Goal: Information Seeking & Learning: Learn about a topic

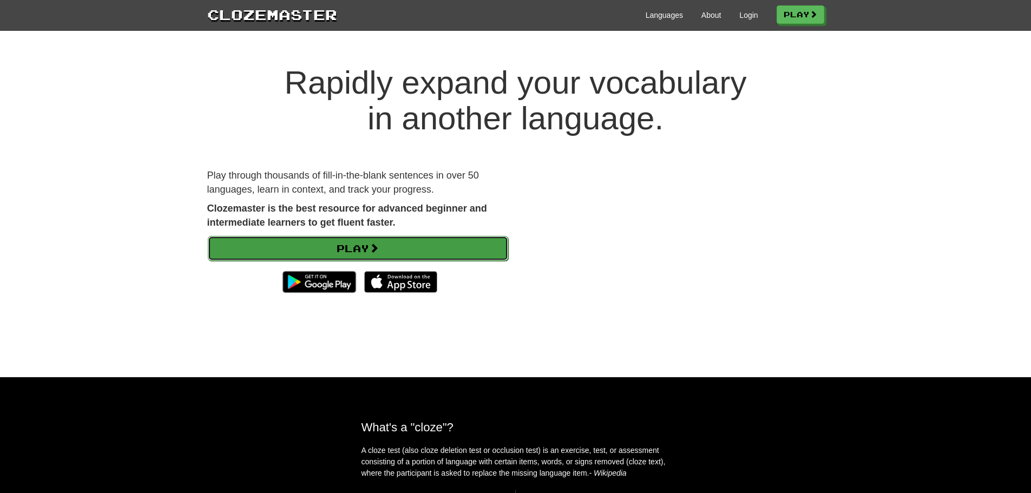
click at [363, 246] on link "Play" at bounding box center [358, 248] width 300 height 25
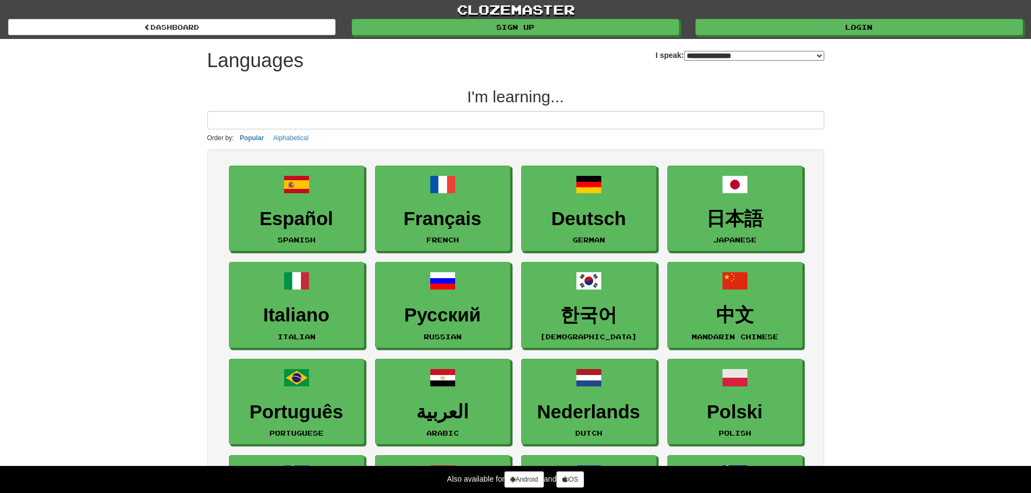
select select "*******"
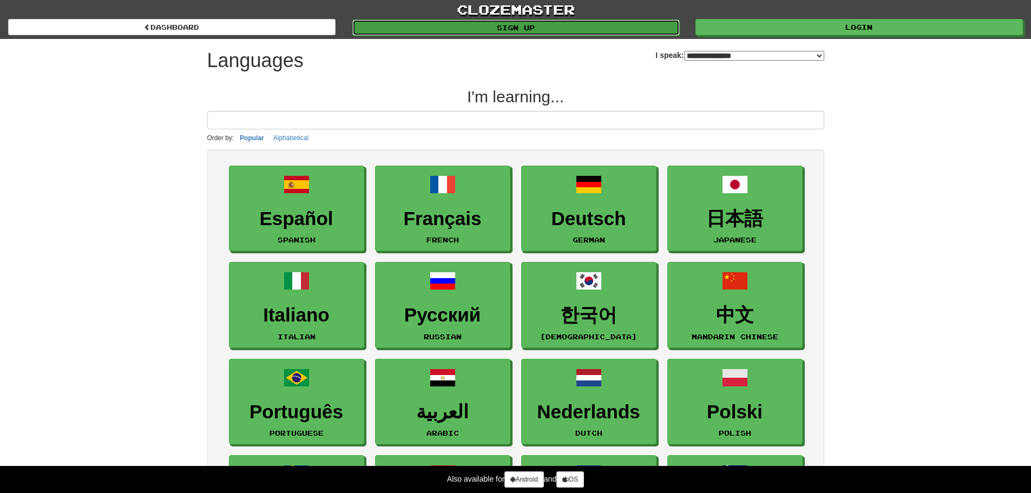
click at [516, 21] on link "Sign up" at bounding box center [515, 27] width 327 height 16
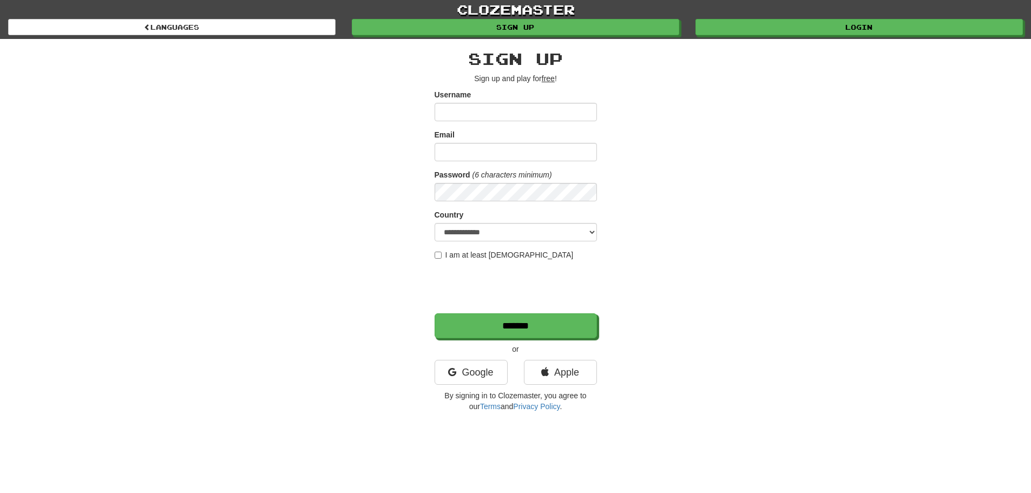
click at [467, 113] on input "Username" at bounding box center [516, 112] width 162 height 18
click at [807, 305] on div "**********" at bounding box center [515, 228] width 633 height 378
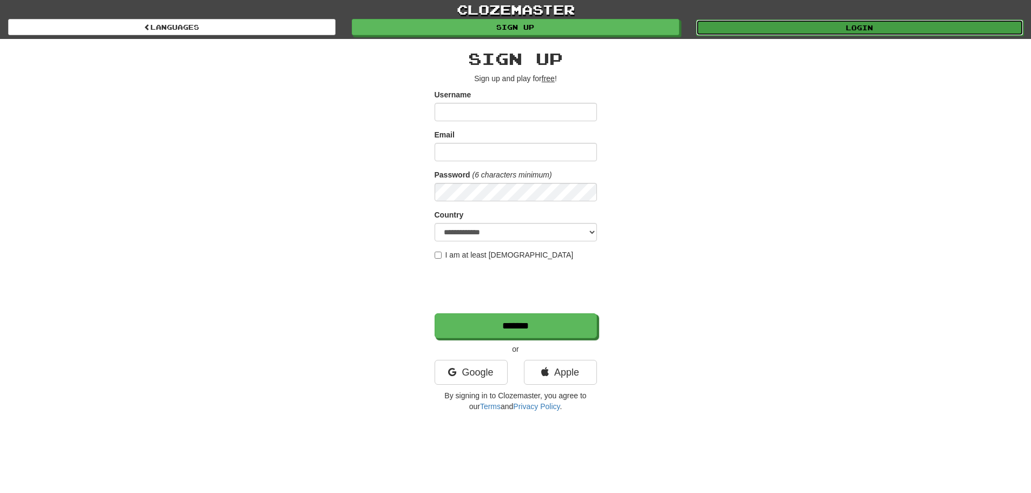
click at [849, 23] on link "Login" at bounding box center [859, 27] width 327 height 16
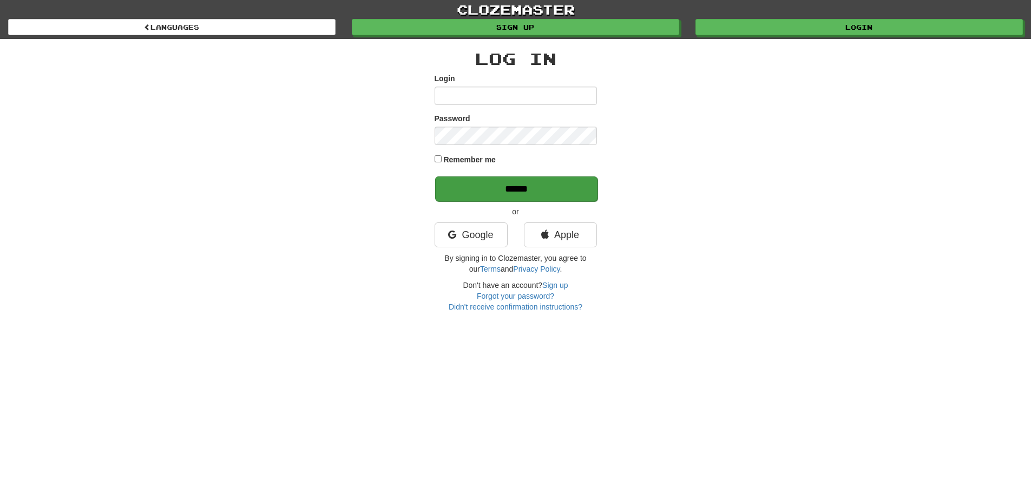
type input "**********"
click at [516, 189] on input "******" at bounding box center [516, 188] width 162 height 25
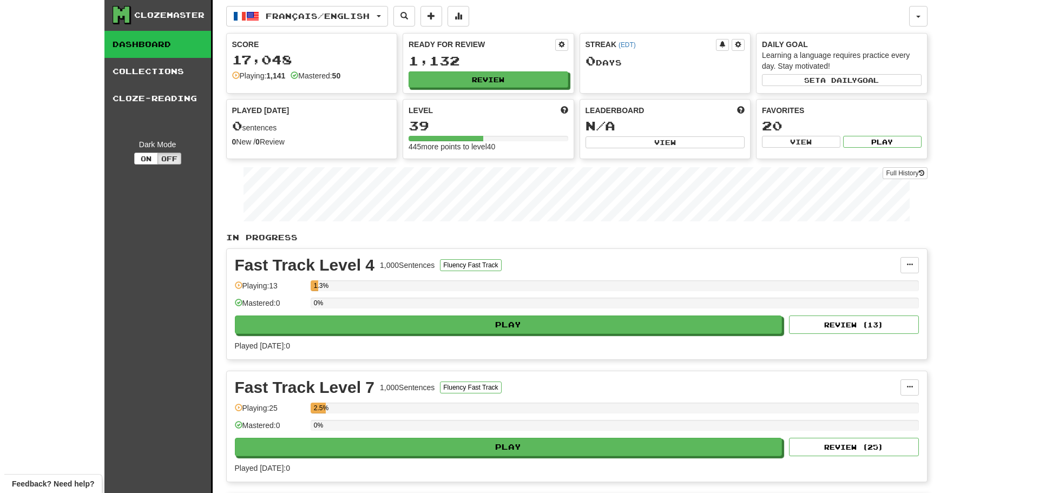
scroll to position [18, 0]
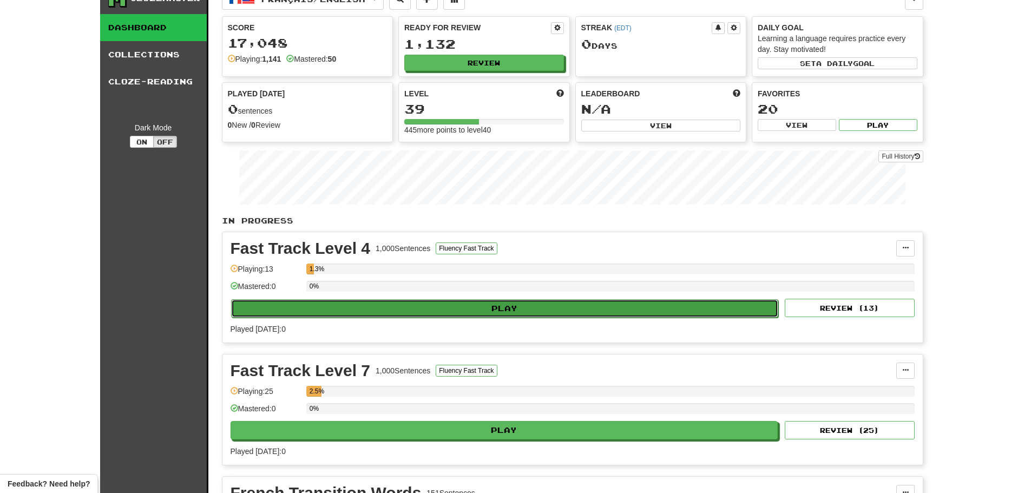
click at [502, 304] on button "Play" at bounding box center [505, 308] width 548 height 18
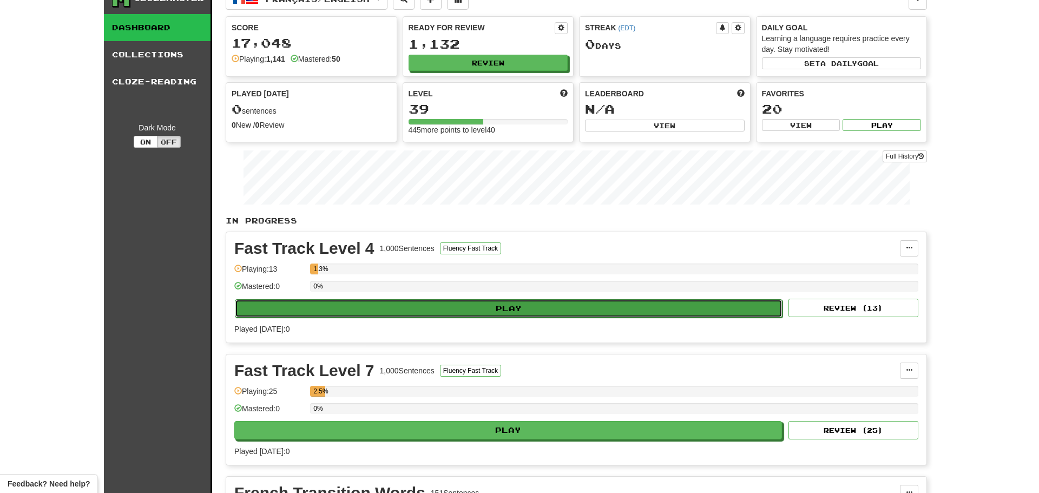
select select "**"
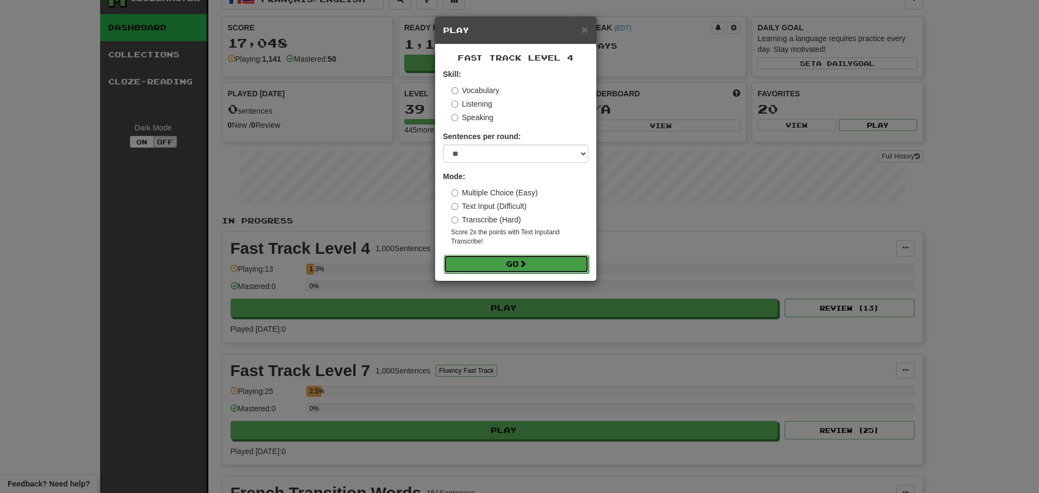
click at [508, 258] on button "Go" at bounding box center [516, 264] width 145 height 18
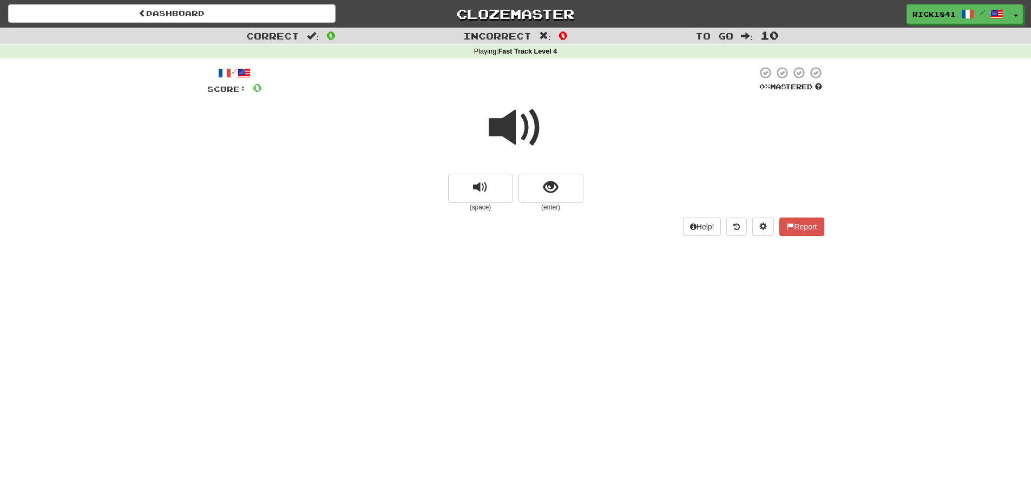
click at [515, 117] on span at bounding box center [516, 128] width 54 height 54
click at [554, 185] on span "show sentence" at bounding box center [550, 187] width 15 height 15
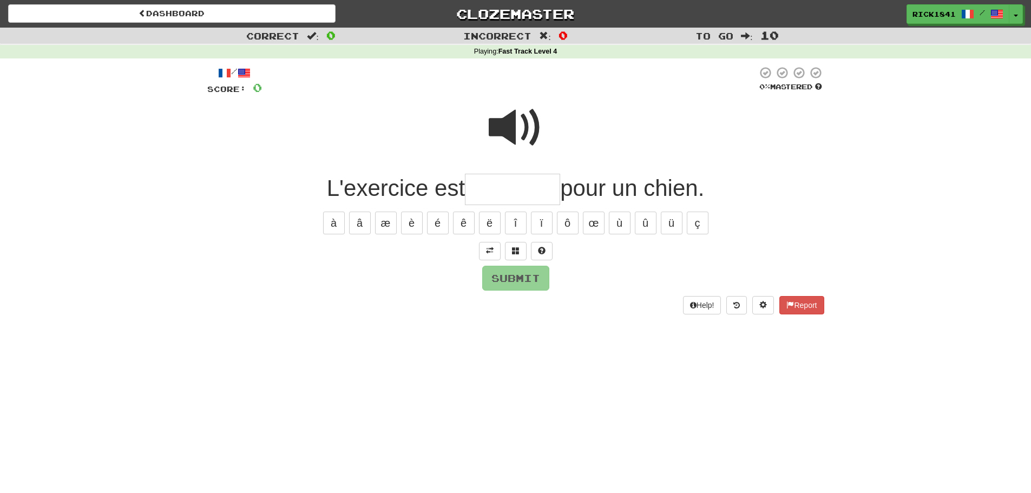
click at [512, 119] on span at bounding box center [516, 128] width 54 height 54
click at [483, 191] on input "text" at bounding box center [512, 190] width 95 height 32
type input "*"
click at [439, 220] on button "é" at bounding box center [438, 223] width 22 height 23
type input "*"
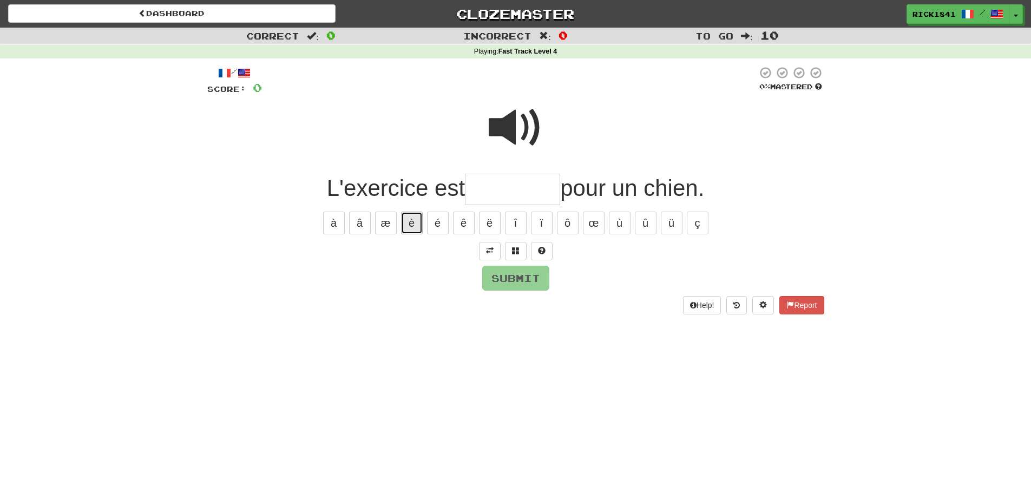
click at [413, 221] on button "è" at bounding box center [412, 223] width 22 height 23
type input "*"
click at [458, 225] on button "ê" at bounding box center [464, 223] width 22 height 23
type input "*"
type input "*********"
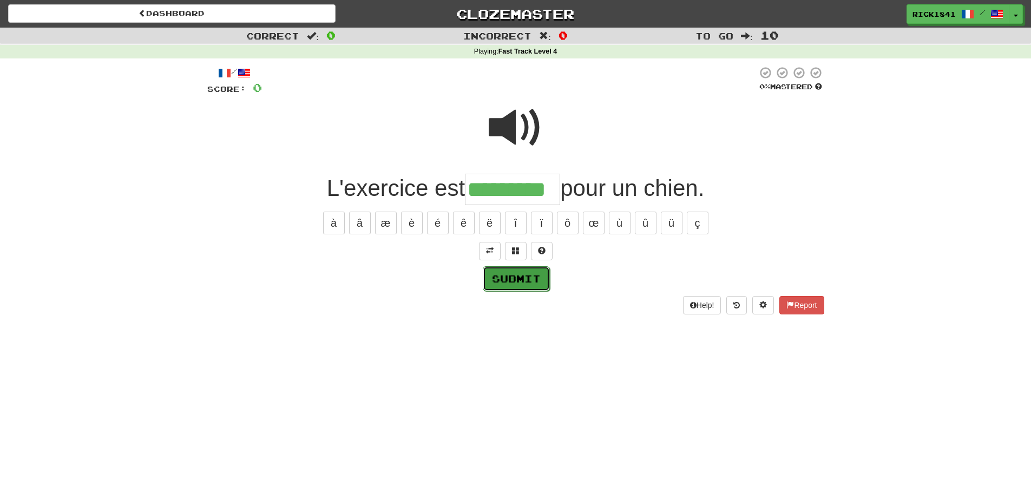
click at [503, 273] on button "Submit" at bounding box center [516, 278] width 67 height 25
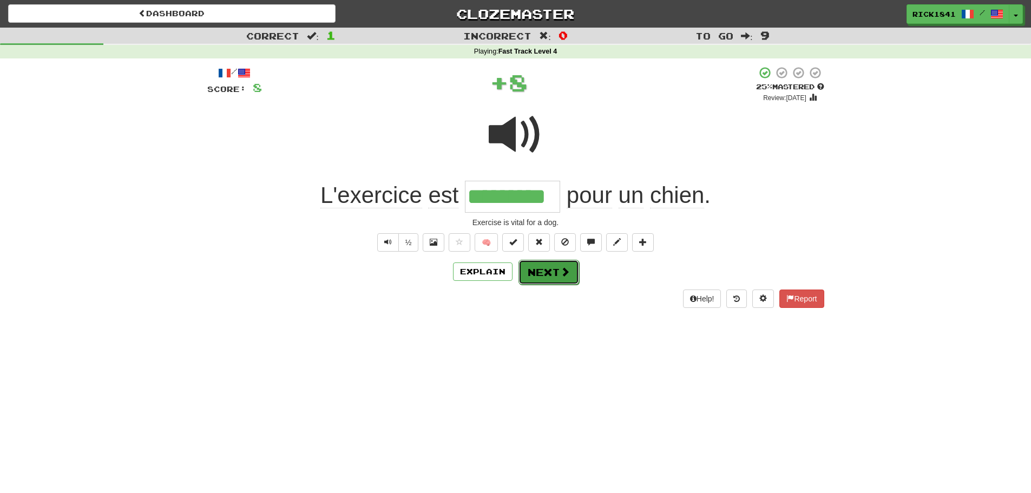
click at [551, 272] on button "Next" at bounding box center [549, 272] width 61 height 25
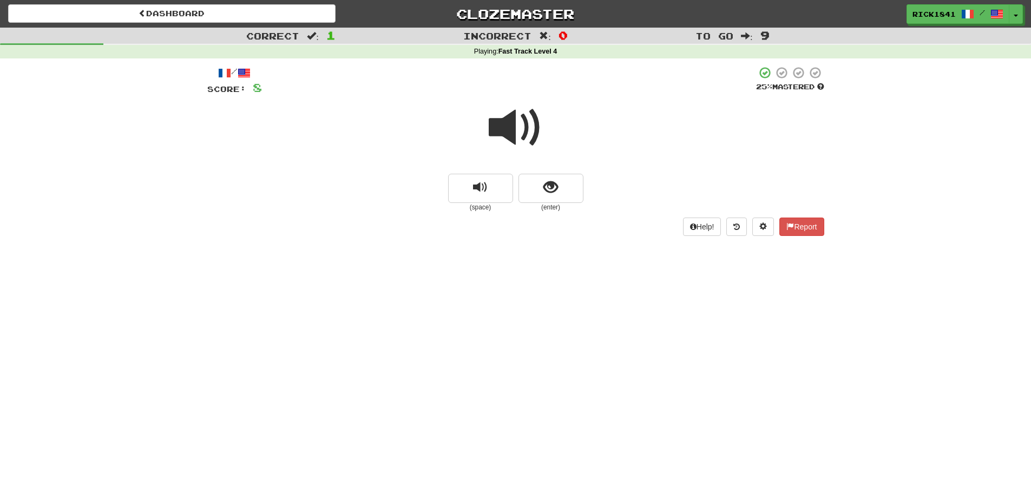
click at [505, 125] on span at bounding box center [516, 128] width 54 height 54
click at [552, 184] on span "show sentence" at bounding box center [550, 187] width 15 height 15
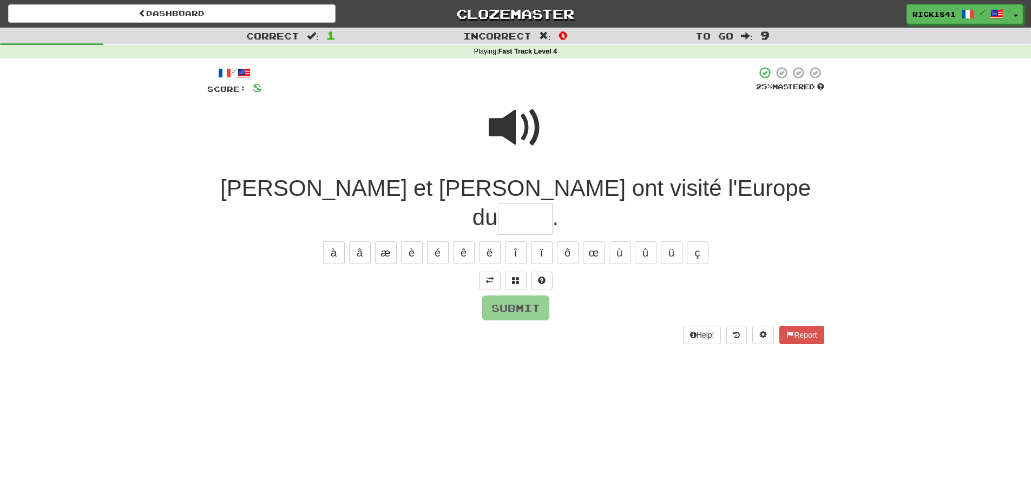
click at [553, 203] on input "text" at bounding box center [525, 219] width 55 height 32
click at [506, 296] on button "Submit" at bounding box center [516, 308] width 67 height 25
type input "****"
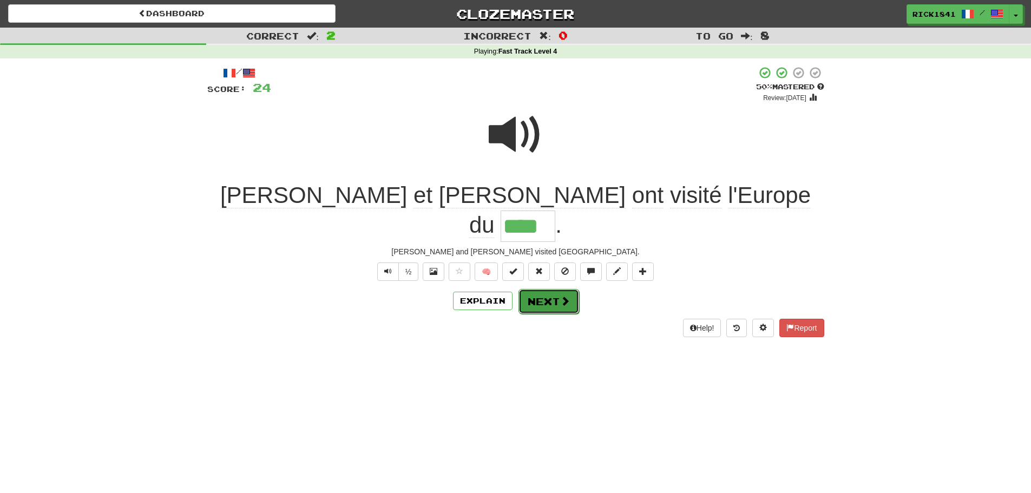
click at [546, 289] on button "Next" at bounding box center [549, 301] width 61 height 25
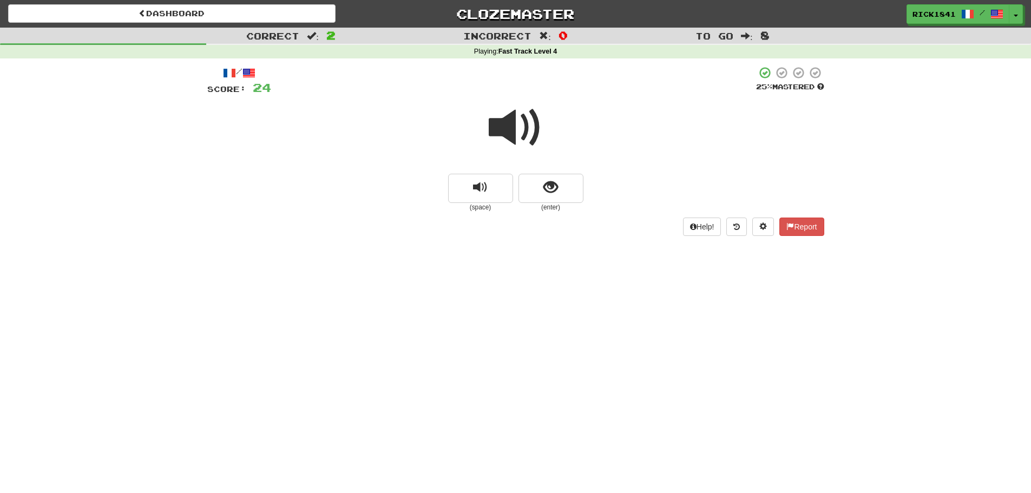
click at [522, 128] on span at bounding box center [516, 128] width 54 height 54
click at [553, 187] on span "show sentence" at bounding box center [550, 187] width 15 height 15
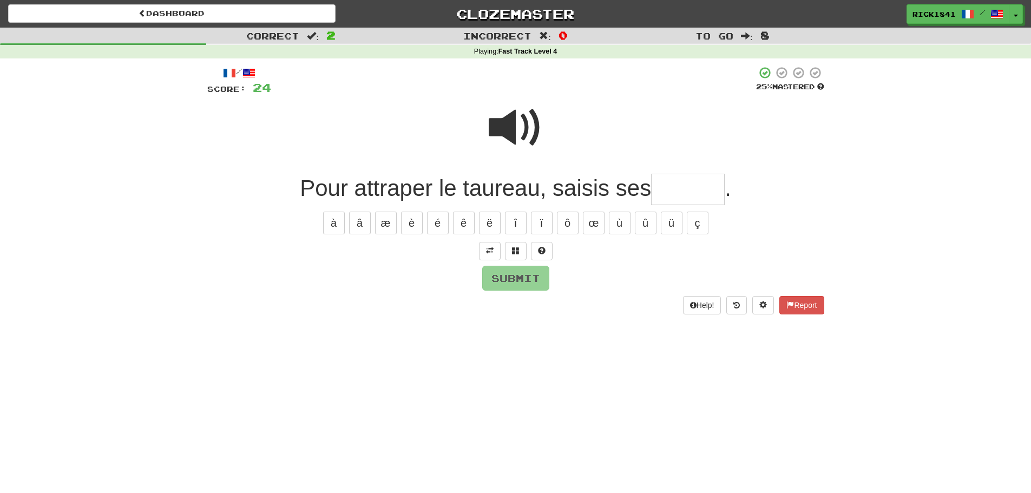
click at [527, 122] on span at bounding box center [516, 128] width 54 height 54
click at [545, 247] on span at bounding box center [542, 251] width 8 height 8
type input "******"
click at [520, 272] on button "Submit" at bounding box center [516, 278] width 67 height 25
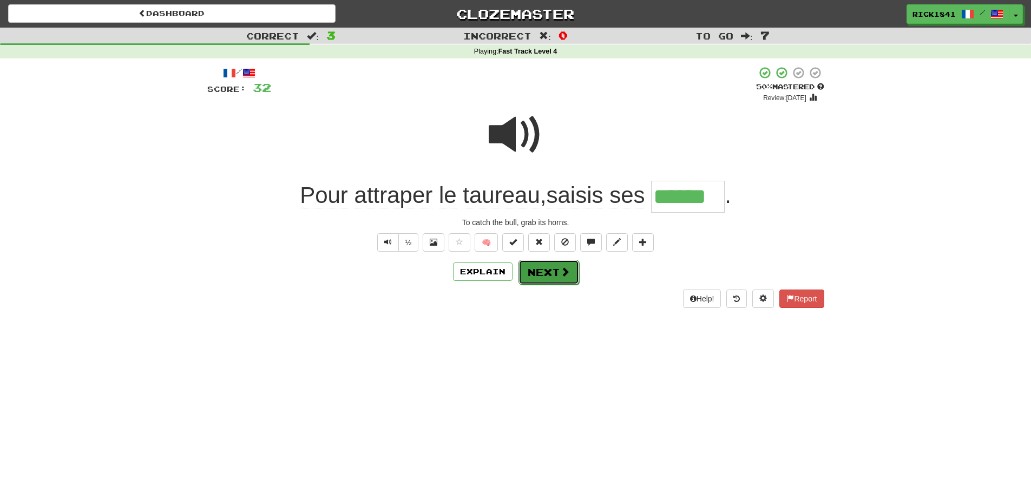
click at [541, 265] on button "Next" at bounding box center [549, 272] width 61 height 25
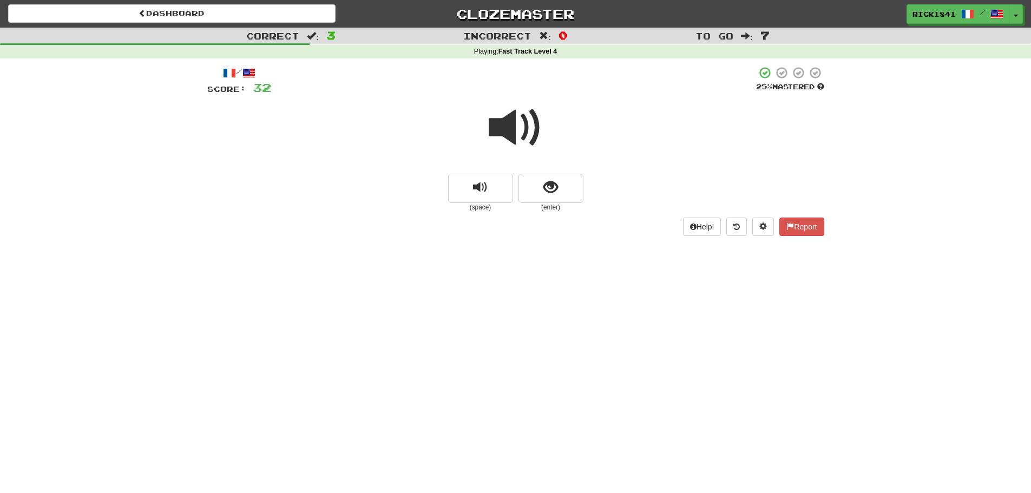
click at [509, 118] on span at bounding box center [516, 128] width 54 height 54
click at [559, 188] on button "show sentence" at bounding box center [551, 188] width 65 height 29
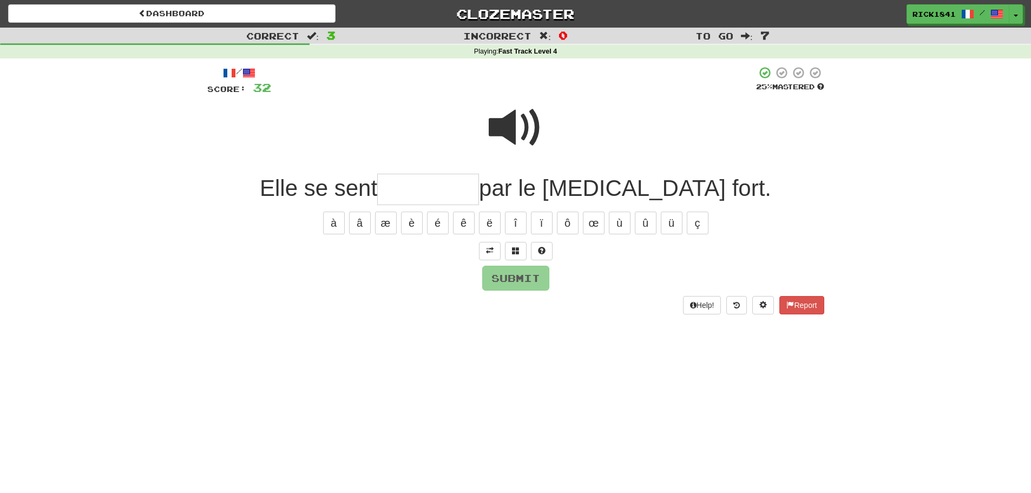
click at [514, 126] on span at bounding box center [516, 128] width 54 height 54
click at [464, 195] on input "text" at bounding box center [428, 190] width 102 height 32
type input "*"
click at [545, 246] on button at bounding box center [542, 251] width 22 height 18
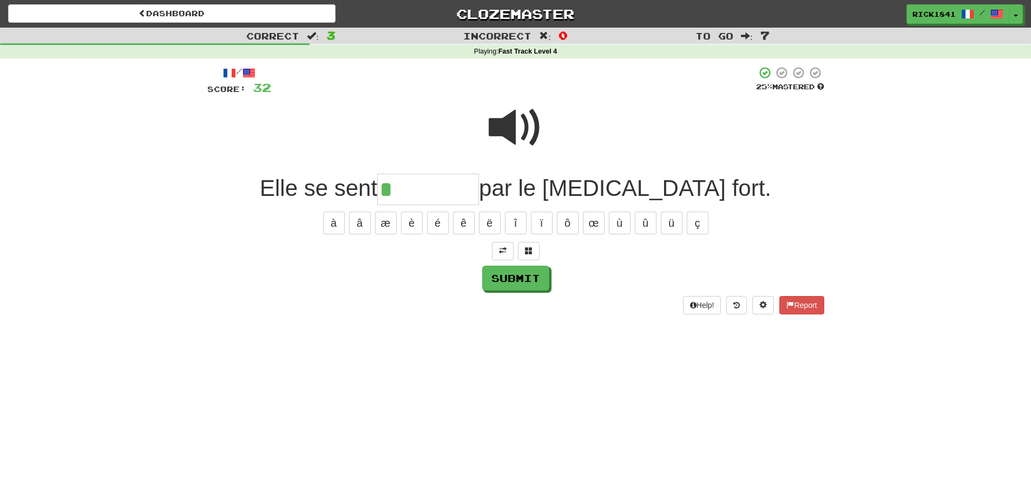
click at [519, 122] on span at bounding box center [516, 128] width 54 height 54
click at [478, 193] on input "*" at bounding box center [428, 190] width 102 height 32
click at [530, 247] on span at bounding box center [529, 251] width 8 height 8
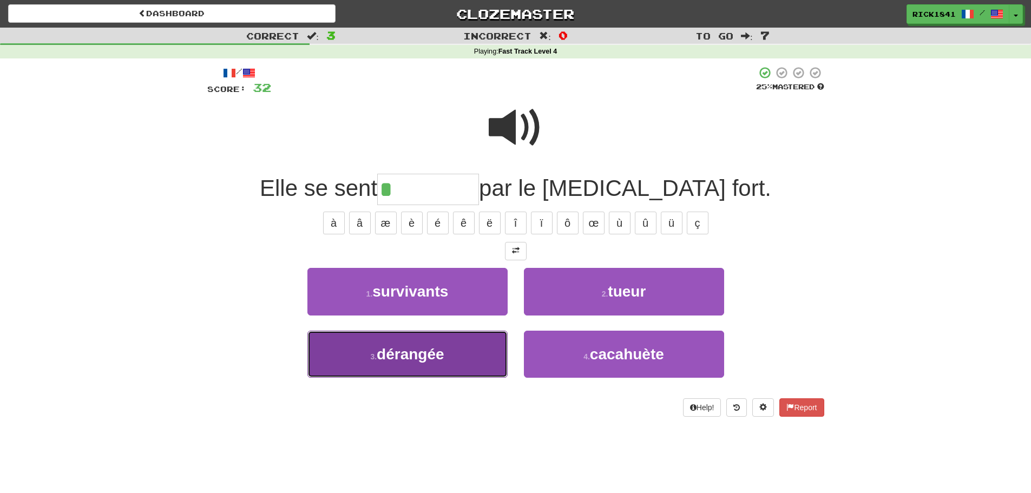
click at [420, 349] on span "dérangée" at bounding box center [411, 354] width 68 height 17
type input "********"
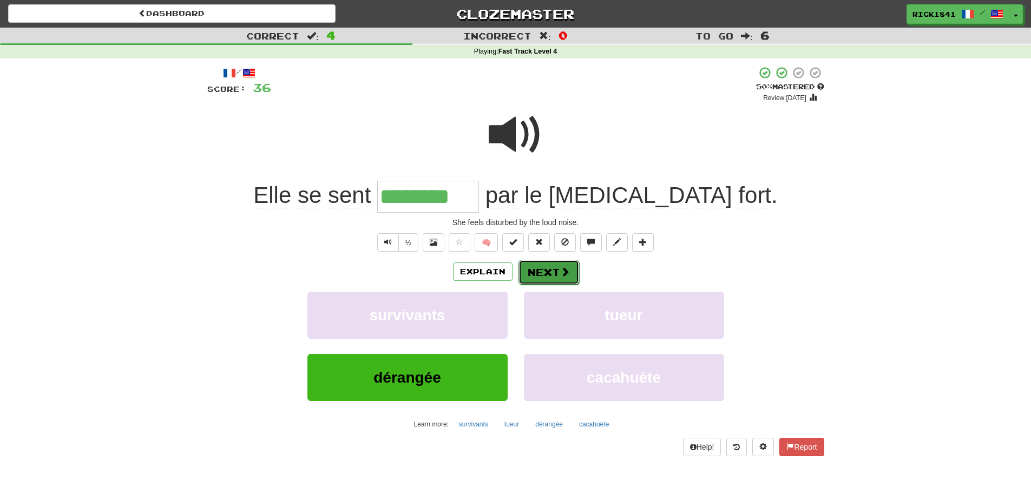
click at [554, 263] on button "Next" at bounding box center [549, 272] width 61 height 25
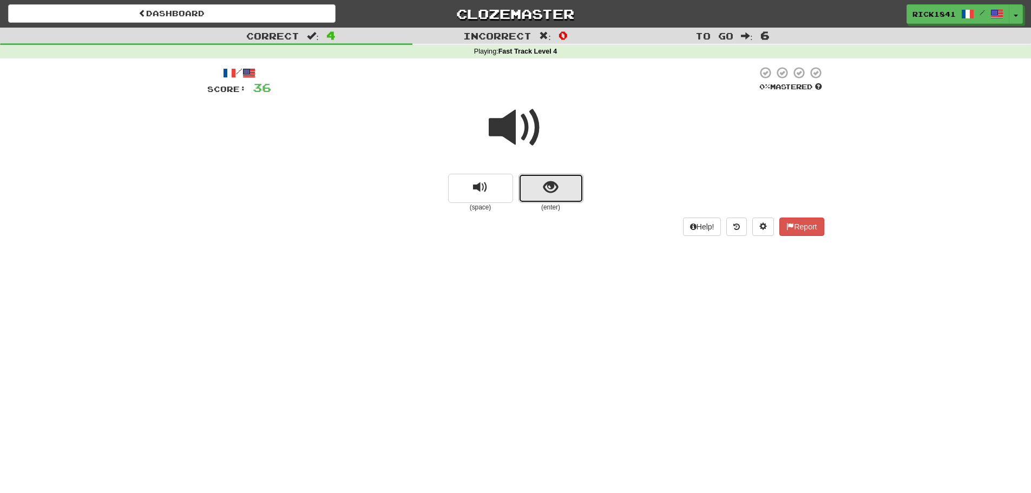
click at [549, 188] on span "show sentence" at bounding box center [550, 187] width 15 height 15
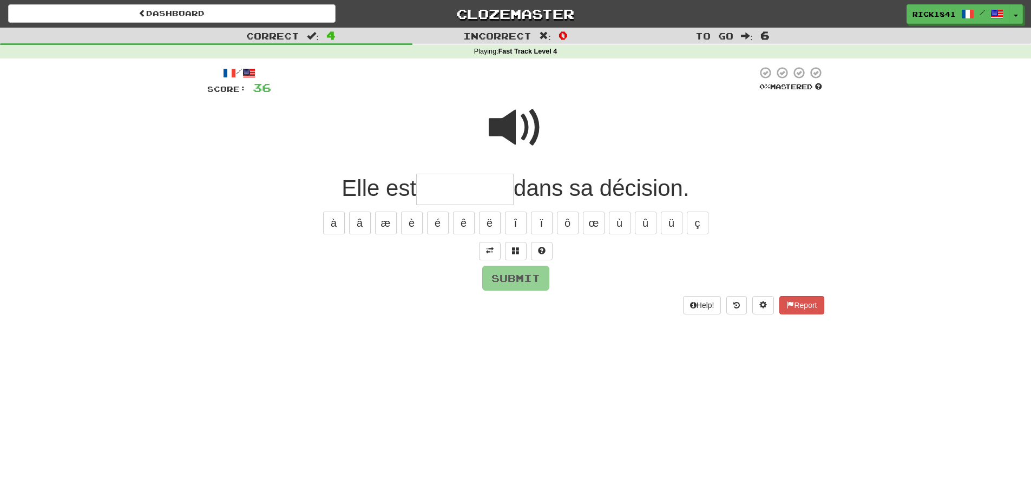
click at [467, 193] on input "text" at bounding box center [464, 190] width 97 height 32
click at [516, 128] on span at bounding box center [516, 128] width 54 height 54
click at [492, 192] on input "*******" at bounding box center [464, 190] width 97 height 32
type input "*********"
click at [520, 274] on button "Submit" at bounding box center [516, 278] width 67 height 25
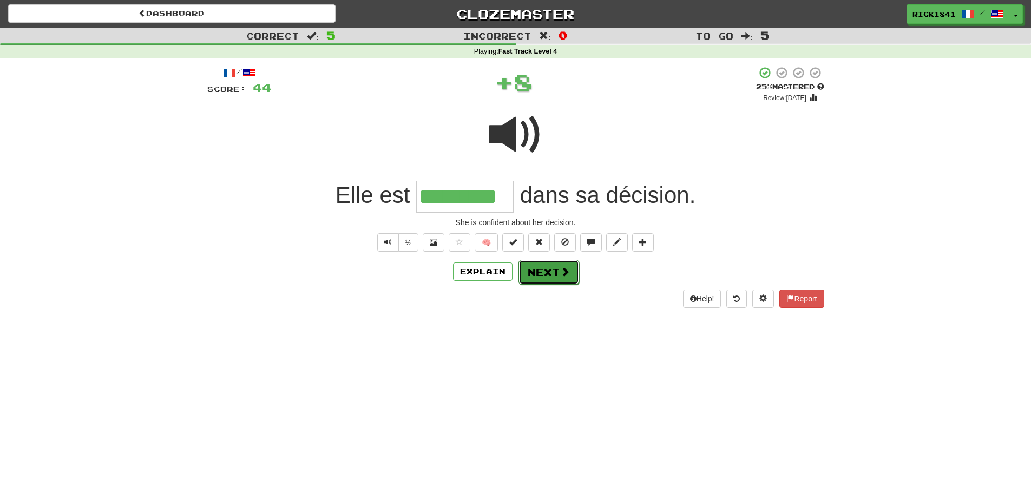
click at [536, 265] on button "Next" at bounding box center [549, 272] width 61 height 25
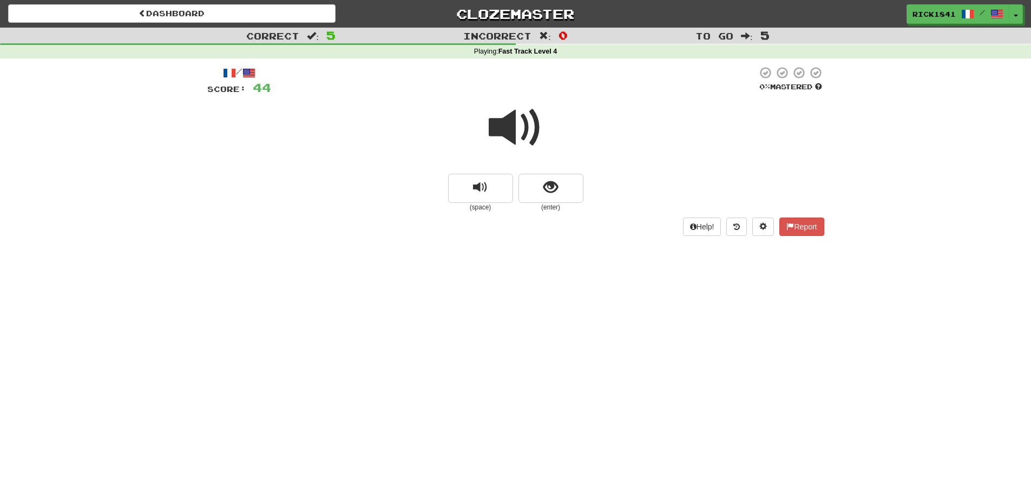
click at [513, 119] on span at bounding box center [516, 128] width 54 height 54
click at [556, 187] on span "show sentence" at bounding box center [550, 187] width 15 height 15
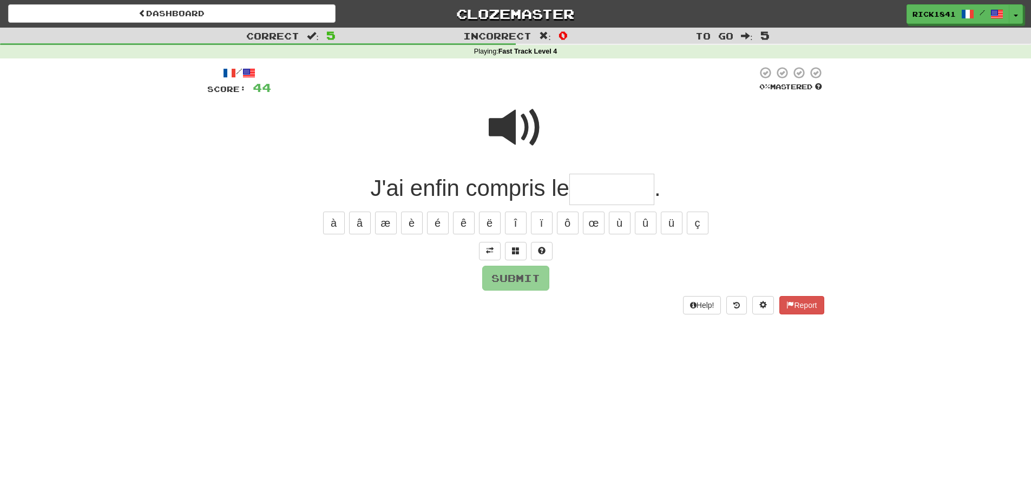
click at [514, 128] on span at bounding box center [516, 128] width 54 height 54
click at [595, 189] on input "text" at bounding box center [611, 190] width 85 height 32
type input "*******"
click at [501, 277] on button "Submit" at bounding box center [516, 278] width 67 height 25
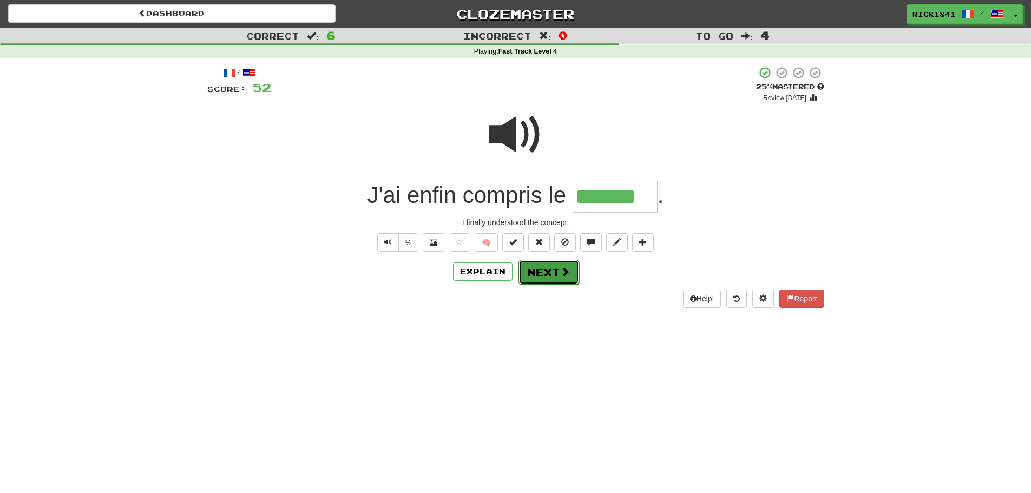
click at [536, 270] on button "Next" at bounding box center [549, 272] width 61 height 25
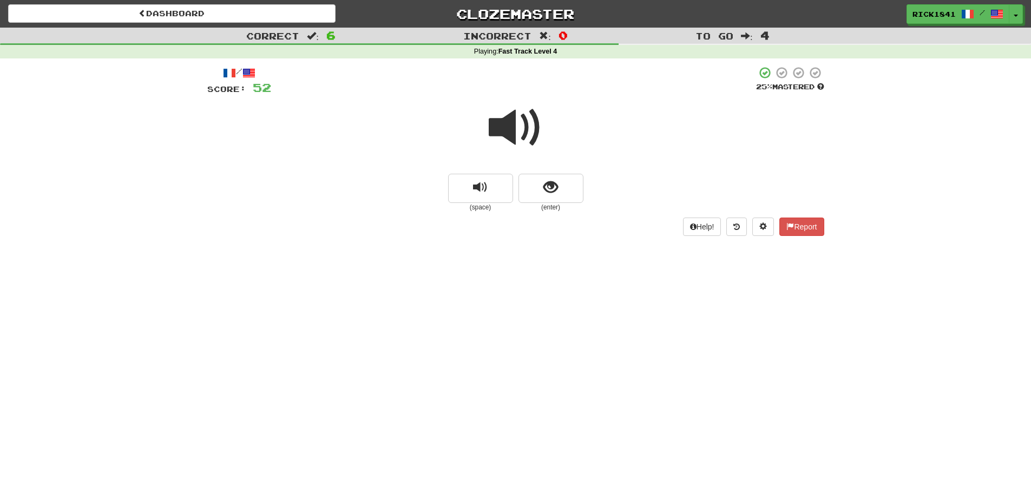
click at [521, 117] on span at bounding box center [516, 128] width 54 height 54
click at [552, 188] on span "show sentence" at bounding box center [550, 187] width 15 height 15
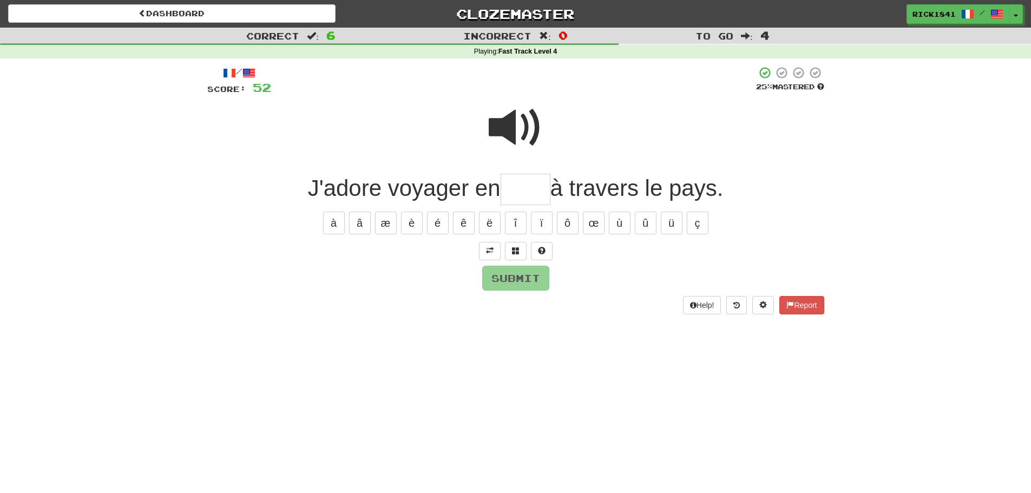
click at [535, 192] on input "text" at bounding box center [526, 190] width 50 height 32
type input "*****"
click at [509, 276] on button "Submit" at bounding box center [516, 278] width 67 height 25
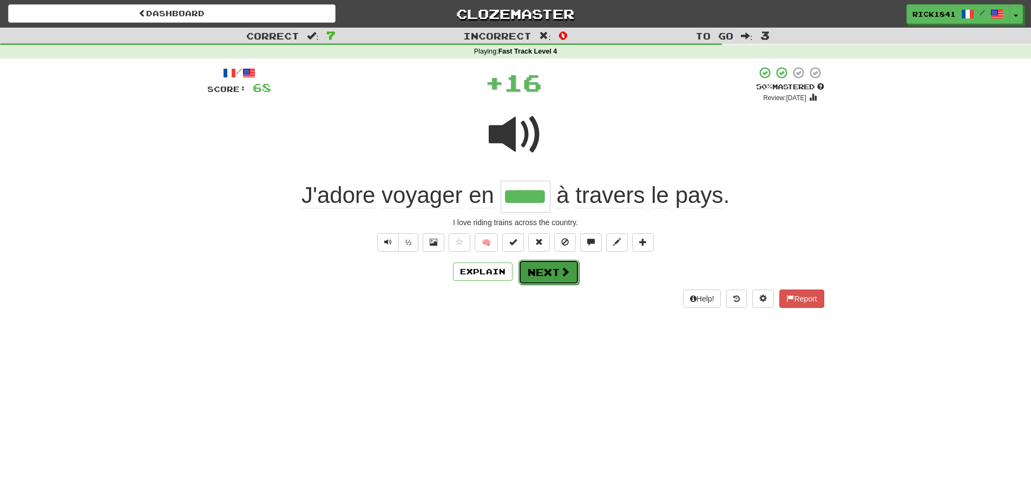
click at [554, 270] on button "Next" at bounding box center [549, 272] width 61 height 25
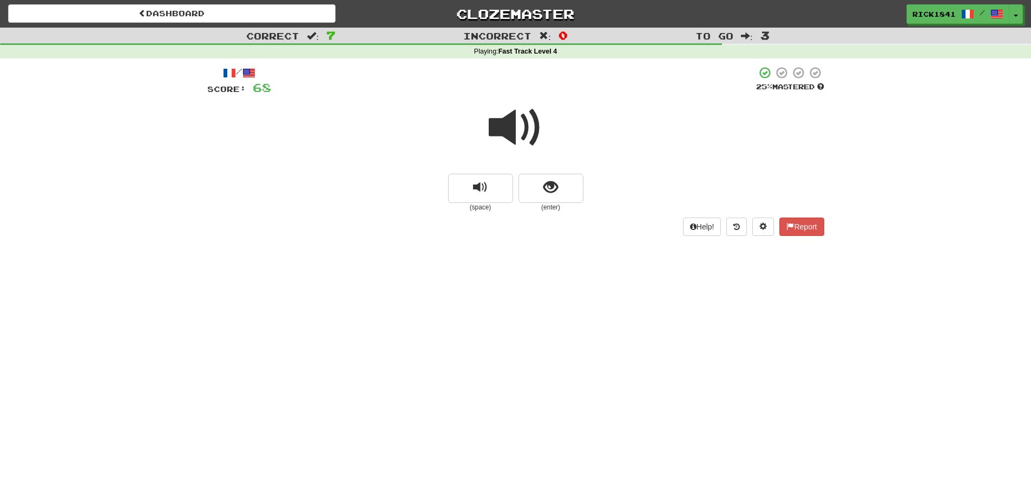
click at [506, 135] on span at bounding box center [516, 128] width 54 height 54
click at [563, 191] on button "show sentence" at bounding box center [551, 188] width 65 height 29
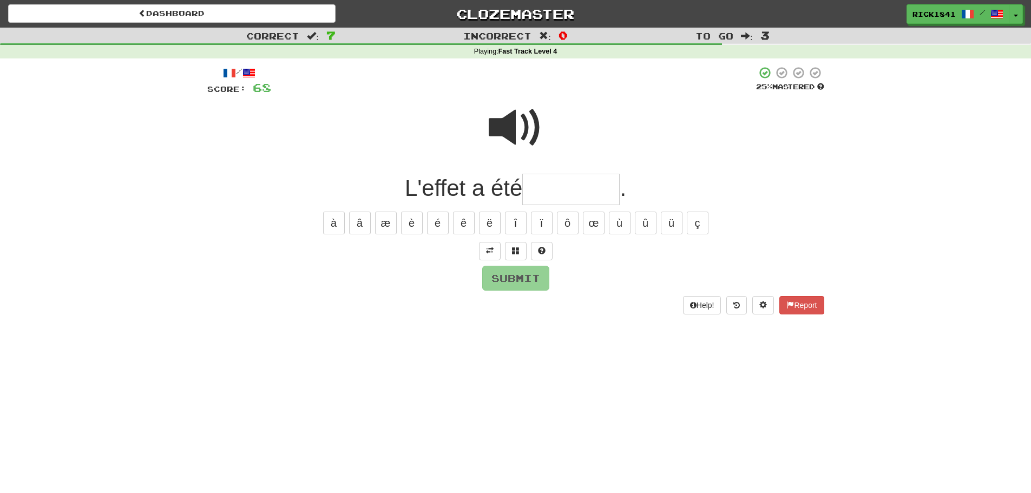
click at [559, 187] on input "text" at bounding box center [570, 190] width 97 height 32
type input "*"
click at [517, 123] on span at bounding box center [516, 128] width 54 height 54
click at [440, 218] on button "é" at bounding box center [438, 223] width 22 height 23
type input "********"
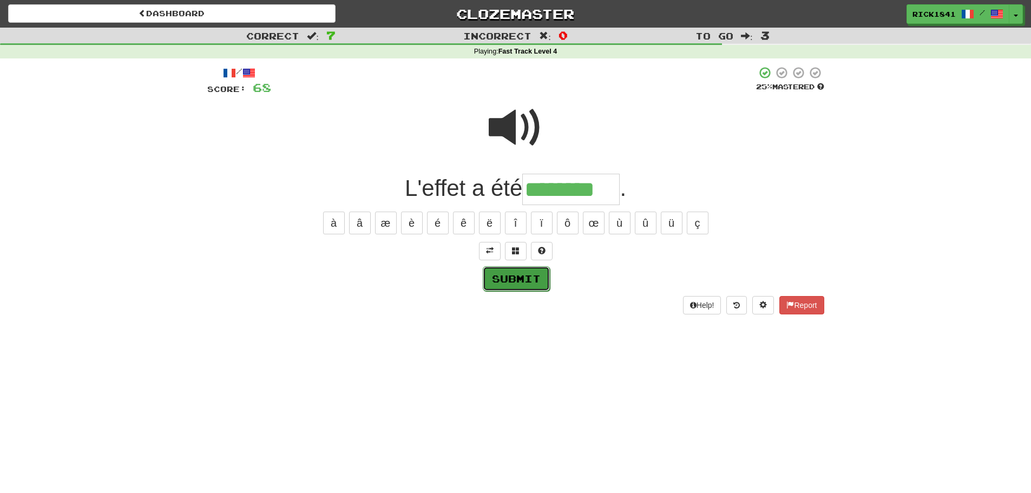
click at [512, 273] on button "Submit" at bounding box center [516, 278] width 67 height 25
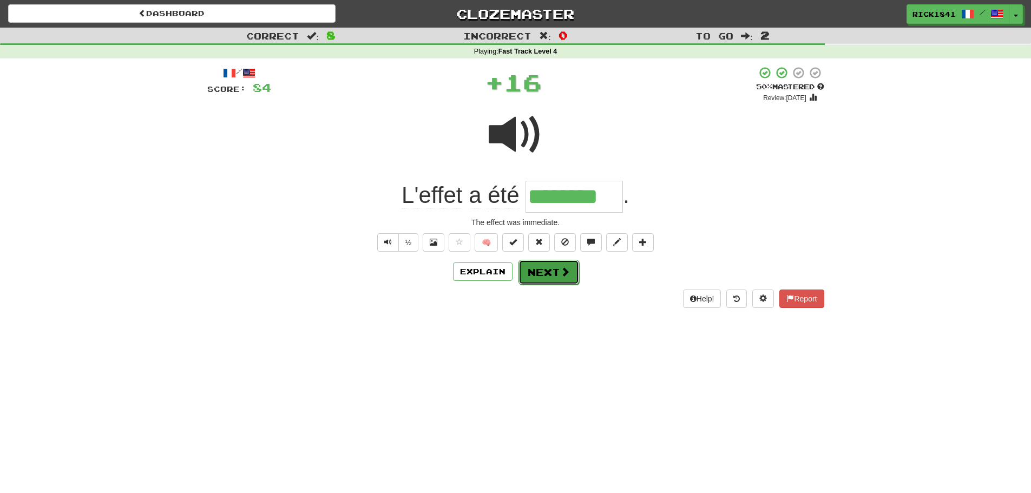
click at [545, 271] on button "Next" at bounding box center [549, 272] width 61 height 25
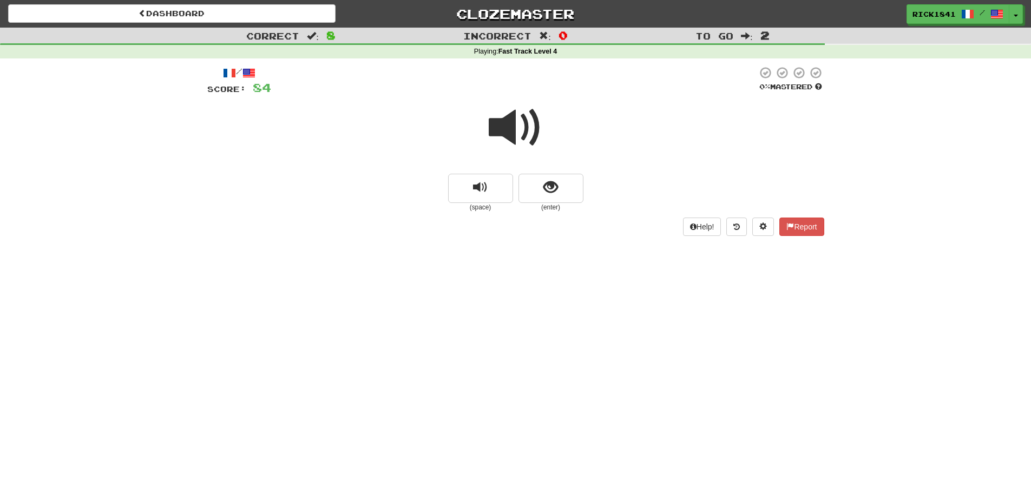
click at [526, 120] on span at bounding box center [516, 128] width 54 height 54
click at [561, 191] on button "show sentence" at bounding box center [551, 188] width 65 height 29
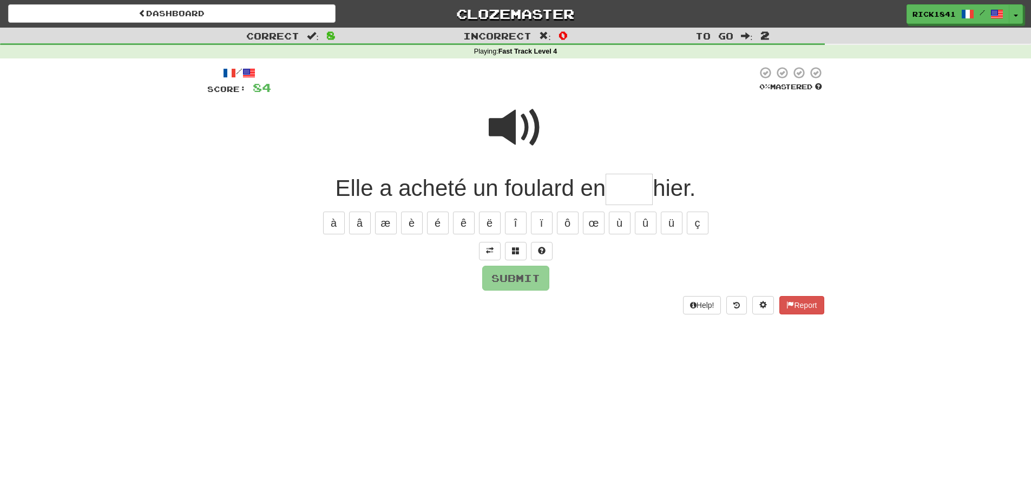
click at [512, 127] on span at bounding box center [516, 128] width 54 height 54
click at [635, 196] on input "text" at bounding box center [629, 190] width 47 height 32
type input "****"
click at [514, 271] on button "Submit" at bounding box center [516, 278] width 67 height 25
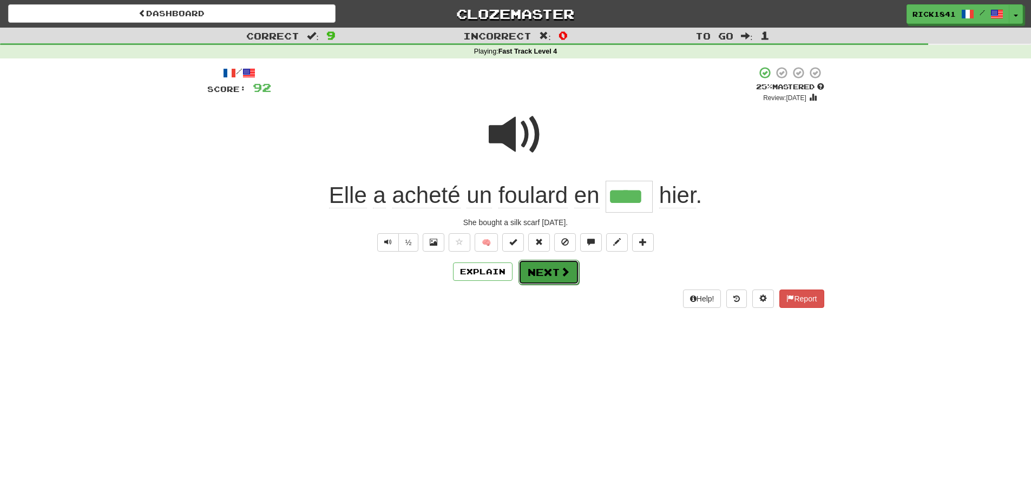
click at [548, 271] on button "Next" at bounding box center [549, 272] width 61 height 25
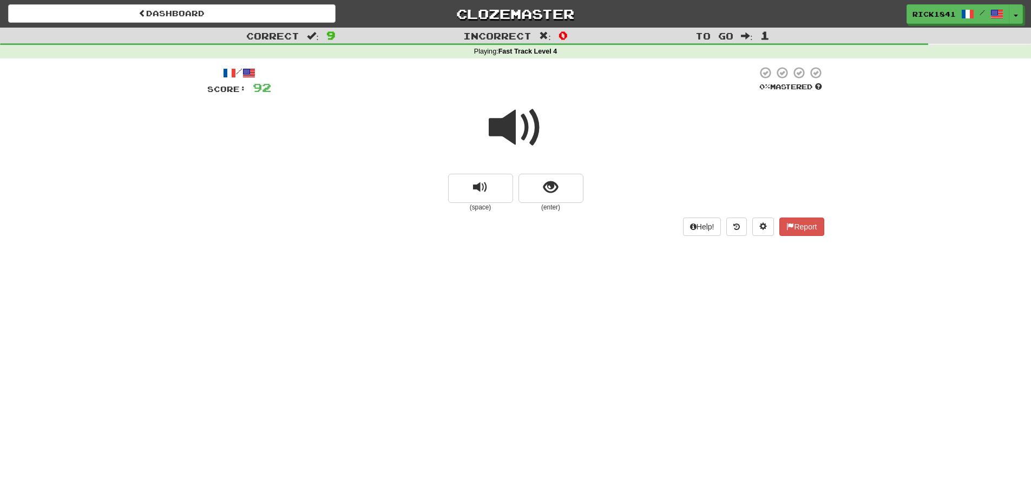
click at [510, 121] on span at bounding box center [516, 128] width 54 height 54
click at [543, 189] on button "show sentence" at bounding box center [551, 188] width 65 height 29
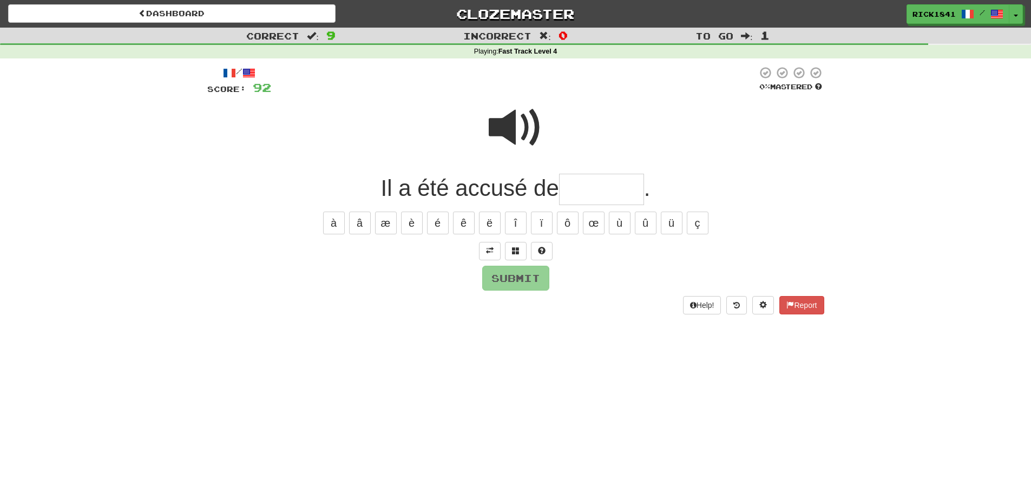
click at [578, 193] on input "text" at bounding box center [601, 190] width 85 height 32
type input "*******"
click at [511, 274] on button "Submit" at bounding box center [516, 278] width 67 height 25
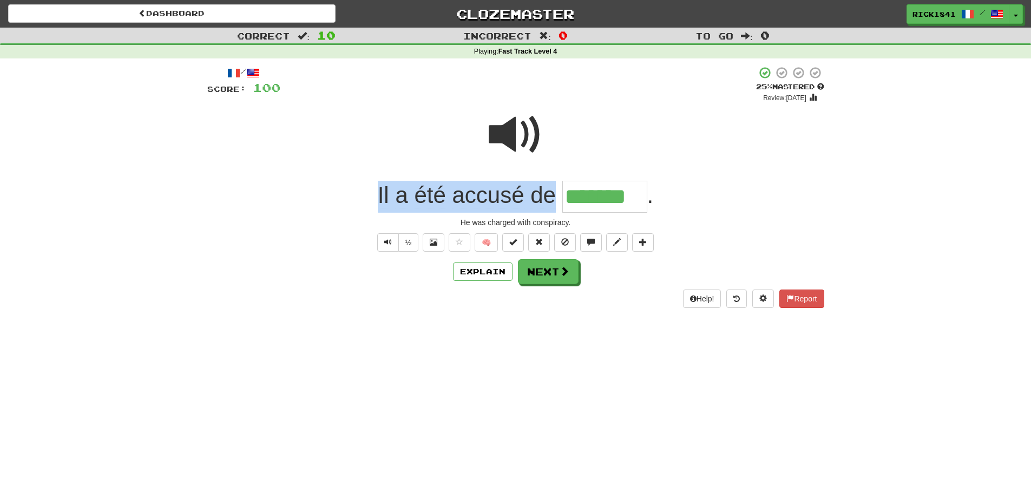
drag, startPoint x: 556, startPoint y: 199, endPoint x: 372, endPoint y: 187, distance: 184.4
click at [372, 187] on div "Il a été accusé de ******* ." at bounding box center [515, 197] width 617 height 32
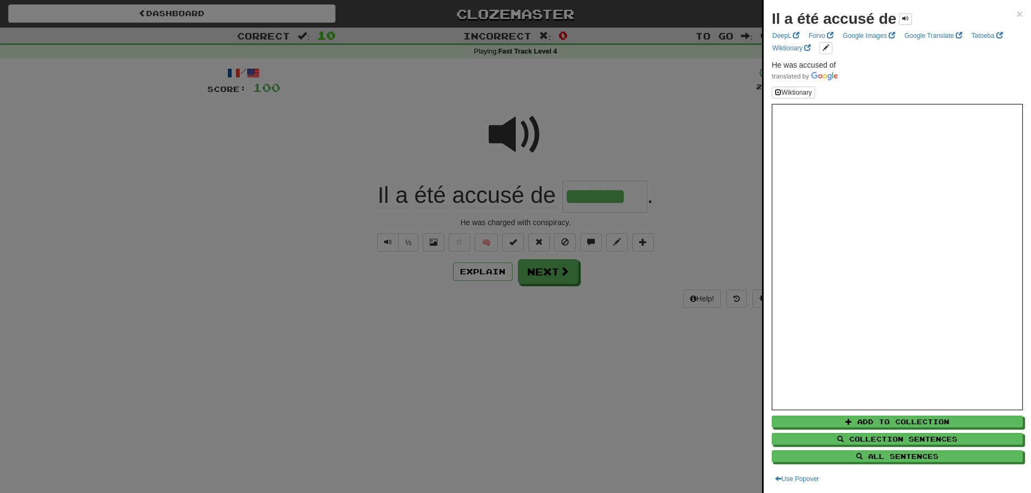
drag, startPoint x: 467, startPoint y: 202, endPoint x: 350, endPoint y: 210, distance: 117.7
click at [337, 217] on div at bounding box center [515, 246] width 1031 height 493
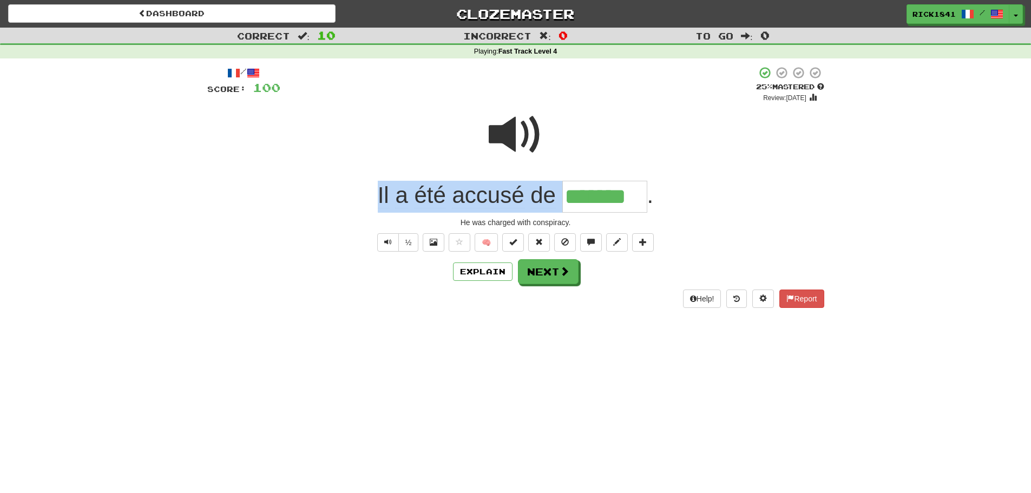
drag, startPoint x: 560, startPoint y: 194, endPoint x: 377, endPoint y: 186, distance: 183.1
click at [377, 186] on div "Il a été accusé de ******* ." at bounding box center [515, 197] width 617 height 32
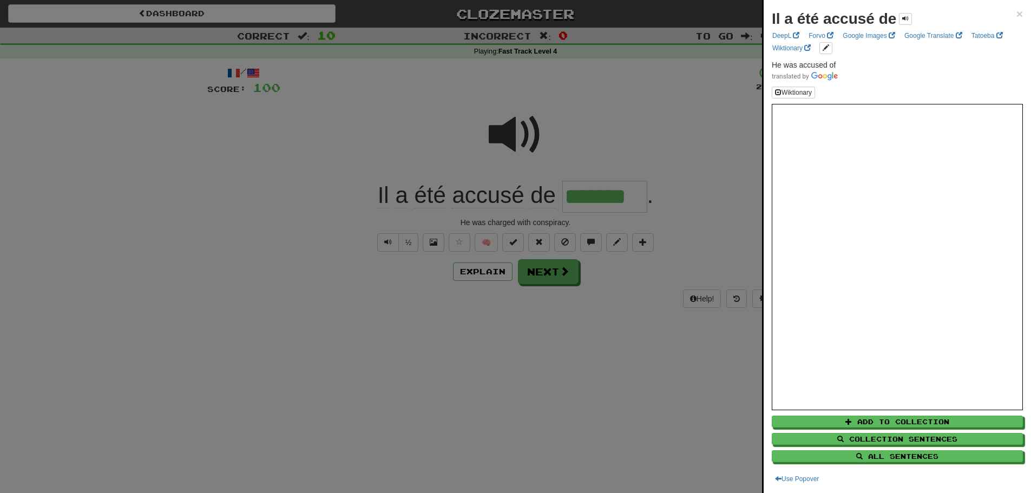
drag, startPoint x: 617, startPoint y: 367, endPoint x: 802, endPoint y: 308, distance: 194.3
click at [619, 366] on div at bounding box center [515, 246] width 1031 height 493
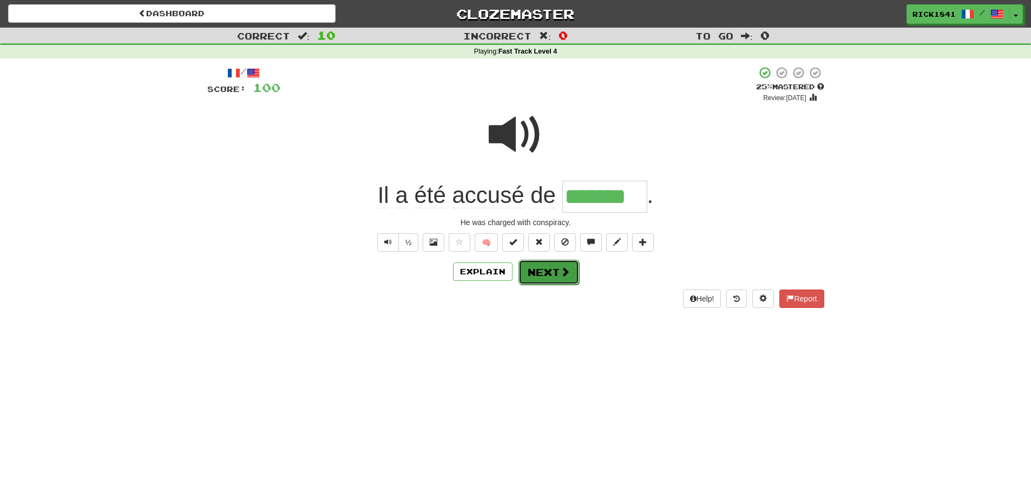
click at [547, 266] on button "Next" at bounding box center [549, 272] width 61 height 25
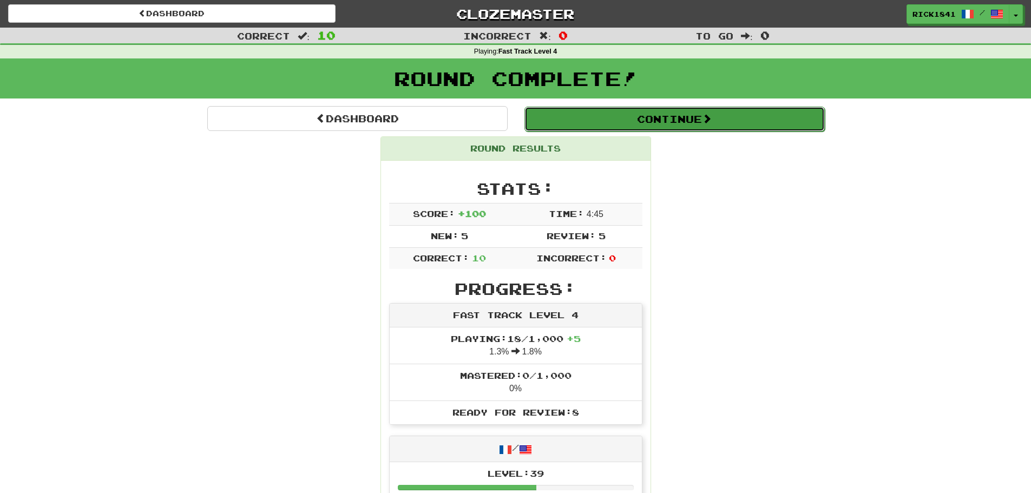
click at [703, 114] on button "Continue" at bounding box center [675, 119] width 300 height 25
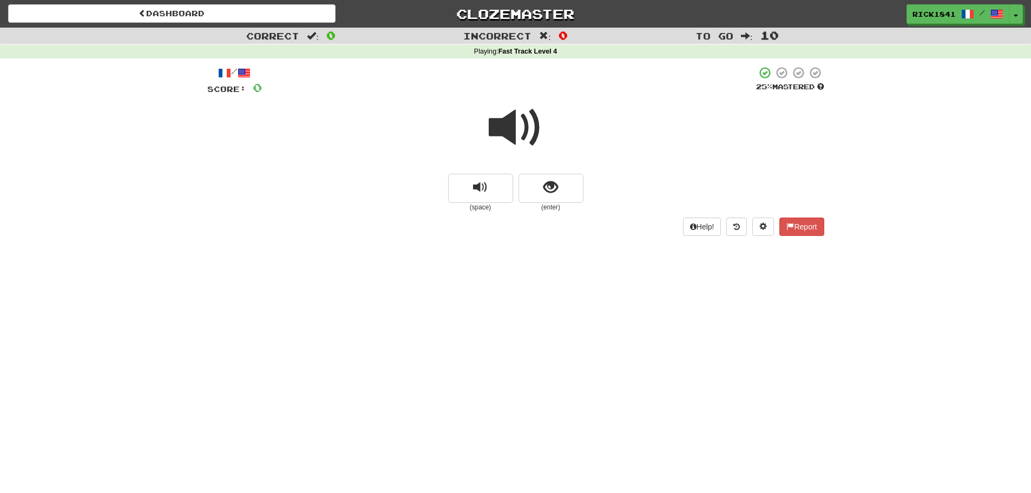
click at [527, 116] on span at bounding box center [516, 128] width 54 height 54
click at [554, 187] on span "show sentence" at bounding box center [550, 187] width 15 height 15
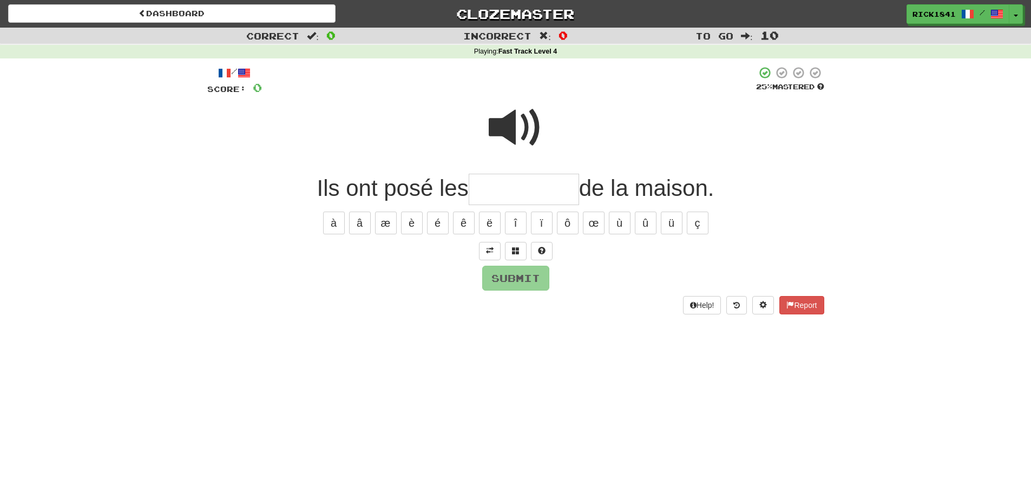
click at [483, 191] on input "text" at bounding box center [524, 190] width 110 height 32
type input "**********"
click at [521, 274] on button "Submit" at bounding box center [516, 278] width 67 height 25
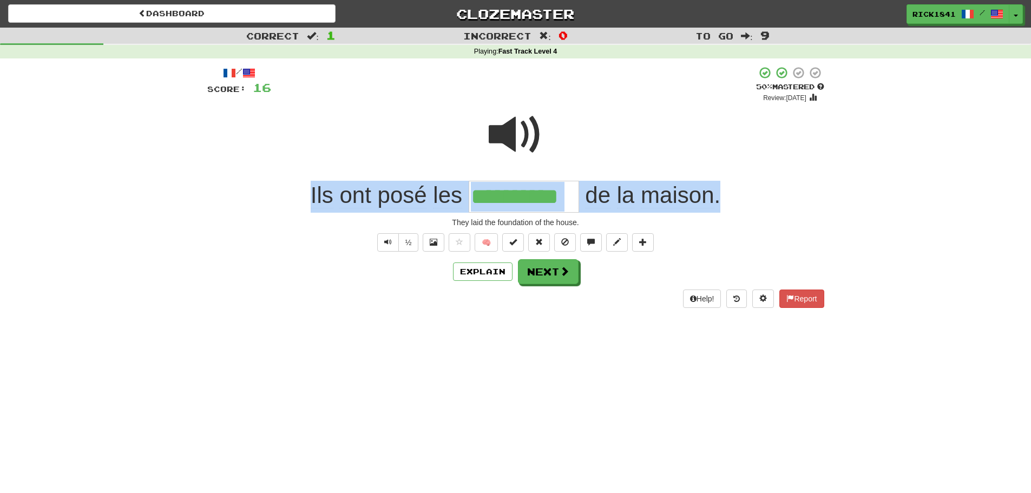
drag, startPoint x: 721, startPoint y: 195, endPoint x: 279, endPoint y: 173, distance: 442.2
click at [279, 173] on div "**********" at bounding box center [515, 186] width 617 height 241
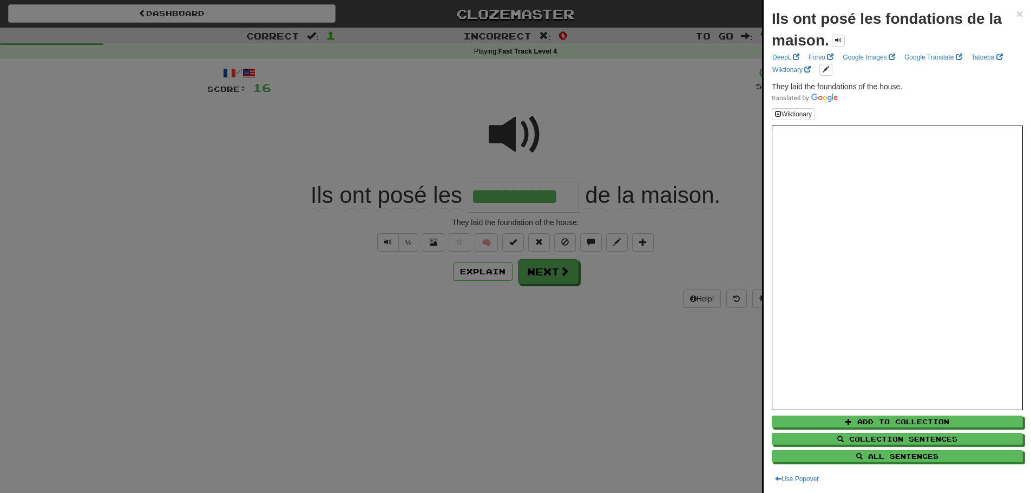
click at [408, 317] on div at bounding box center [515, 246] width 1031 height 493
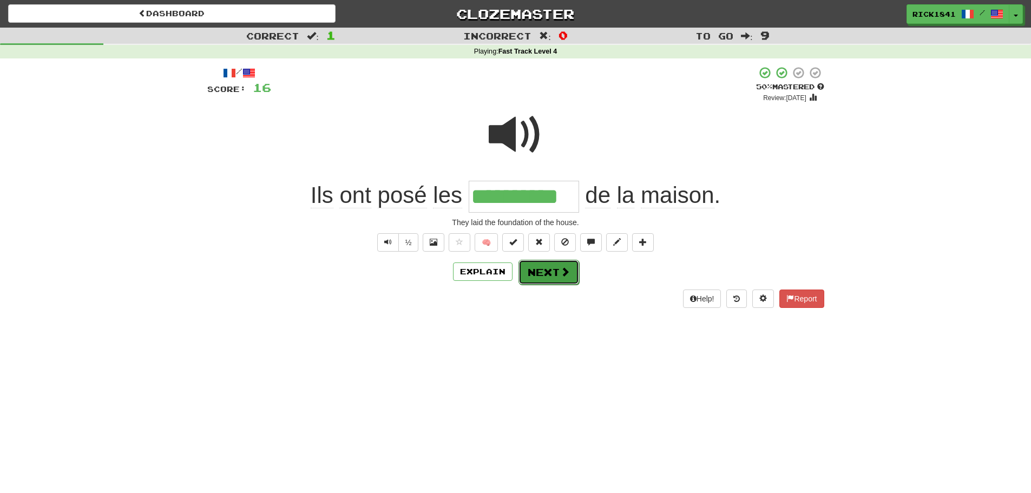
click at [551, 268] on button "Next" at bounding box center [549, 272] width 61 height 25
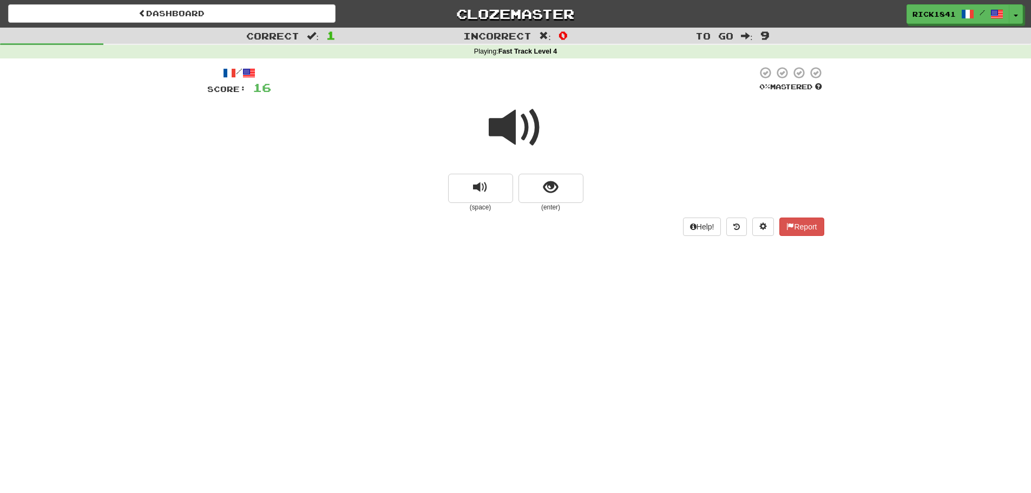
click at [512, 114] on span at bounding box center [516, 128] width 54 height 54
click at [548, 182] on span "show sentence" at bounding box center [550, 187] width 15 height 15
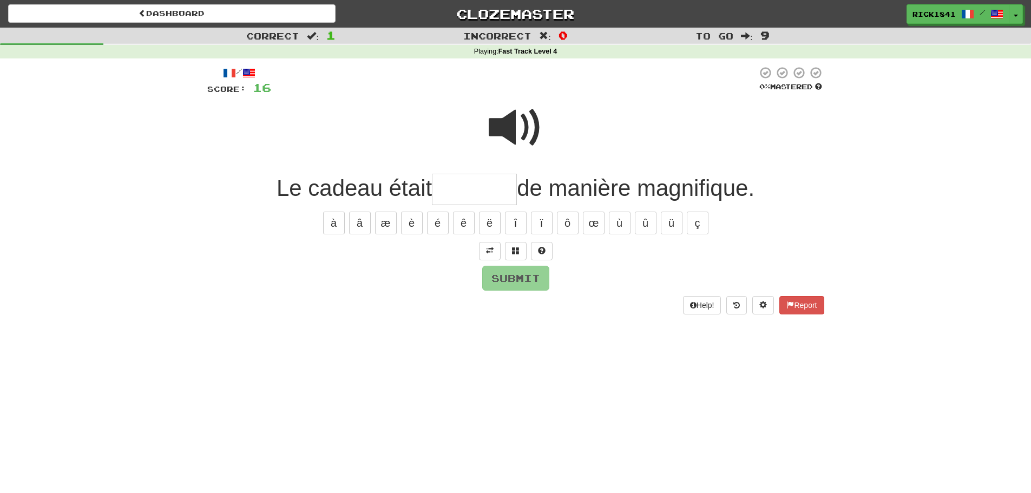
click at [456, 186] on input "text" at bounding box center [474, 190] width 85 height 32
type input "*"
click at [501, 124] on span at bounding box center [516, 128] width 54 height 54
click at [444, 193] on input "text" at bounding box center [474, 190] width 85 height 32
click at [507, 127] on span at bounding box center [516, 128] width 54 height 54
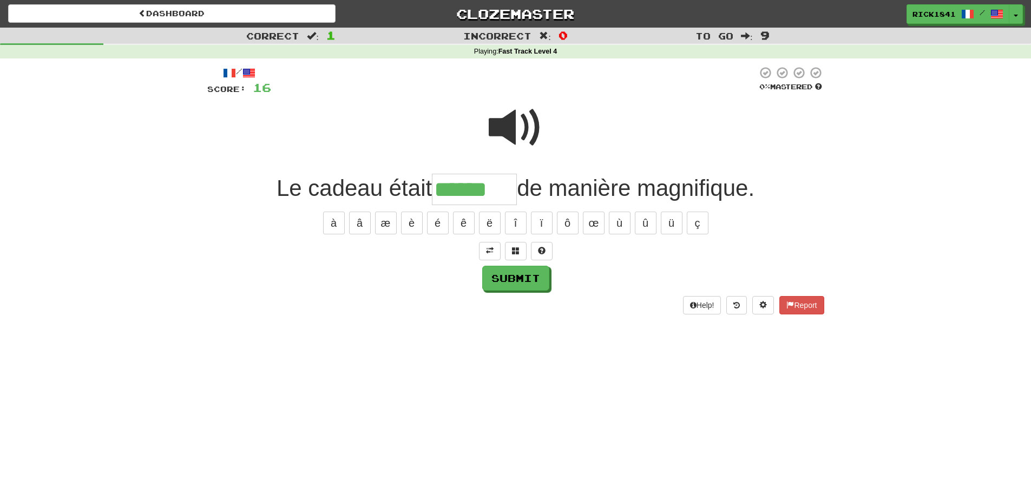
click at [509, 189] on input "******" at bounding box center [474, 190] width 85 height 32
click at [437, 224] on button "é" at bounding box center [438, 223] width 22 height 23
type input "*******"
click at [519, 271] on button "Submit" at bounding box center [516, 278] width 67 height 25
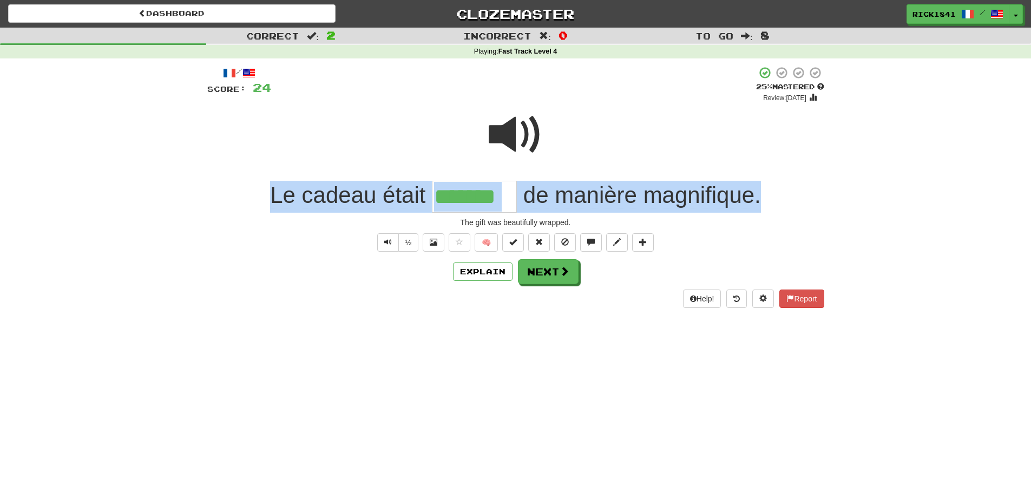
drag, startPoint x: 768, startPoint y: 201, endPoint x: 251, endPoint y: 177, distance: 517.0
click at [251, 177] on div "/ Score: 24 + 8 25 % Mastered Review: 2025-08-16 Le cadeau était ******* de man…" at bounding box center [515, 186] width 617 height 241
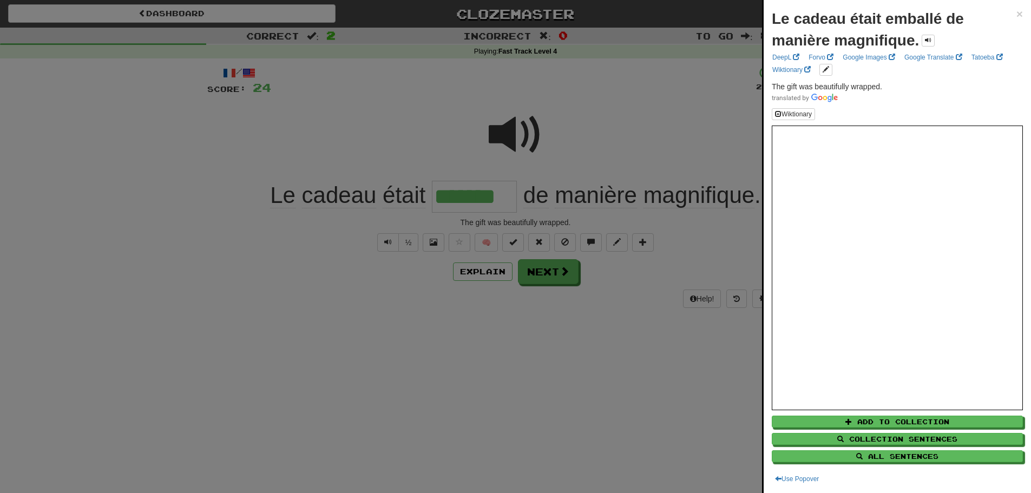
click at [333, 324] on div at bounding box center [515, 246] width 1031 height 493
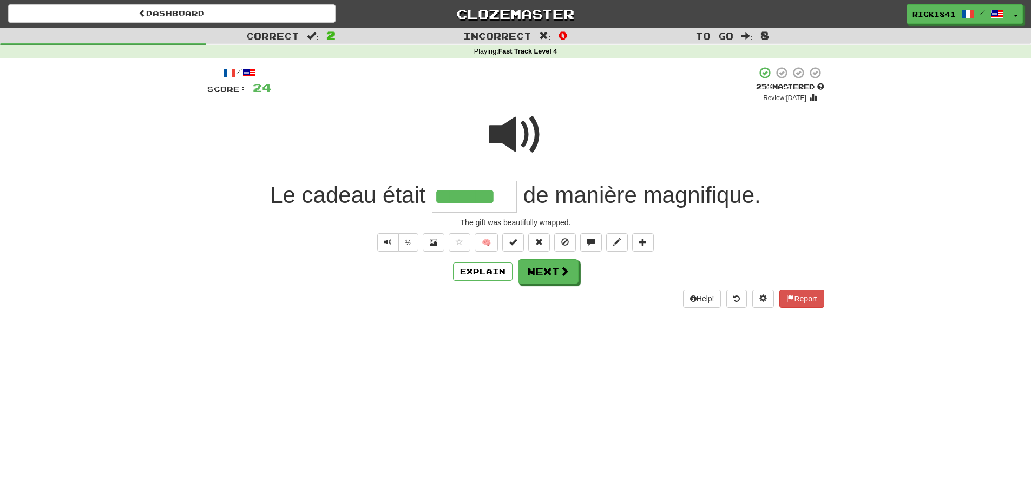
click at [481, 200] on input "*******" at bounding box center [474, 197] width 85 height 32
click at [548, 266] on button "Next" at bounding box center [549, 272] width 61 height 25
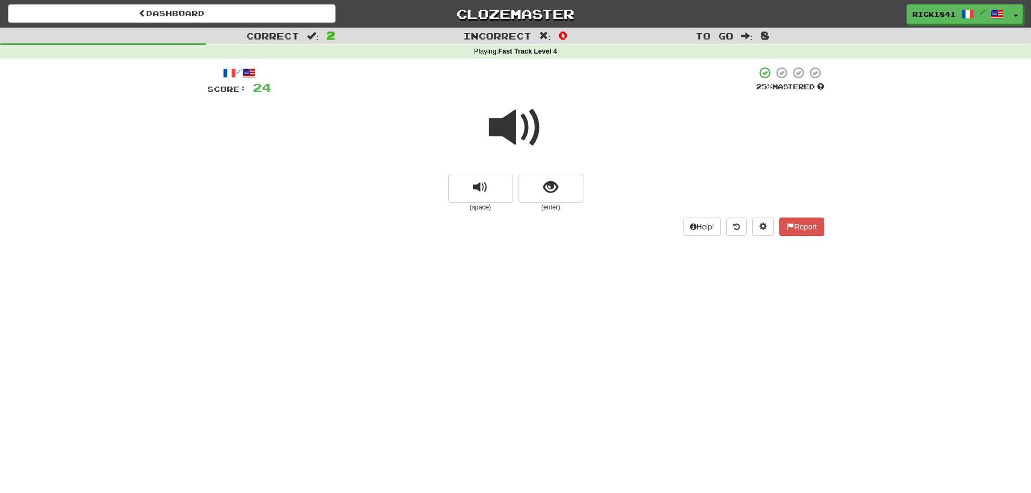
click at [525, 122] on span at bounding box center [516, 128] width 54 height 54
click at [550, 185] on span "show sentence" at bounding box center [550, 187] width 15 height 15
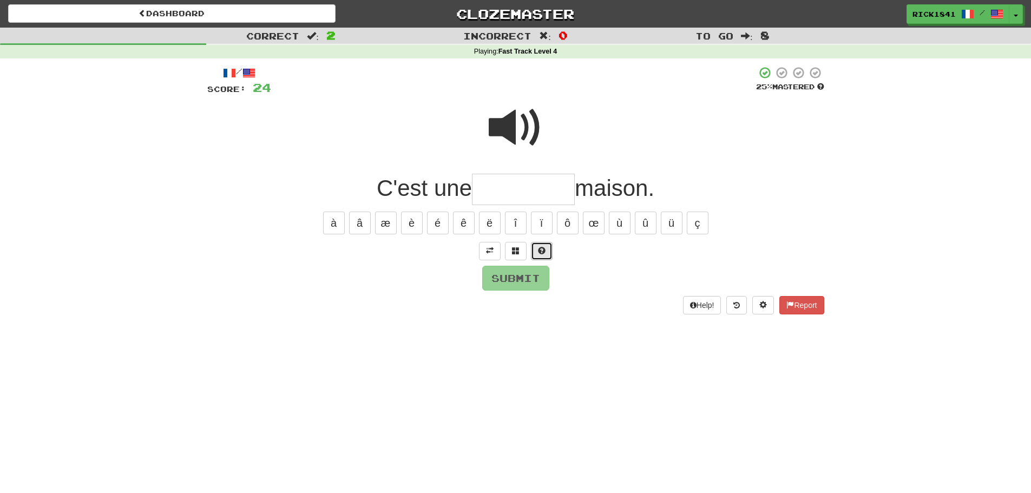
click at [543, 252] on span at bounding box center [542, 251] width 8 height 8
drag, startPoint x: 522, startPoint y: 114, endPoint x: 517, endPoint y: 121, distance: 8.7
click at [520, 120] on span at bounding box center [516, 128] width 54 height 54
click at [529, 248] on span at bounding box center [529, 251] width 8 height 8
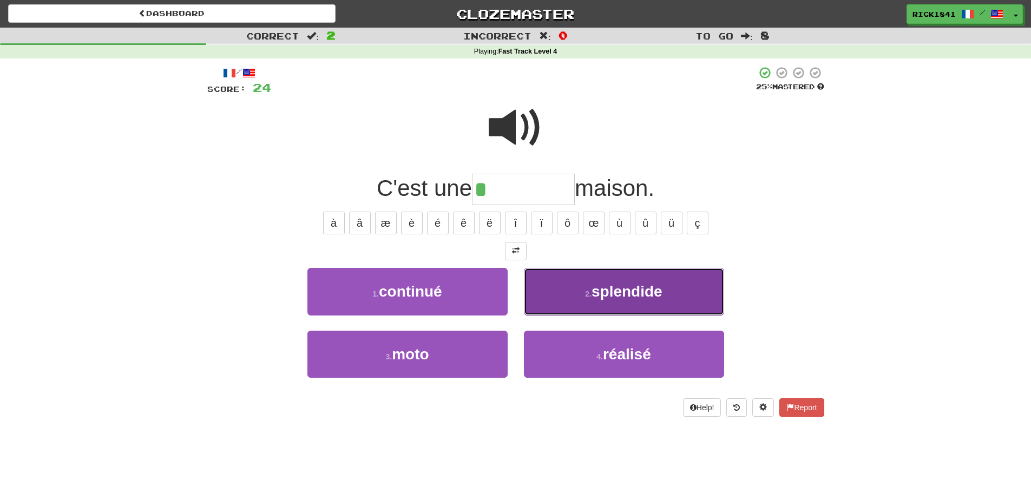
click at [613, 296] on span "splendide" at bounding box center [627, 291] width 71 height 17
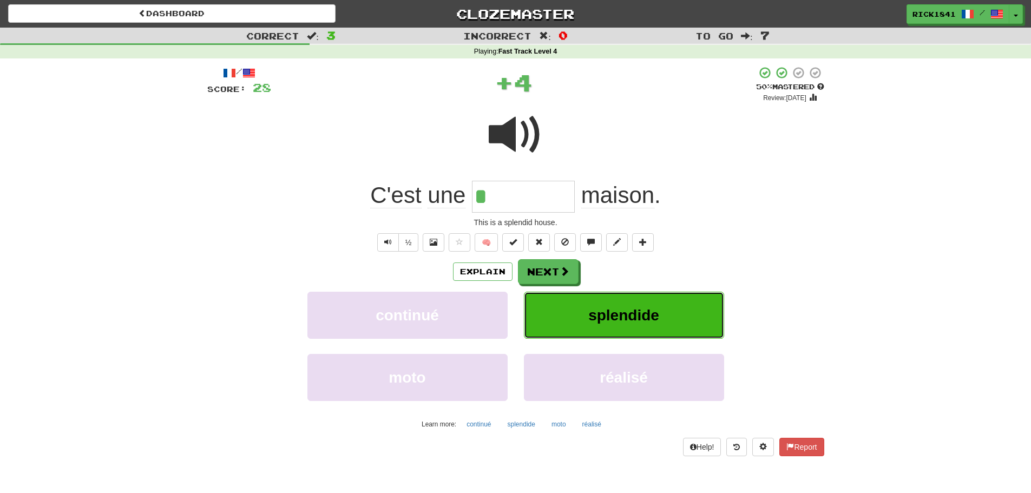
type input "*********"
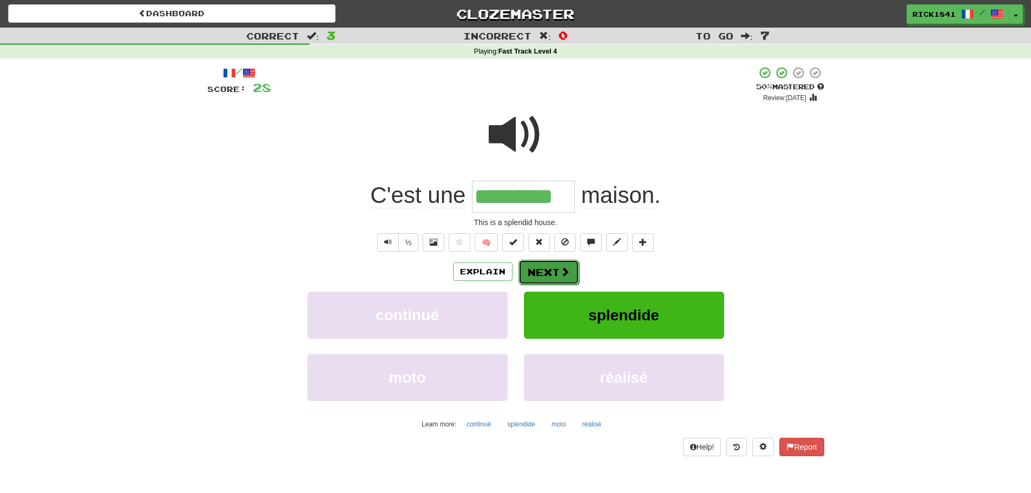
click at [560, 267] on span at bounding box center [565, 272] width 10 height 10
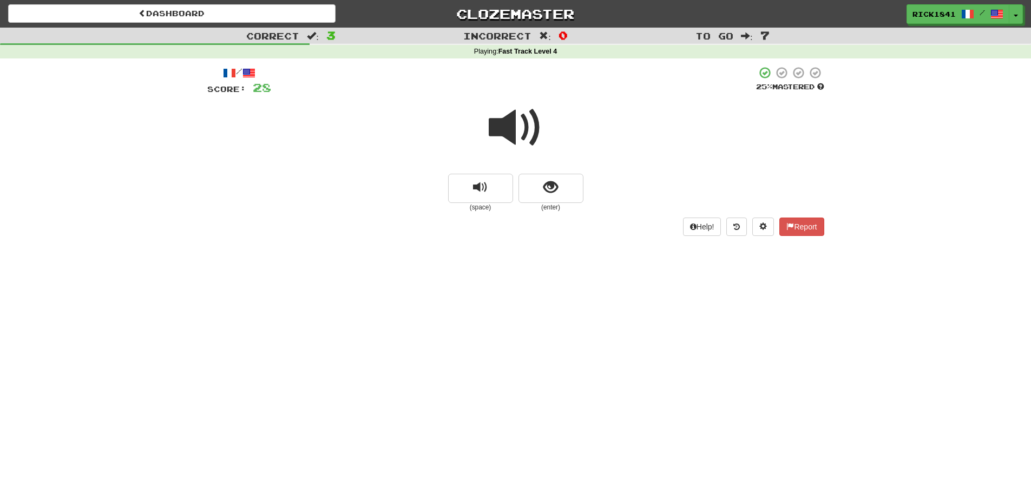
click at [517, 115] on span at bounding box center [516, 128] width 54 height 54
click at [547, 184] on span "show sentence" at bounding box center [550, 187] width 15 height 15
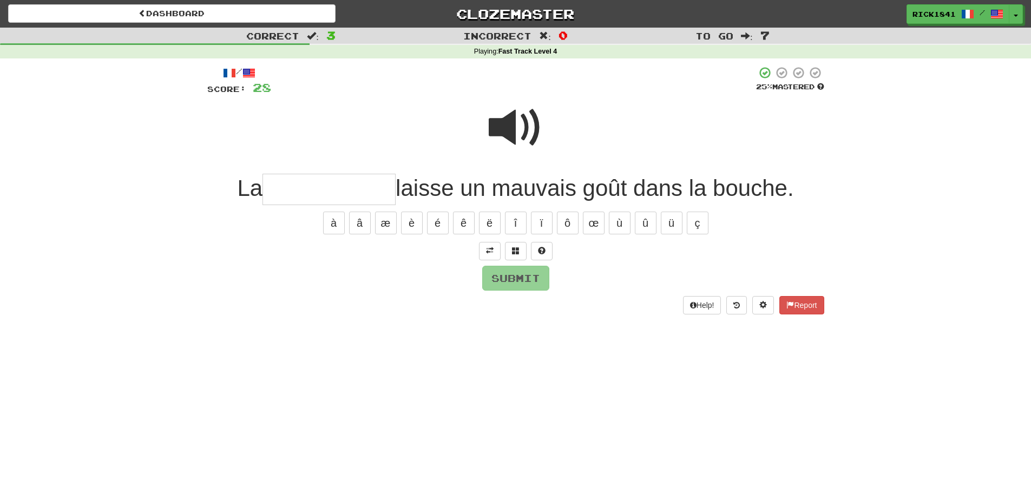
click at [291, 188] on input "text" at bounding box center [329, 190] width 133 height 32
click at [509, 124] on span at bounding box center [516, 128] width 54 height 54
click at [364, 187] on input "*******" at bounding box center [329, 190] width 133 height 32
click at [538, 253] on span at bounding box center [542, 251] width 8 height 8
click at [510, 276] on button "Submit" at bounding box center [516, 278] width 67 height 25
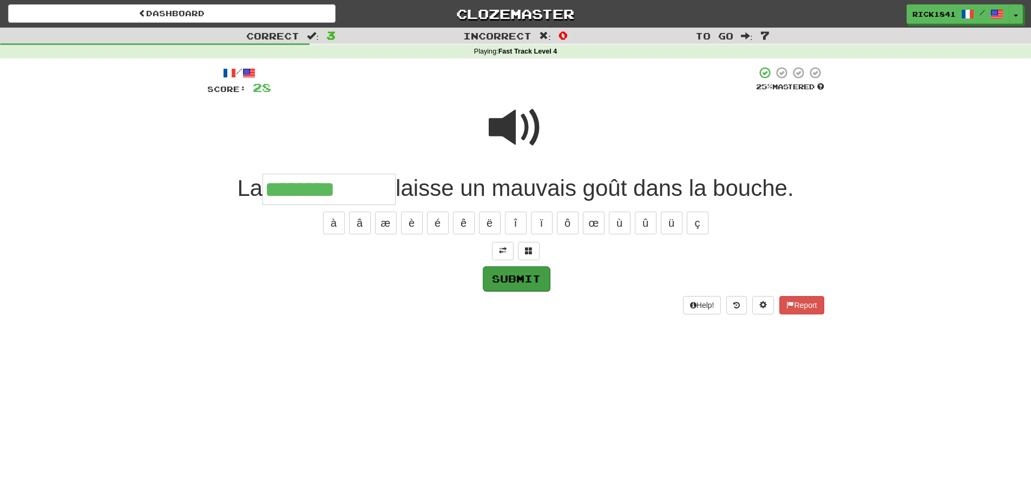
type input "**********"
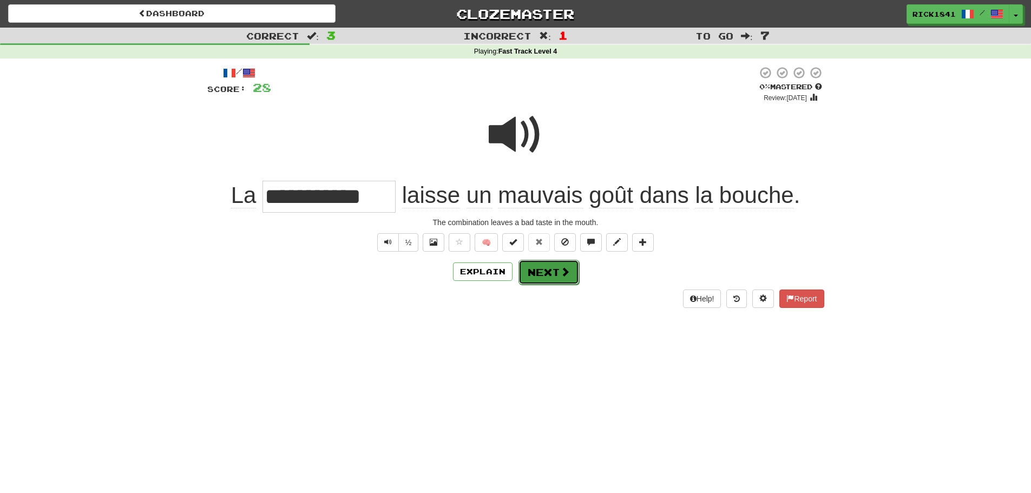
click at [549, 264] on button "Next" at bounding box center [549, 272] width 61 height 25
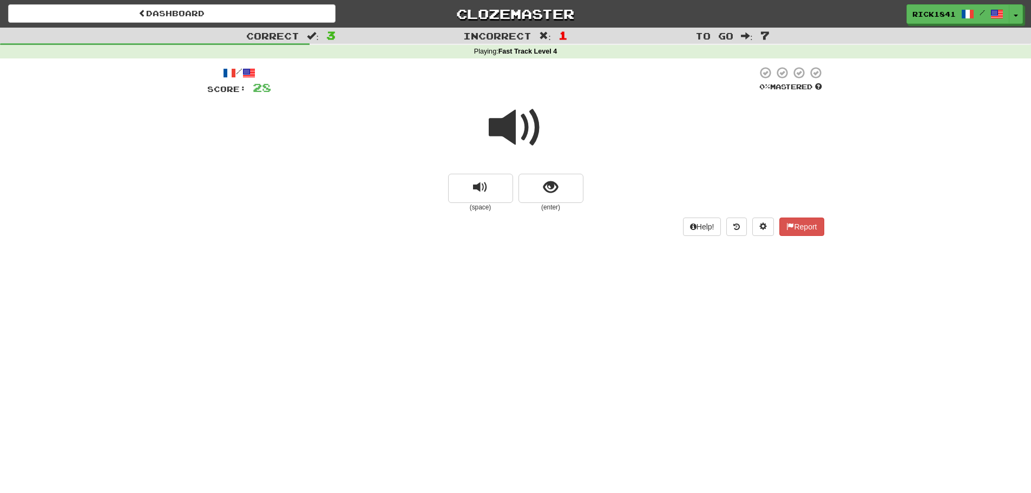
click at [516, 125] on span at bounding box center [516, 128] width 54 height 54
click at [555, 192] on span "show sentence" at bounding box center [550, 187] width 15 height 15
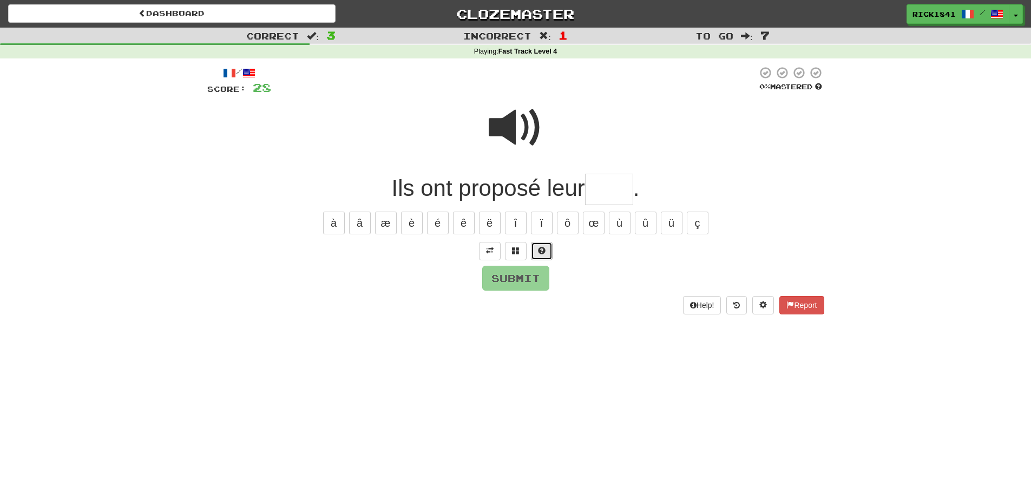
click at [547, 252] on button at bounding box center [542, 251] width 22 height 18
click at [527, 120] on span at bounding box center [516, 128] width 54 height 54
click at [520, 284] on button "Submit" at bounding box center [516, 278] width 67 height 25
type input "****"
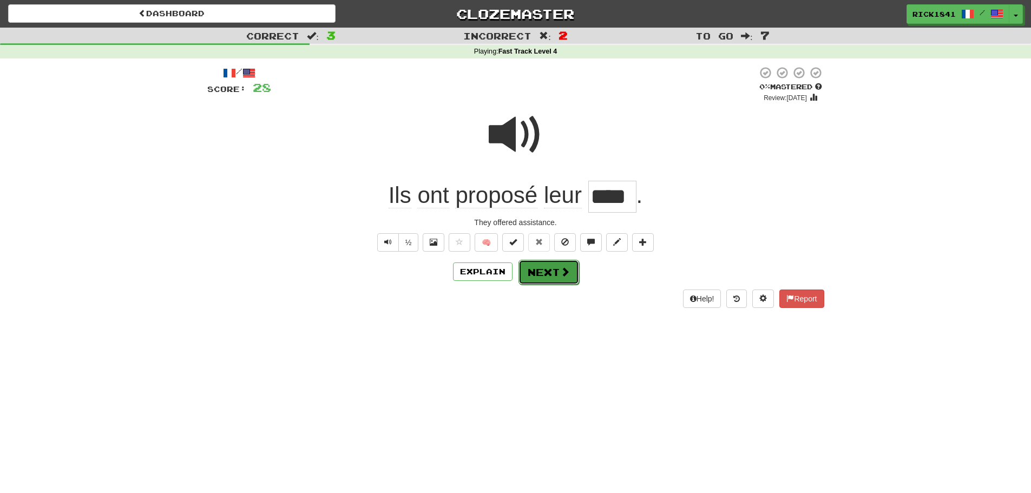
click at [542, 266] on button "Next" at bounding box center [549, 272] width 61 height 25
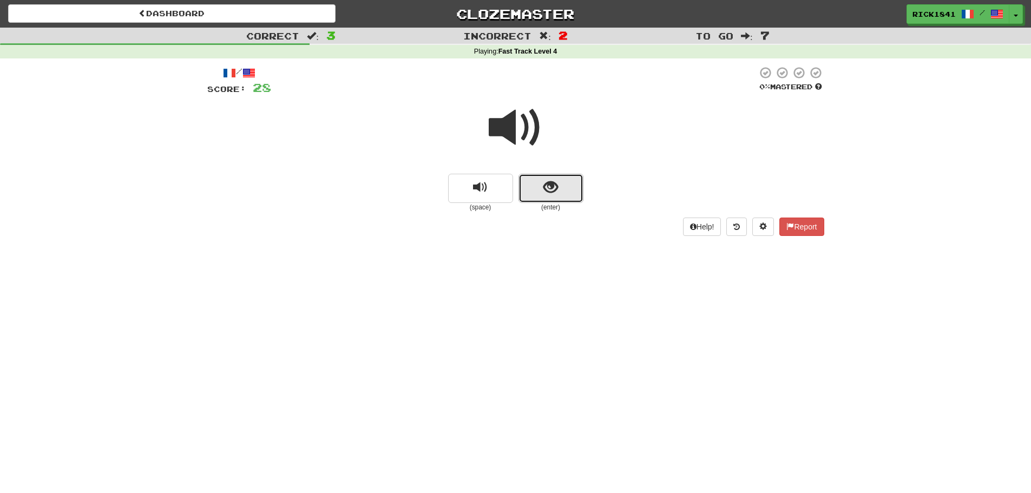
click at [554, 182] on span "show sentence" at bounding box center [550, 187] width 15 height 15
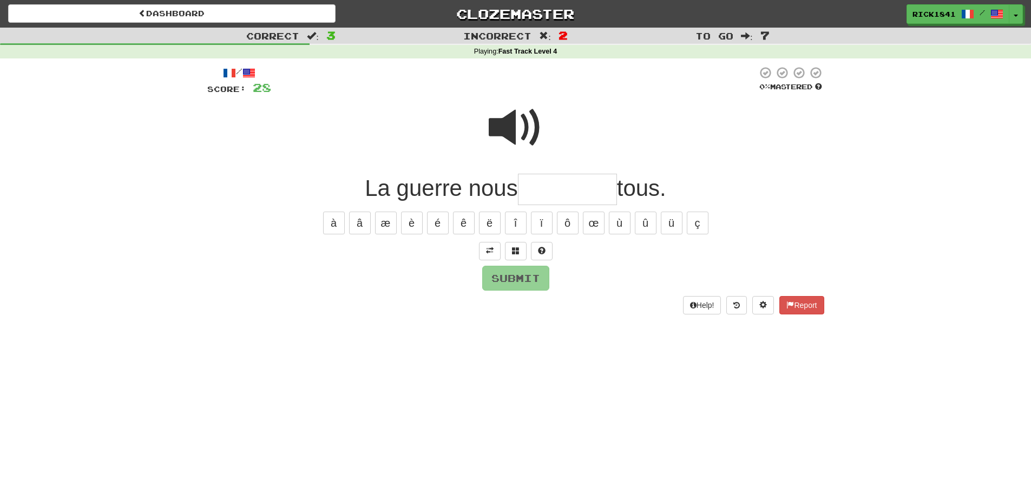
click at [516, 119] on span at bounding box center [516, 128] width 54 height 54
click at [533, 186] on input "text" at bounding box center [567, 190] width 99 height 32
type input "********"
click at [515, 274] on button "Submit" at bounding box center [516, 278] width 67 height 25
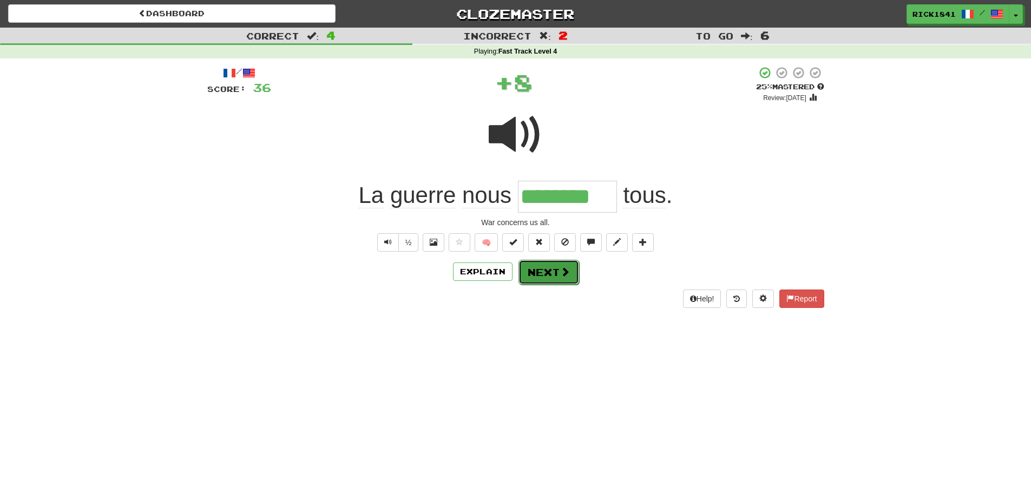
click at [547, 268] on button "Next" at bounding box center [549, 272] width 61 height 25
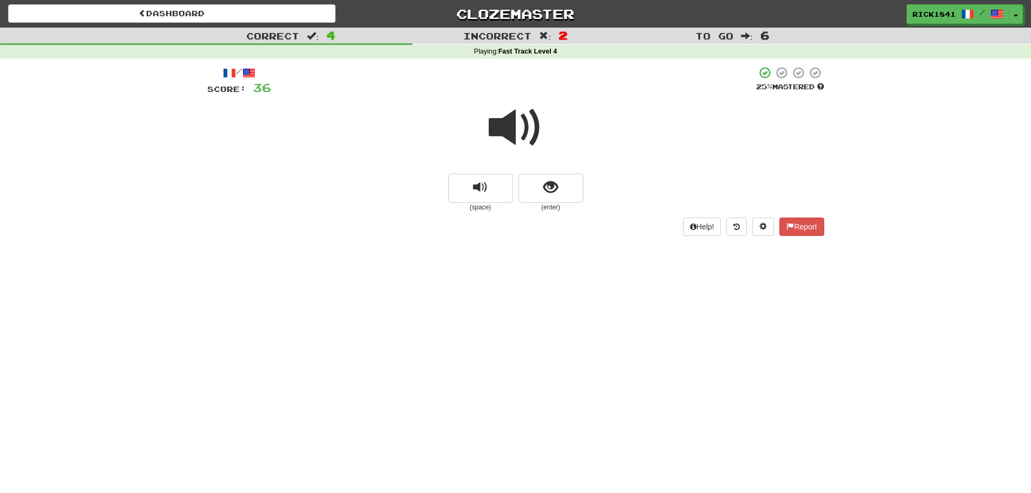
click at [524, 115] on span at bounding box center [516, 128] width 54 height 54
click at [555, 181] on span "show sentence" at bounding box center [550, 187] width 15 height 15
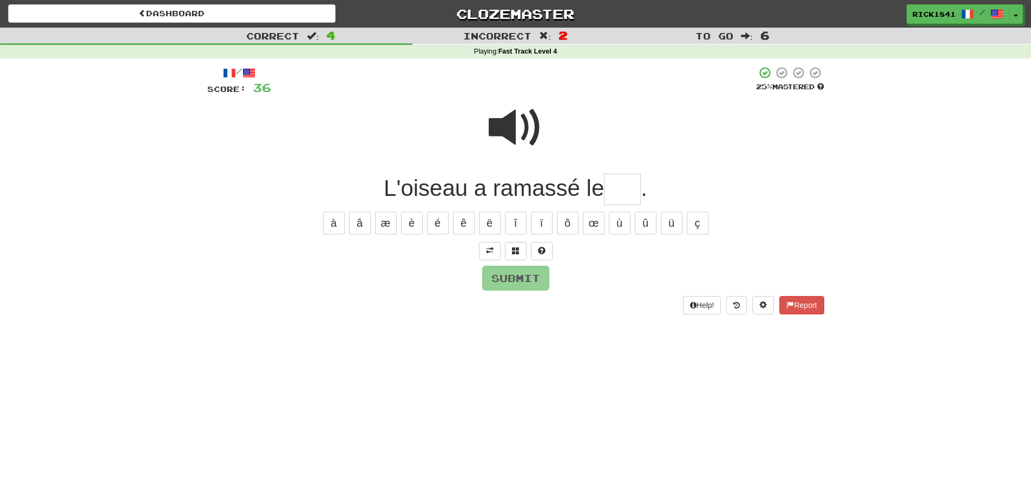
click at [613, 193] on input "text" at bounding box center [622, 190] width 37 height 32
click at [509, 115] on span at bounding box center [516, 128] width 54 height 54
click at [631, 187] on input "text" at bounding box center [622, 190] width 37 height 32
type input "***"
click at [522, 271] on button "Submit" at bounding box center [516, 278] width 67 height 25
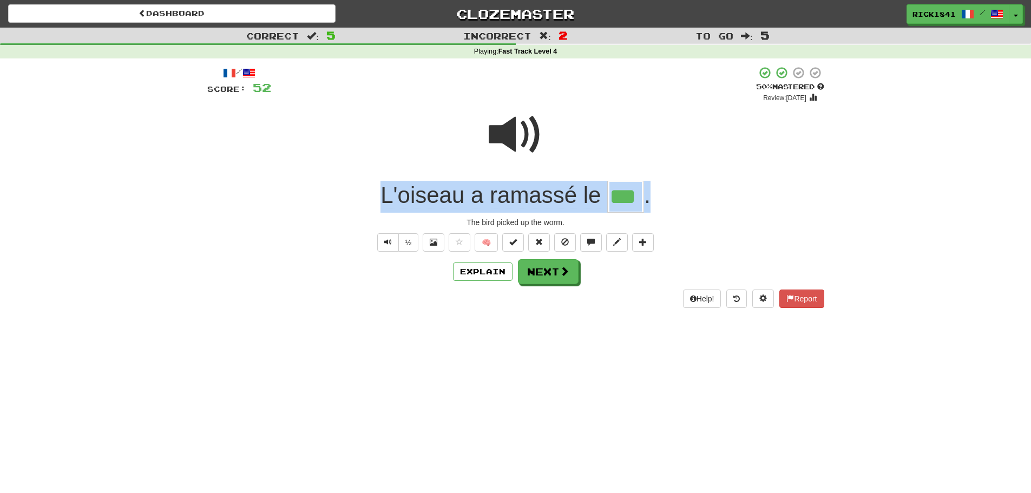
drag, startPoint x: 651, startPoint y: 196, endPoint x: 344, endPoint y: 185, distance: 306.6
click at [344, 185] on div "L'oiseau a ramassé le *** ." at bounding box center [515, 197] width 617 height 32
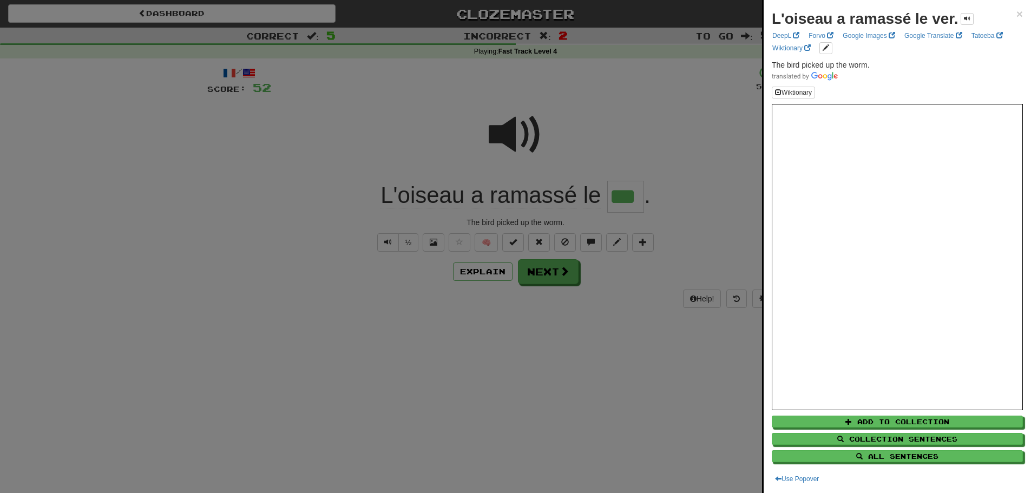
click at [362, 300] on div at bounding box center [515, 246] width 1031 height 493
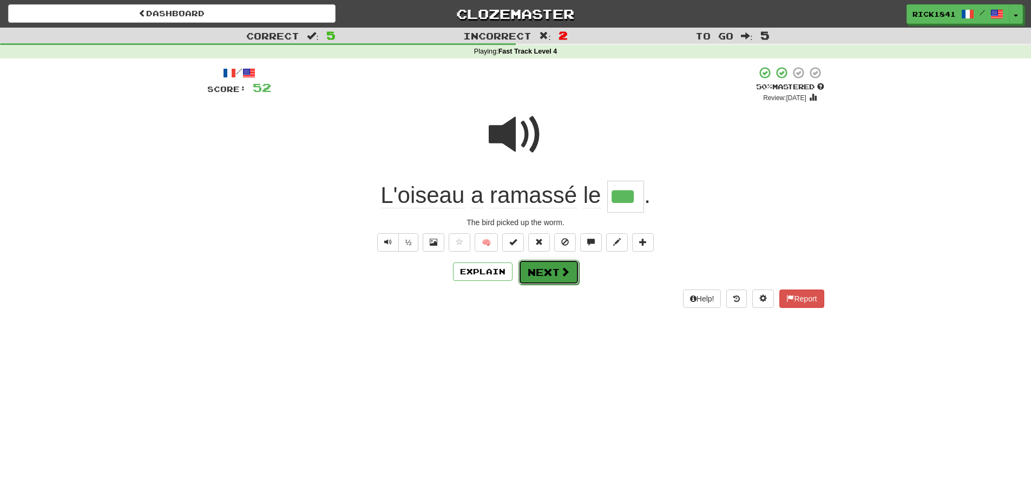
click at [548, 268] on button "Next" at bounding box center [549, 272] width 61 height 25
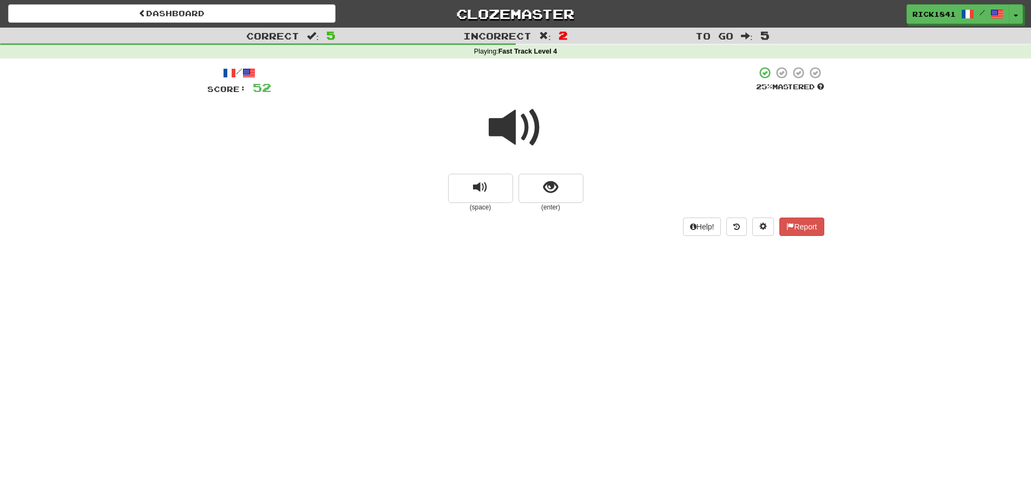
click at [513, 135] on span at bounding box center [516, 128] width 54 height 54
click at [550, 180] on span "show sentence" at bounding box center [550, 187] width 15 height 15
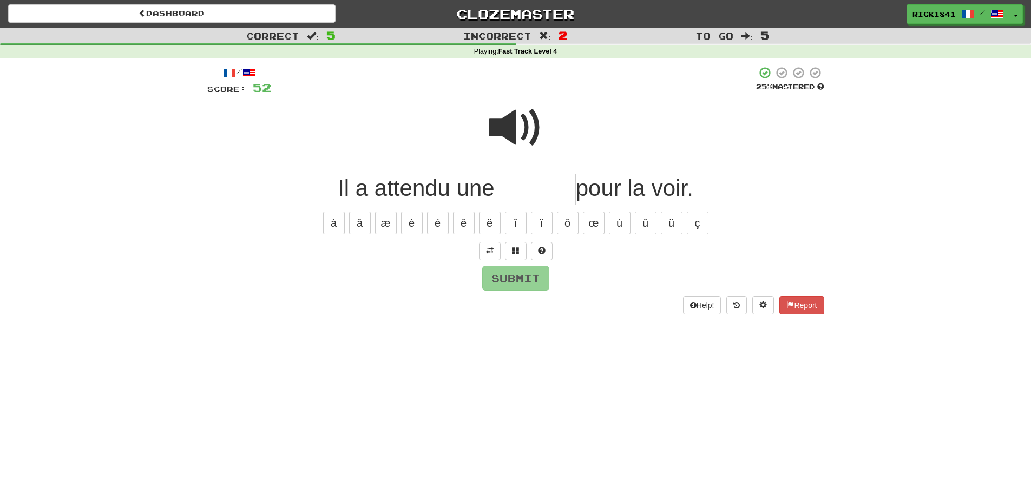
click at [515, 190] on input "text" at bounding box center [535, 190] width 81 height 32
click at [440, 221] on button "é" at bounding box center [438, 223] width 22 height 23
click at [441, 221] on button "é" at bounding box center [438, 223] width 22 height 23
type input "********"
click at [524, 276] on button "Submit" at bounding box center [516, 278] width 67 height 25
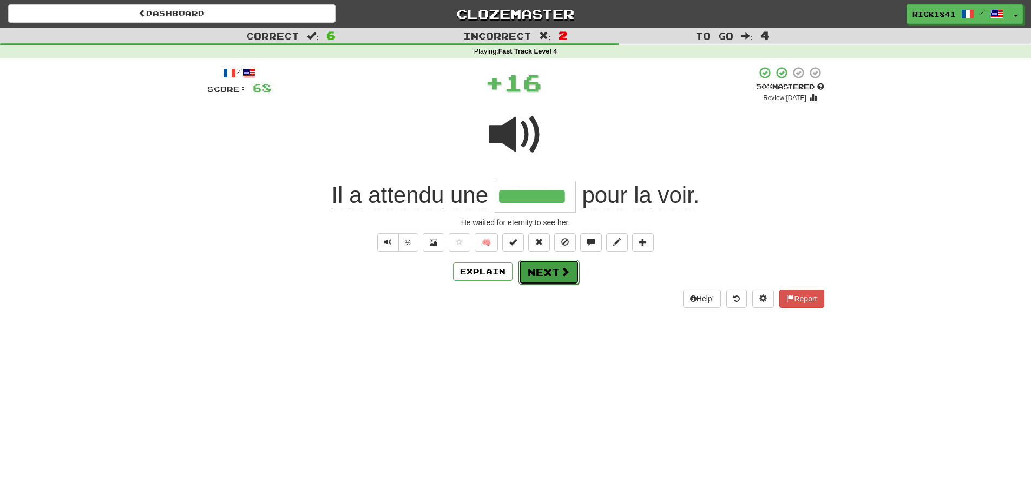
click at [541, 267] on button "Next" at bounding box center [549, 272] width 61 height 25
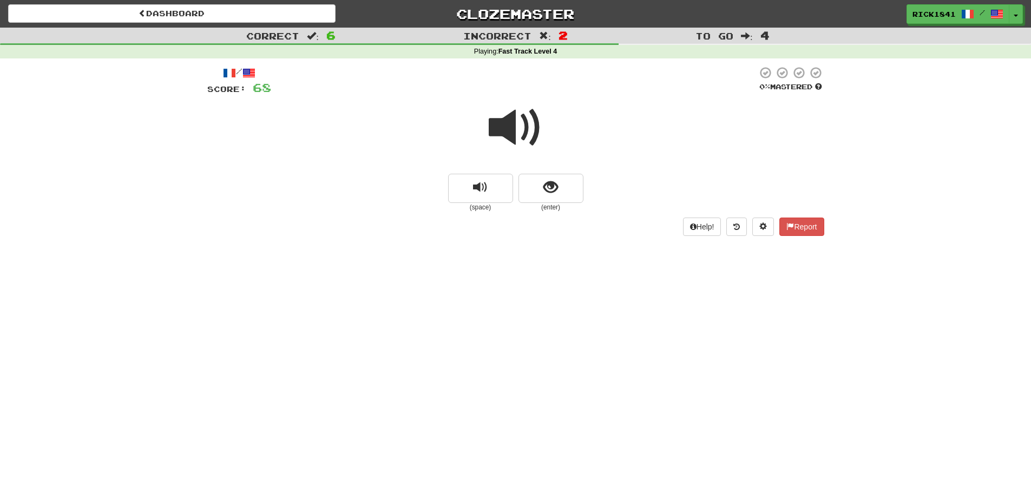
click at [507, 125] on span at bounding box center [516, 128] width 54 height 54
click at [551, 190] on span "show sentence" at bounding box center [550, 187] width 15 height 15
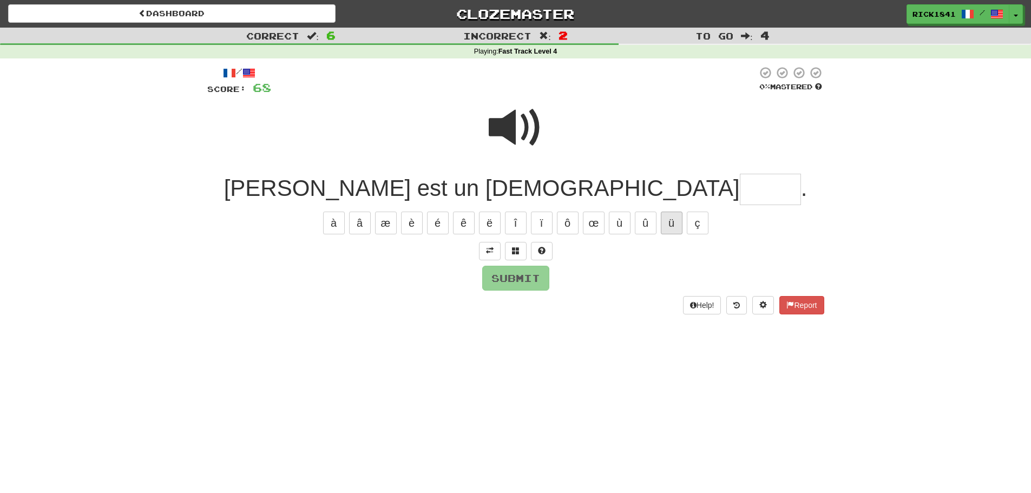
type input "*"
click at [533, 128] on span at bounding box center [516, 128] width 54 height 54
click at [740, 185] on input "text" at bounding box center [770, 190] width 61 height 32
type input "*****"
click at [507, 278] on button "Submit" at bounding box center [516, 278] width 67 height 25
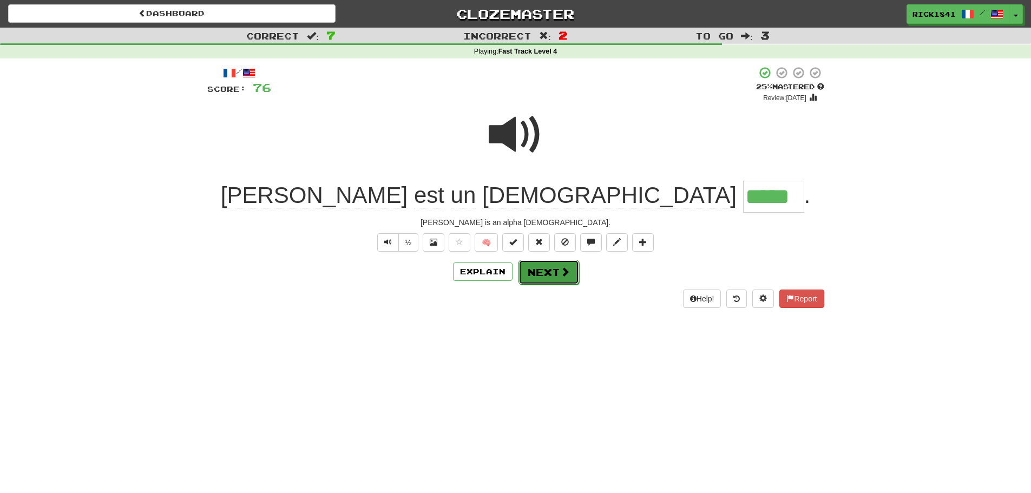
click at [554, 270] on button "Next" at bounding box center [549, 272] width 61 height 25
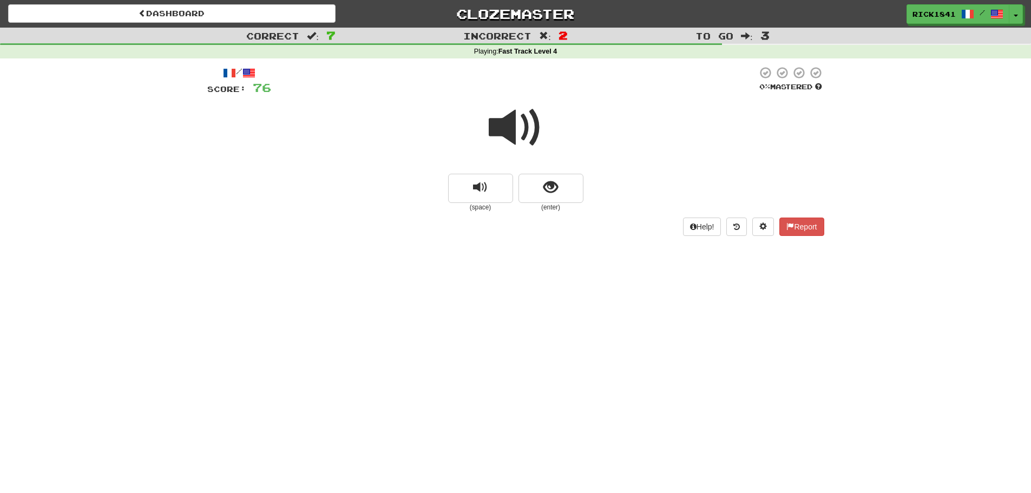
click at [520, 125] on span at bounding box center [516, 128] width 54 height 54
click at [557, 186] on span "show sentence" at bounding box center [550, 187] width 15 height 15
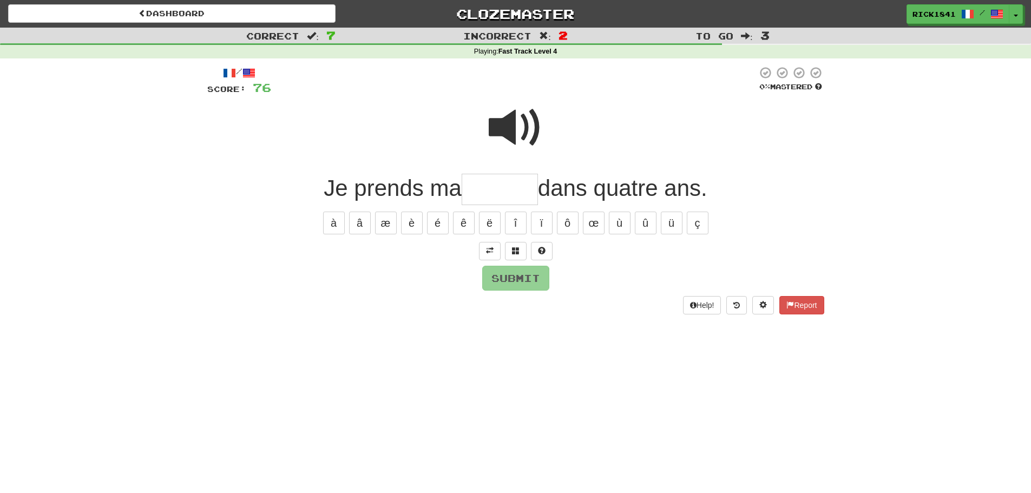
click at [505, 117] on span at bounding box center [516, 128] width 54 height 54
click at [507, 192] on input "text" at bounding box center [500, 190] width 76 height 32
type input "********"
click at [509, 276] on button "Submit" at bounding box center [516, 278] width 67 height 25
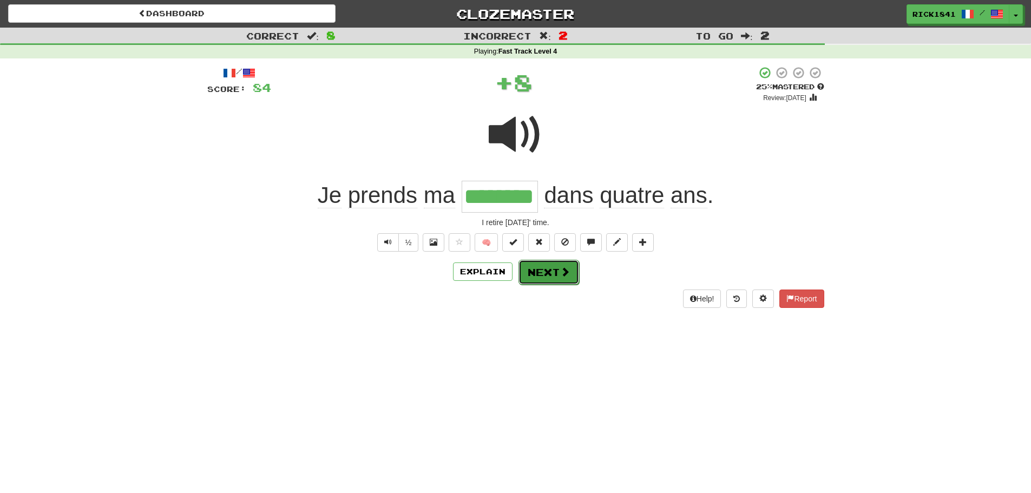
click at [543, 266] on button "Next" at bounding box center [549, 272] width 61 height 25
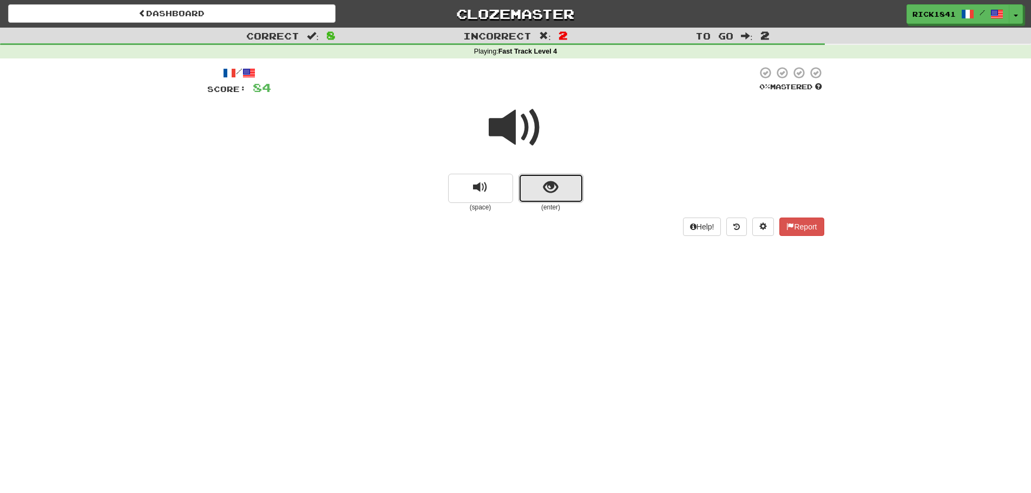
click at [555, 185] on span "show sentence" at bounding box center [550, 187] width 15 height 15
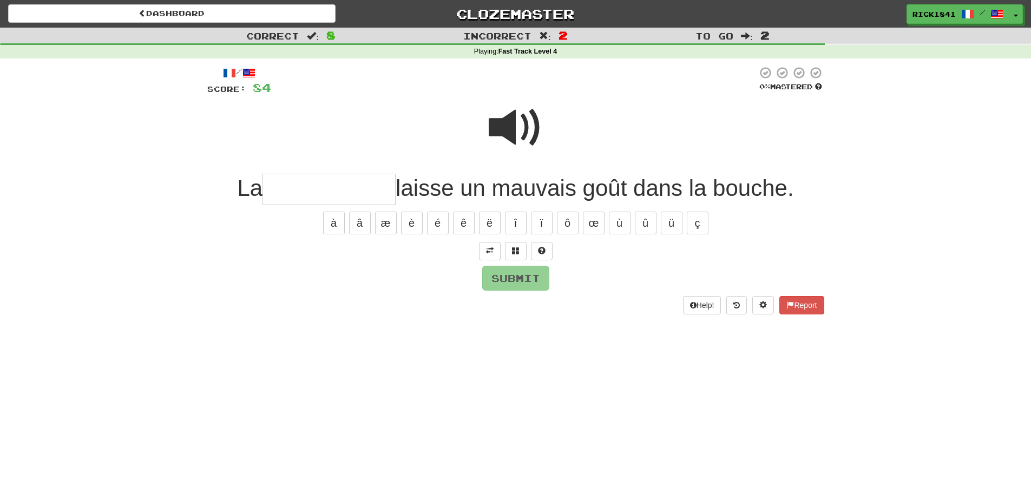
click at [318, 186] on input "text" at bounding box center [329, 190] width 133 height 32
type input "**********"
click at [510, 272] on button "Submit" at bounding box center [516, 278] width 67 height 25
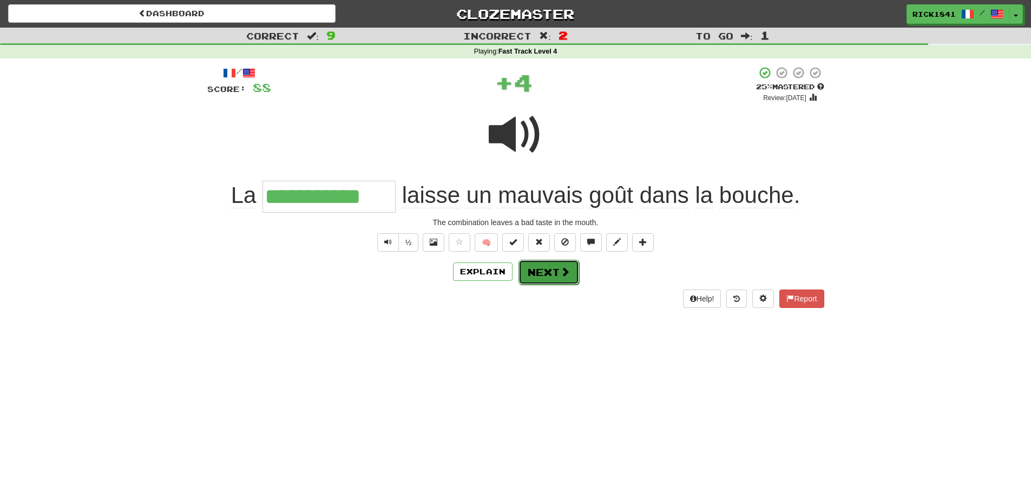
click at [553, 270] on button "Next" at bounding box center [549, 272] width 61 height 25
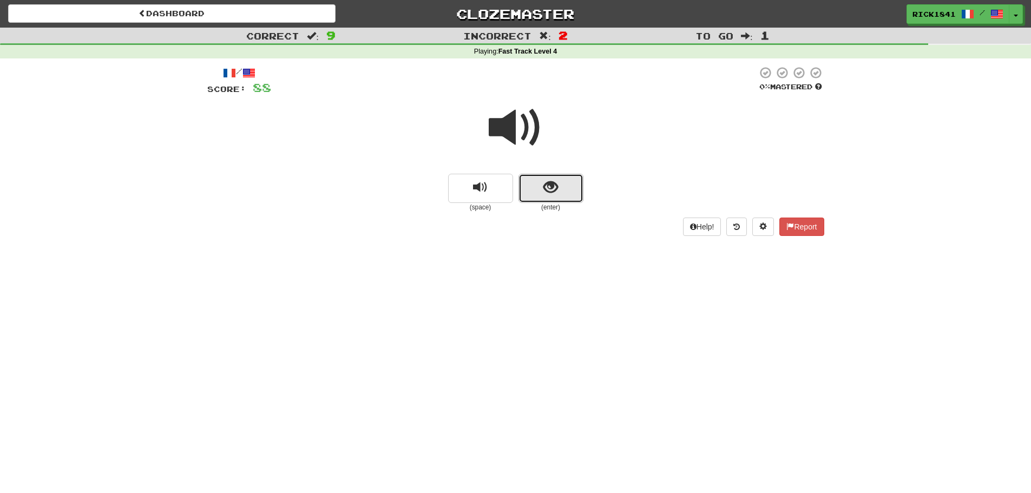
click at [556, 186] on span "show sentence" at bounding box center [550, 187] width 15 height 15
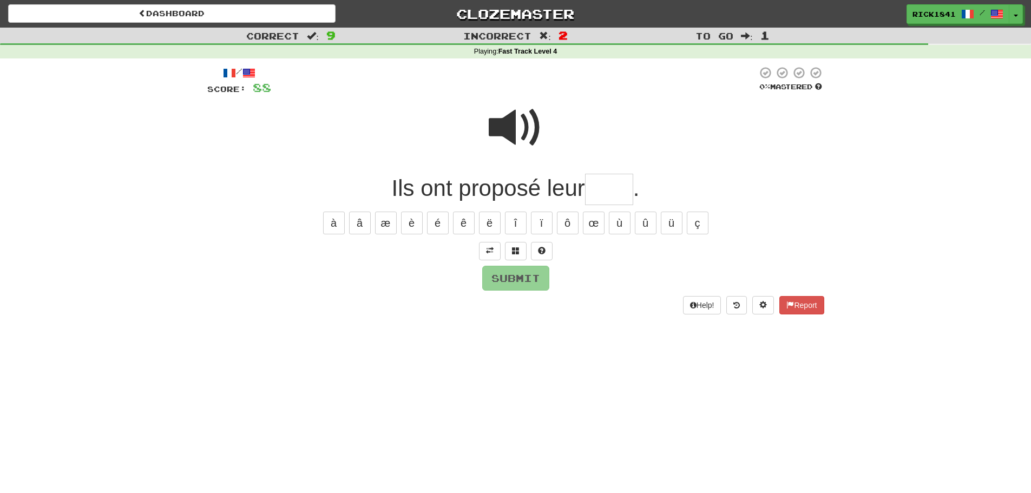
click at [607, 181] on input "text" at bounding box center [609, 190] width 48 height 32
type input "****"
click at [522, 270] on button "Submit" at bounding box center [516, 278] width 67 height 25
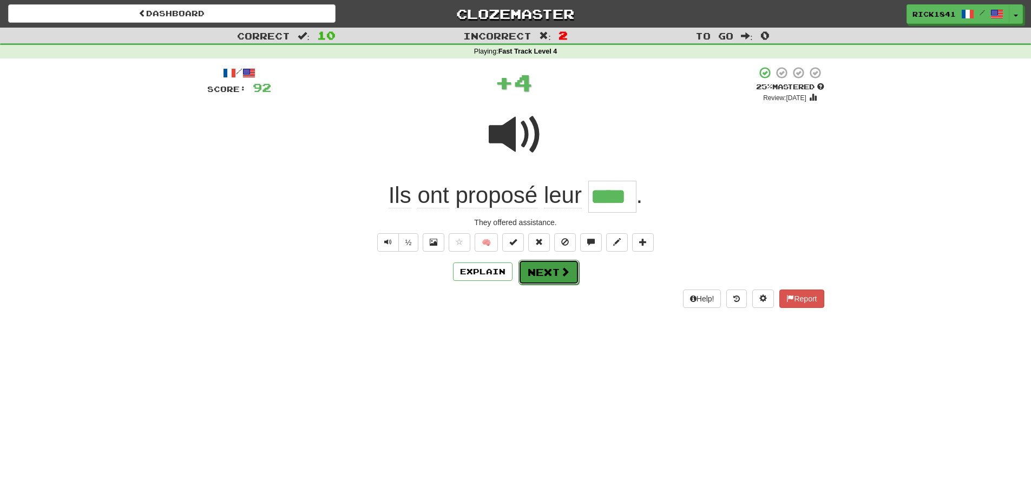
click at [558, 267] on button "Next" at bounding box center [549, 272] width 61 height 25
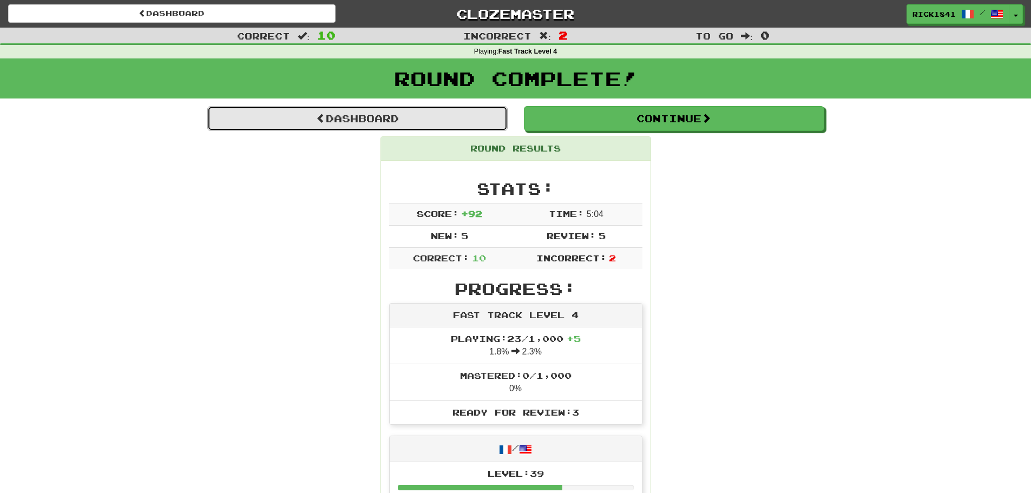
click at [376, 116] on link "Dashboard" at bounding box center [357, 118] width 300 height 25
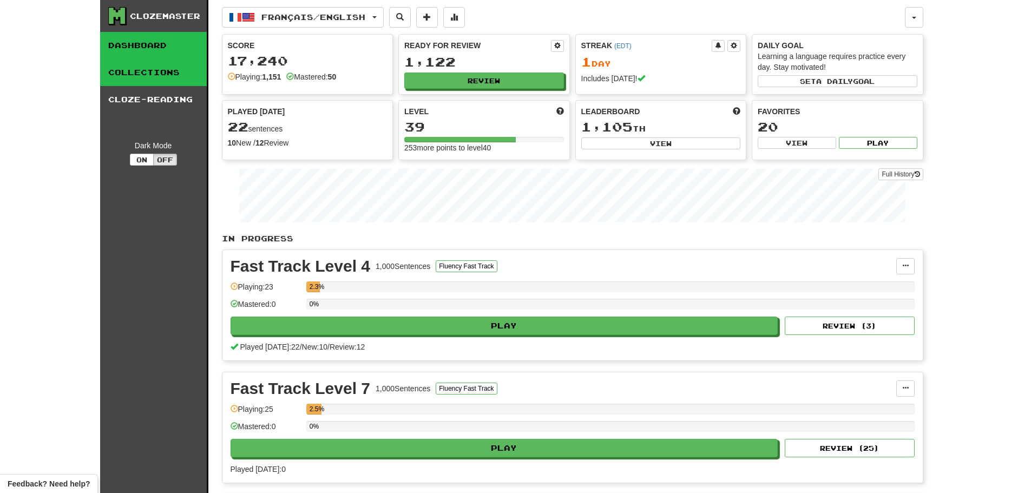
click at [166, 68] on link "Collections" at bounding box center [153, 72] width 107 height 27
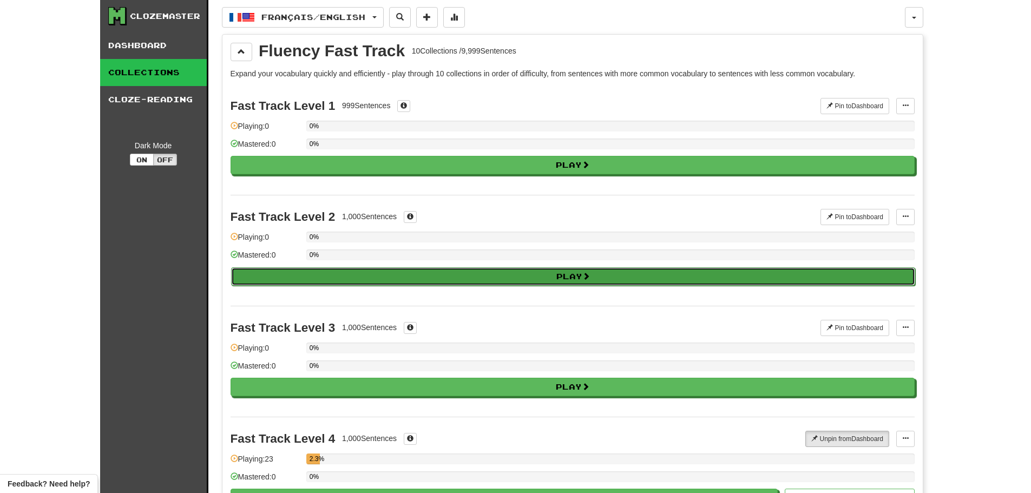
click at [576, 271] on button "Play" at bounding box center [573, 276] width 684 height 18
select select "**"
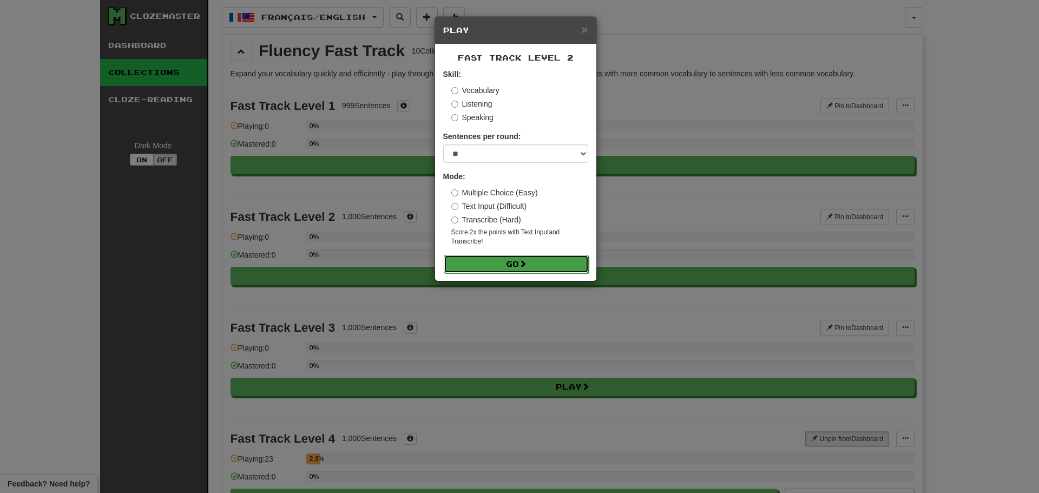
click at [494, 256] on button "Go" at bounding box center [516, 264] width 145 height 18
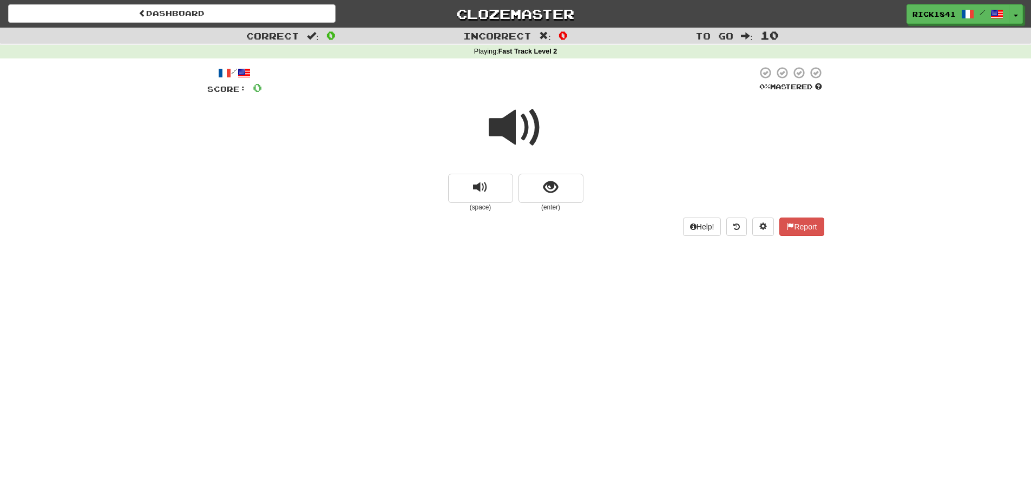
click at [512, 130] on span at bounding box center [516, 128] width 54 height 54
click at [547, 188] on span "show sentence" at bounding box center [550, 187] width 15 height 15
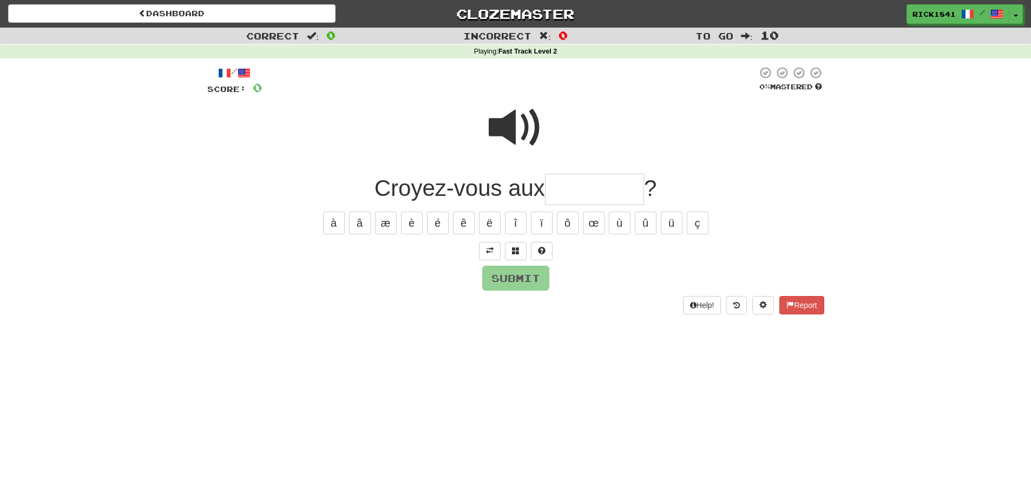
click at [566, 188] on input "text" at bounding box center [594, 190] width 99 height 32
click at [571, 223] on button "ô" at bounding box center [568, 223] width 22 height 23
type input "********"
click at [515, 274] on button "Submit" at bounding box center [516, 278] width 67 height 25
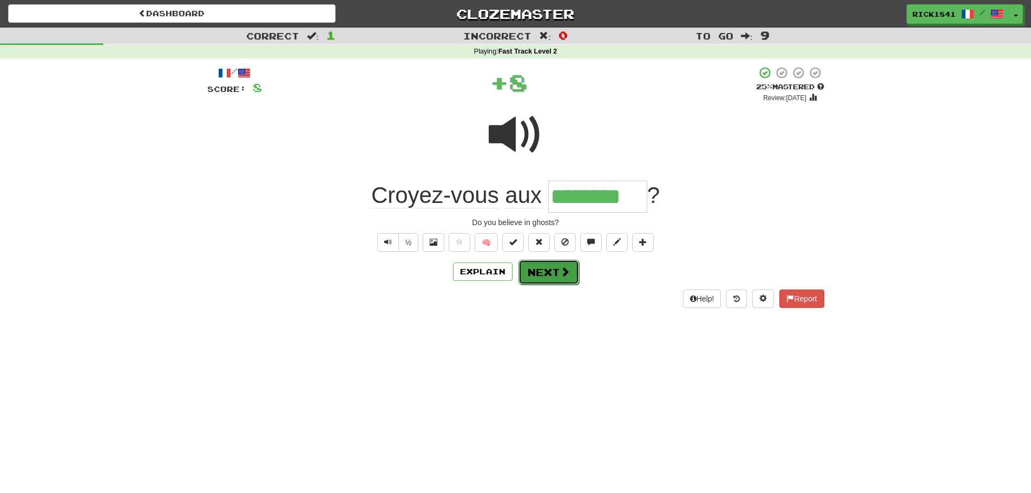
click at [544, 266] on button "Next" at bounding box center [549, 272] width 61 height 25
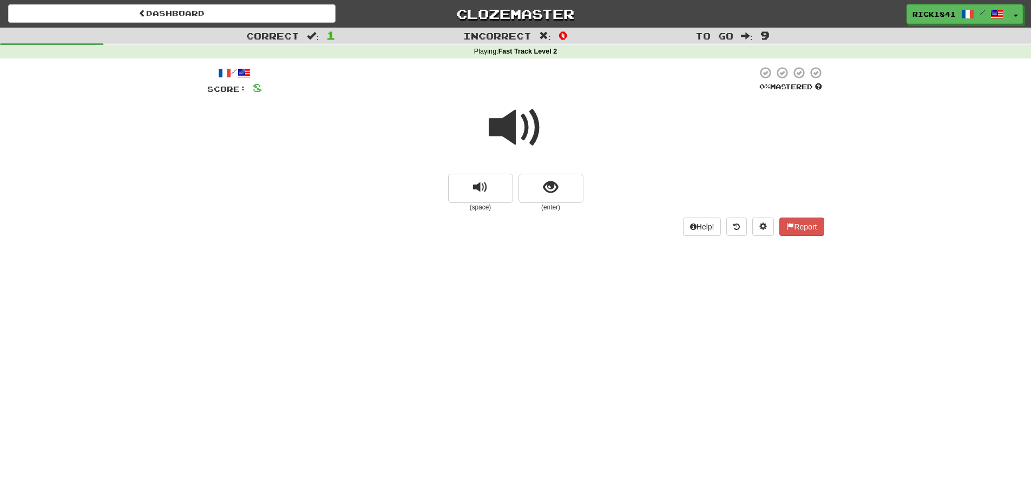
click at [514, 133] on span at bounding box center [516, 128] width 54 height 54
click at [520, 123] on span at bounding box center [516, 128] width 54 height 54
click at [509, 128] on span at bounding box center [516, 128] width 54 height 54
click at [548, 183] on span "show sentence" at bounding box center [550, 187] width 15 height 15
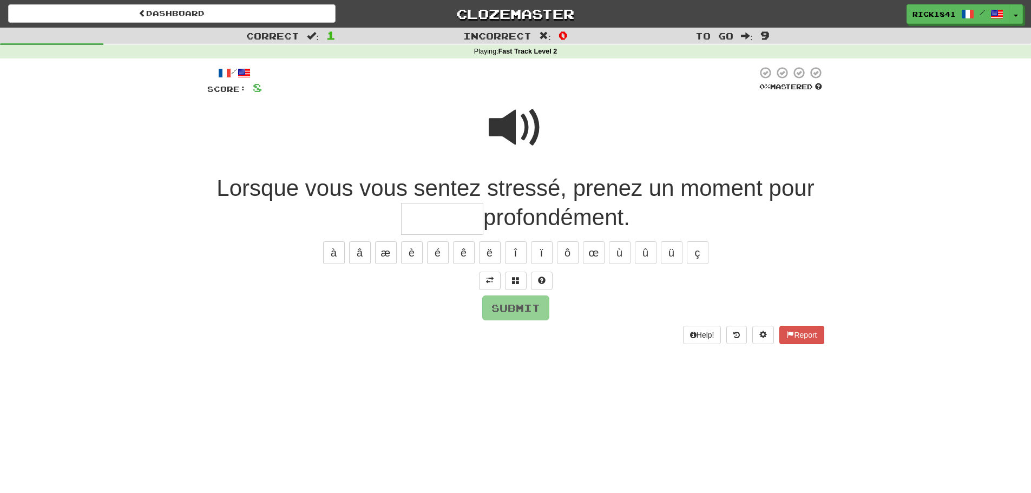
click at [444, 222] on input "text" at bounding box center [442, 219] width 82 height 32
type input "********"
click at [523, 299] on button "Submit" at bounding box center [516, 308] width 67 height 25
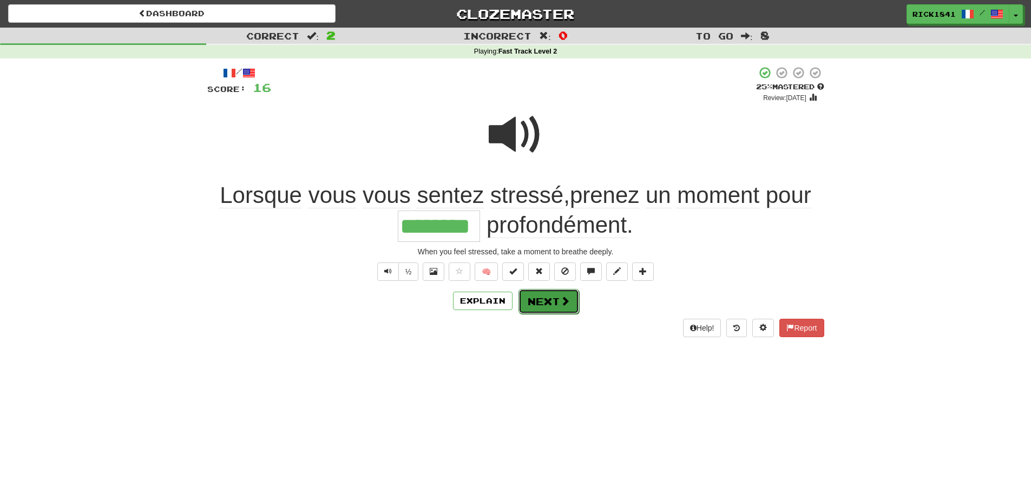
click at [557, 297] on button "Next" at bounding box center [549, 301] width 61 height 25
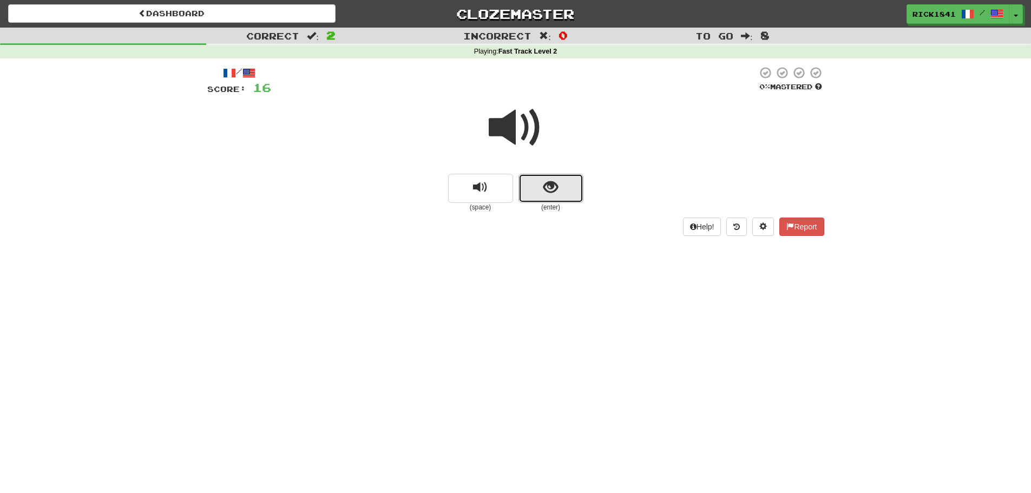
click at [557, 186] on span "show sentence" at bounding box center [550, 187] width 15 height 15
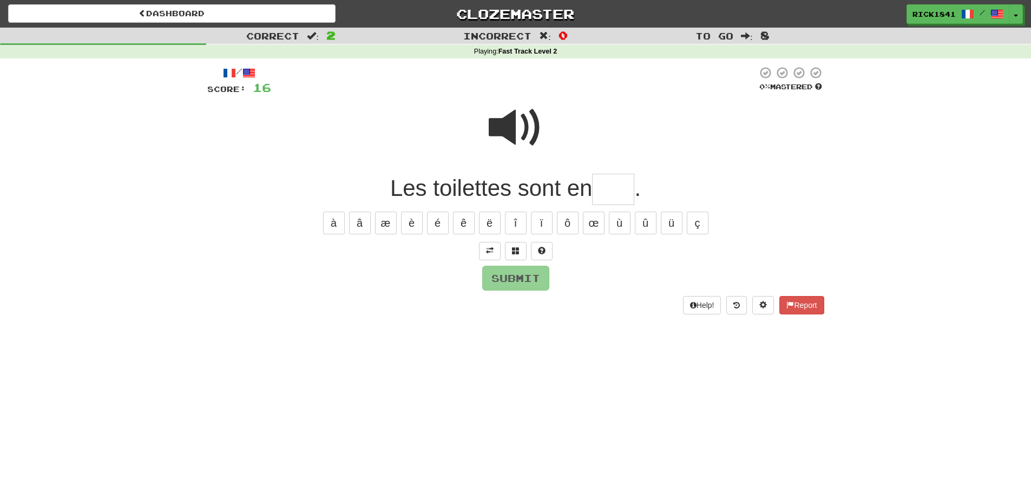
click at [607, 193] on input "text" at bounding box center [613, 190] width 42 height 32
type input "***"
click at [527, 274] on button "Submit" at bounding box center [516, 278] width 67 height 25
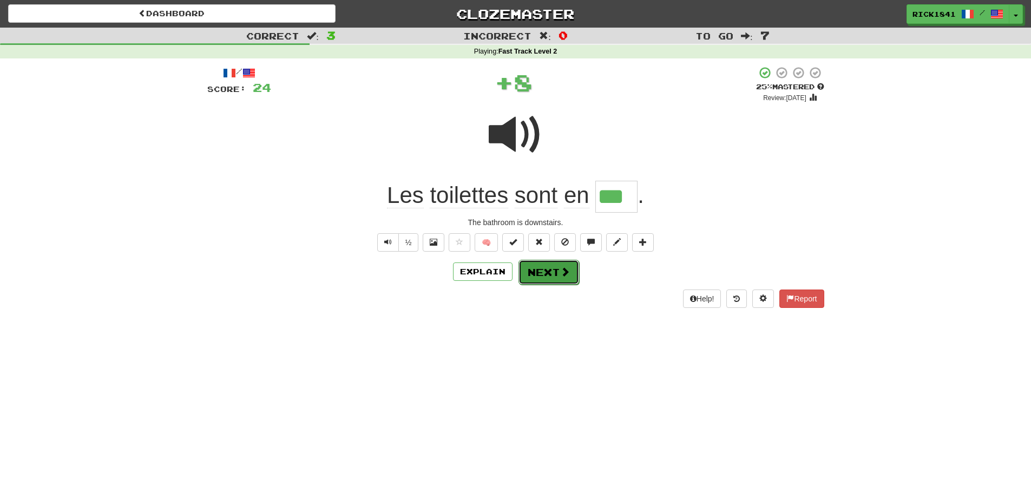
click at [562, 263] on button "Next" at bounding box center [549, 272] width 61 height 25
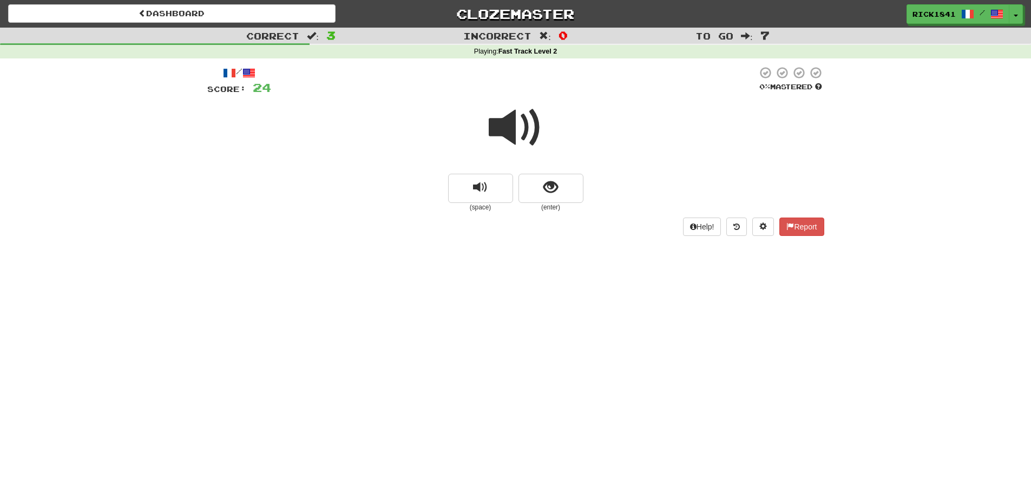
click at [526, 128] on span at bounding box center [516, 128] width 54 height 54
click at [571, 195] on button "show sentence" at bounding box center [551, 188] width 65 height 29
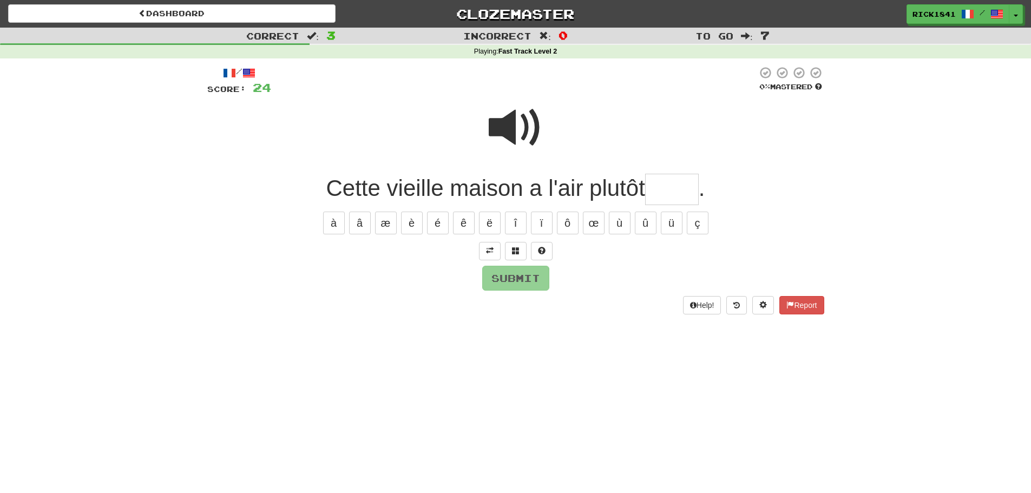
click at [679, 188] on input "text" at bounding box center [672, 190] width 54 height 32
type input "*****"
click at [523, 275] on button "Submit" at bounding box center [516, 278] width 67 height 25
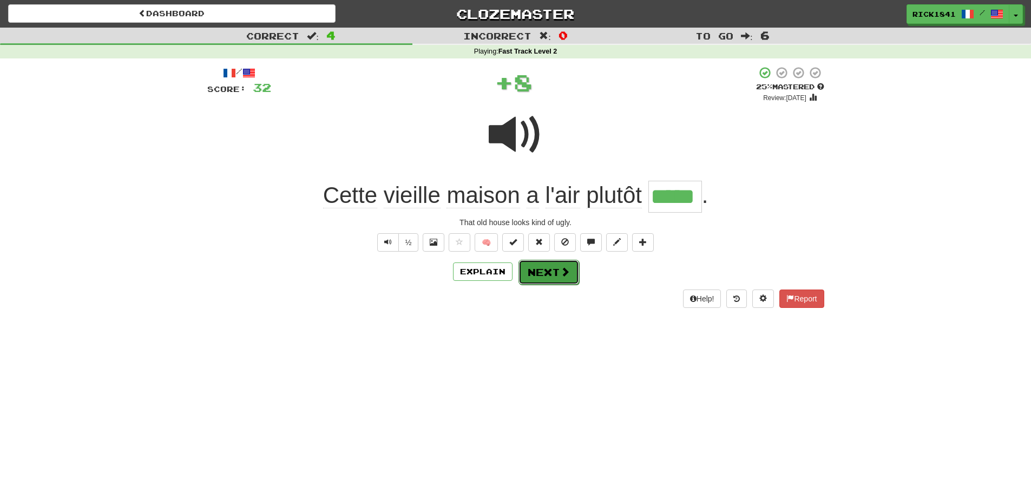
click at [546, 268] on button "Next" at bounding box center [549, 272] width 61 height 25
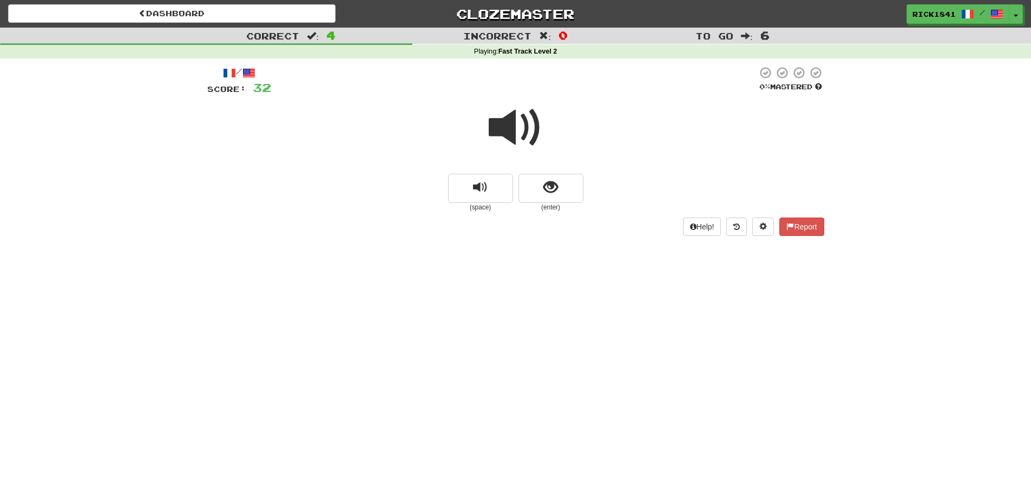
click at [519, 131] on span at bounding box center [516, 128] width 54 height 54
click at [546, 188] on span "show sentence" at bounding box center [550, 187] width 15 height 15
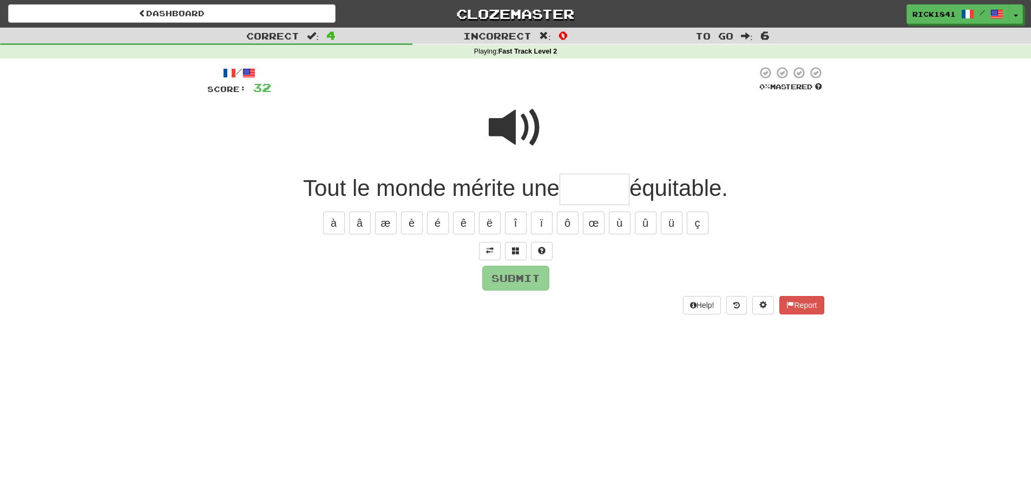
click at [578, 192] on input "text" at bounding box center [595, 190] width 70 height 32
click at [519, 120] on span at bounding box center [516, 128] width 54 height 54
click at [577, 188] on input "text" at bounding box center [595, 190] width 70 height 32
type input "*"
click at [542, 245] on button at bounding box center [542, 251] width 22 height 18
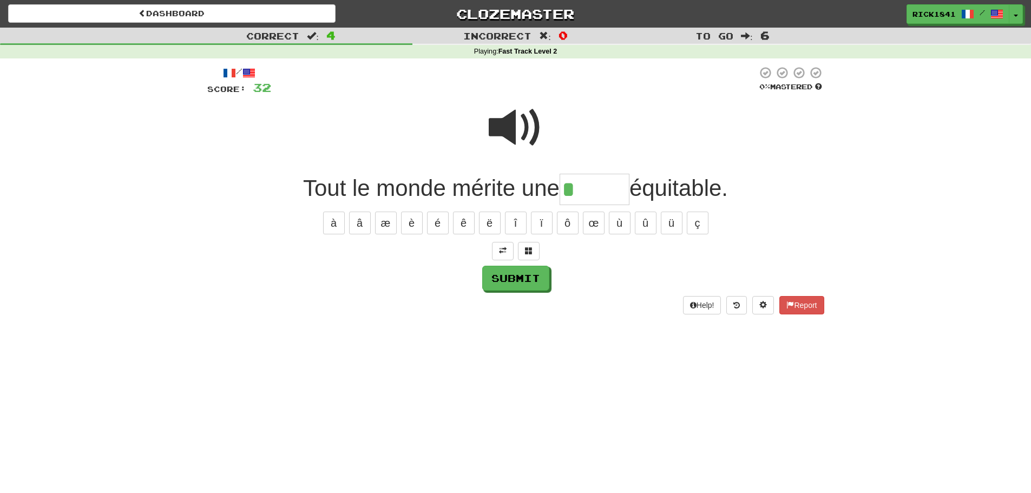
click at [519, 132] on span at bounding box center [516, 128] width 54 height 54
click at [581, 196] on input "*" at bounding box center [595, 190] width 70 height 32
type input "*******"
click at [513, 276] on button "Submit" at bounding box center [516, 278] width 67 height 25
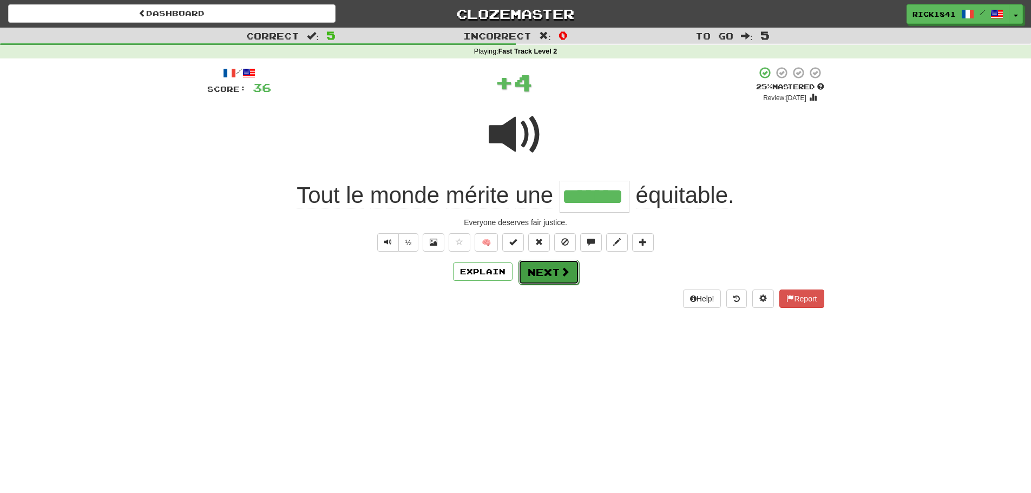
click at [555, 266] on button "Next" at bounding box center [549, 272] width 61 height 25
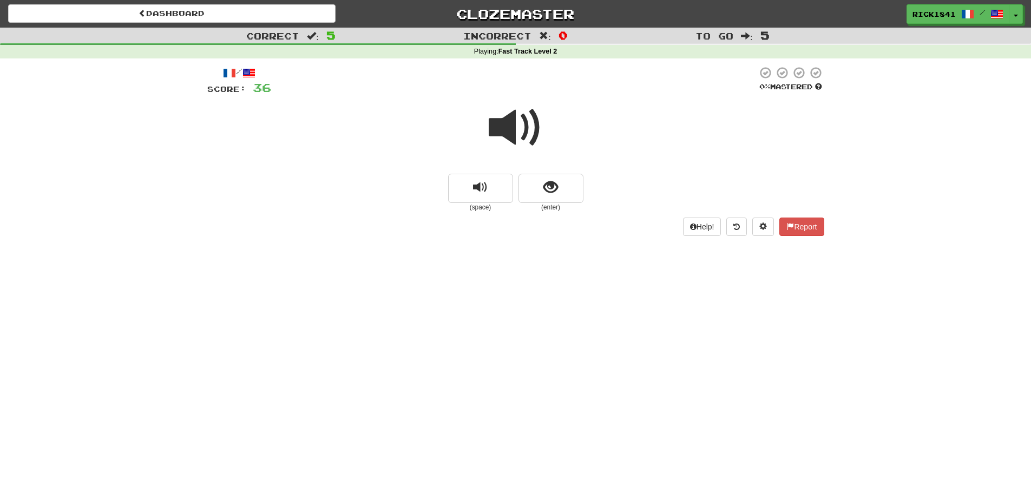
click at [506, 113] on span at bounding box center [516, 128] width 54 height 54
click at [554, 182] on span "show sentence" at bounding box center [550, 187] width 15 height 15
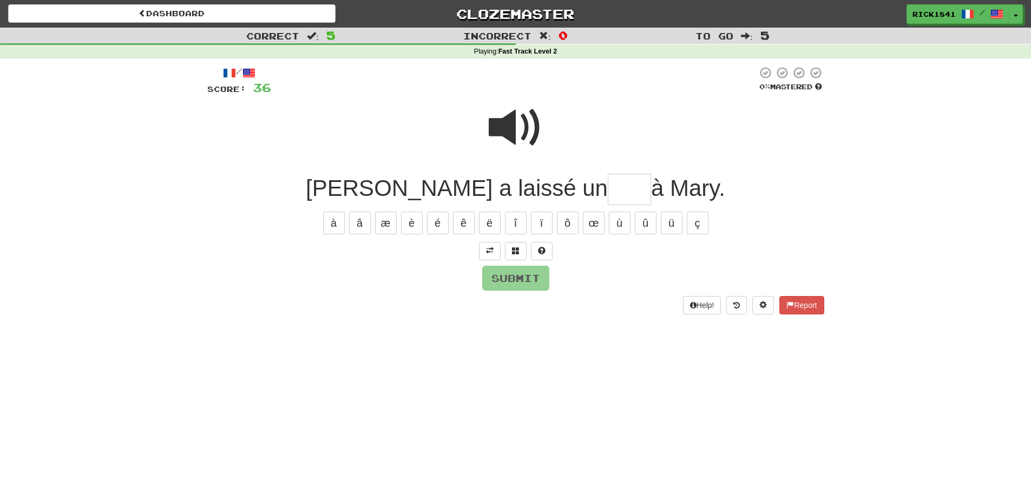
click at [608, 194] on input "text" at bounding box center [629, 190] width 43 height 32
click at [526, 123] on span at bounding box center [516, 128] width 54 height 54
click at [543, 248] on span at bounding box center [542, 251] width 8 height 8
click at [530, 248] on span at bounding box center [529, 251] width 8 height 8
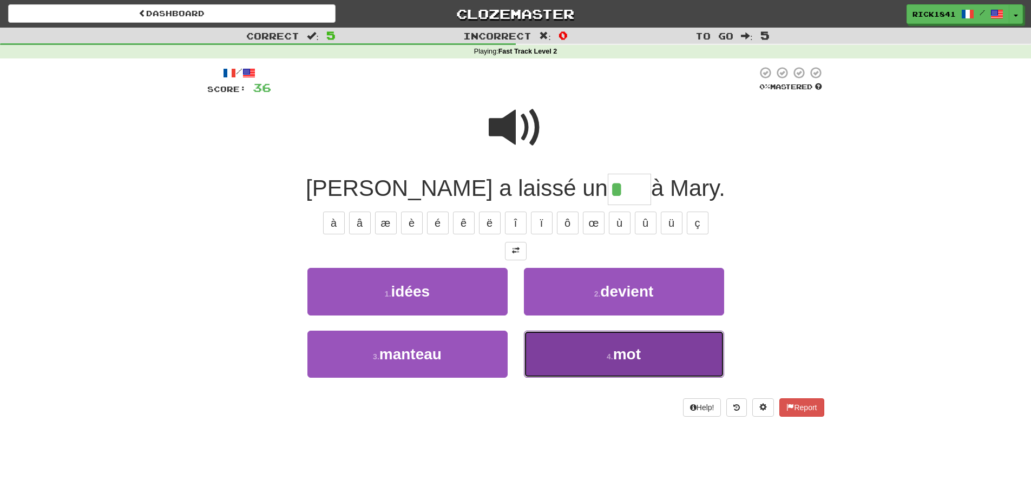
click at [633, 355] on span "mot" at bounding box center [627, 354] width 28 height 17
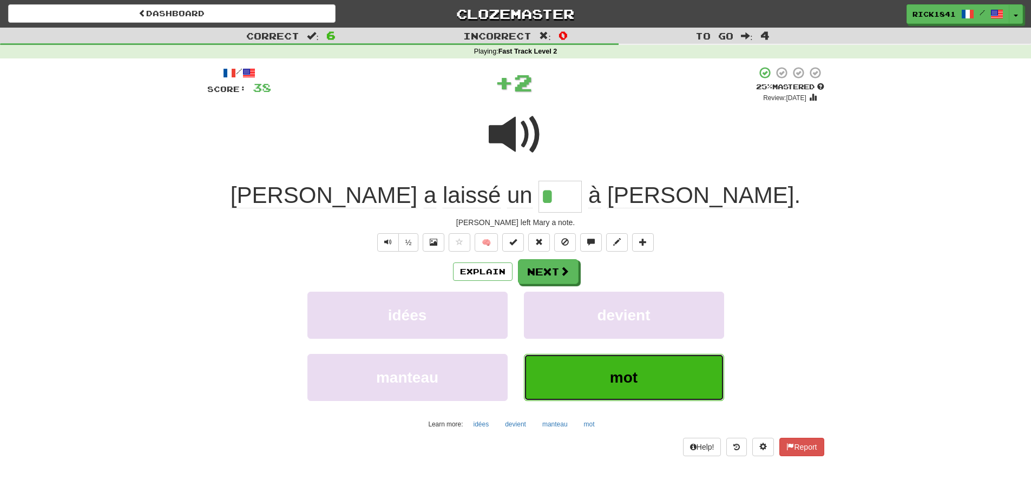
type input "***"
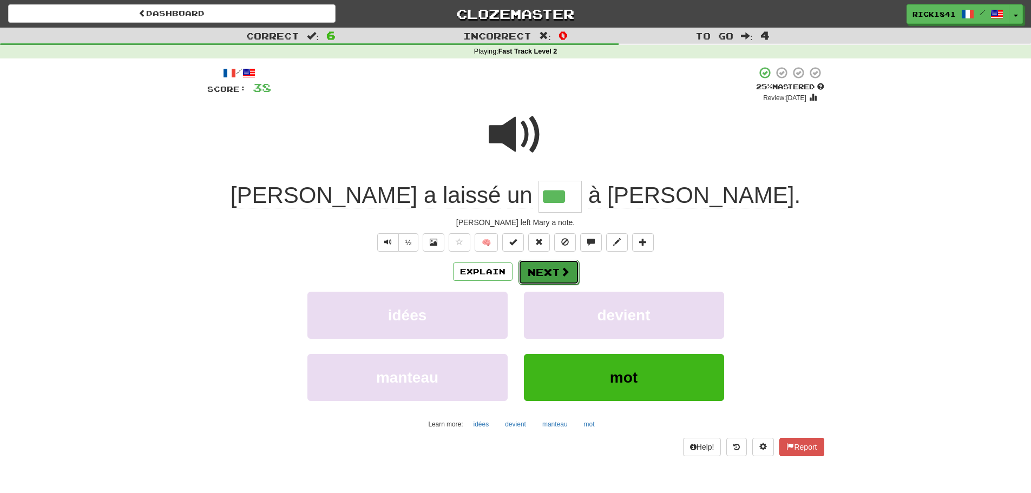
click at [555, 266] on button "Next" at bounding box center [549, 272] width 61 height 25
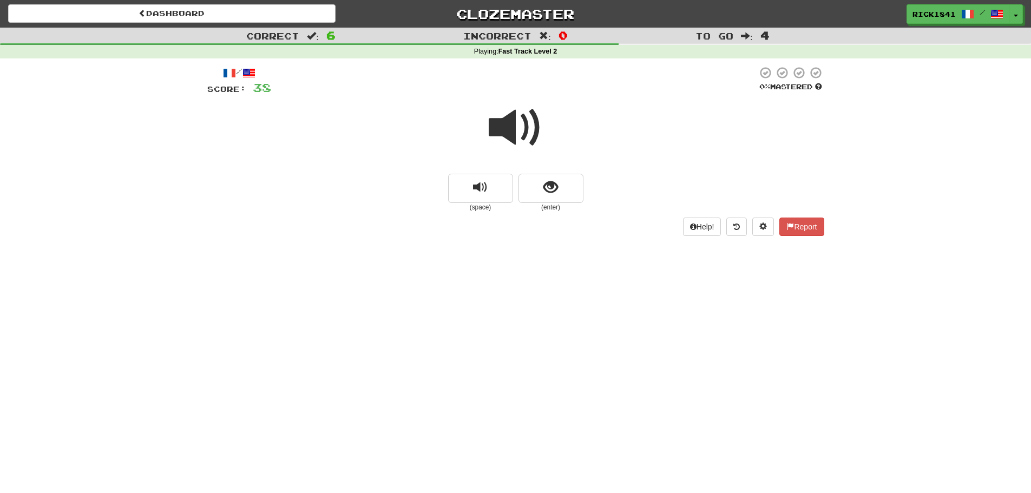
click at [519, 113] on span at bounding box center [516, 128] width 54 height 54
click at [549, 181] on span "show sentence" at bounding box center [550, 187] width 15 height 15
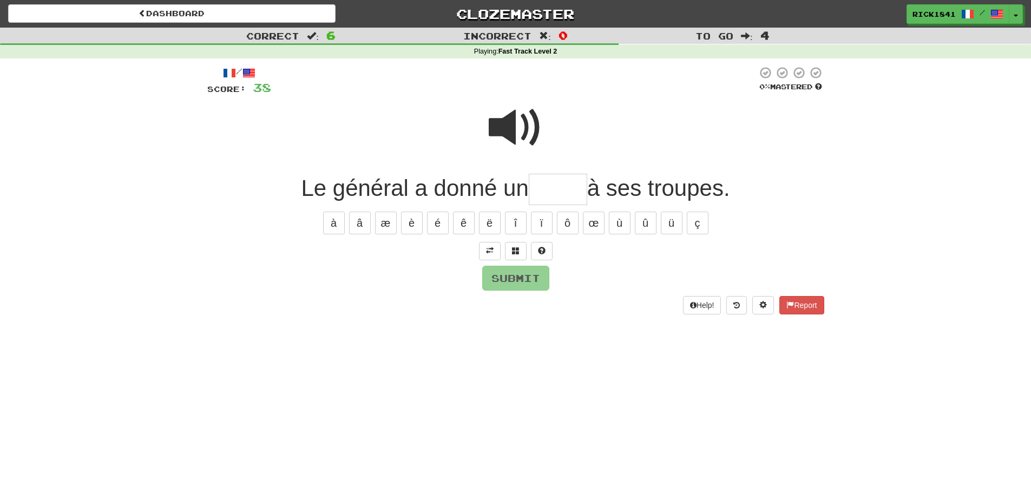
click at [513, 121] on span at bounding box center [516, 128] width 54 height 54
click at [547, 190] on input "text" at bounding box center [558, 190] width 58 height 32
click at [519, 130] on span at bounding box center [516, 128] width 54 height 54
click at [539, 250] on span at bounding box center [542, 251] width 8 height 8
type input "*****"
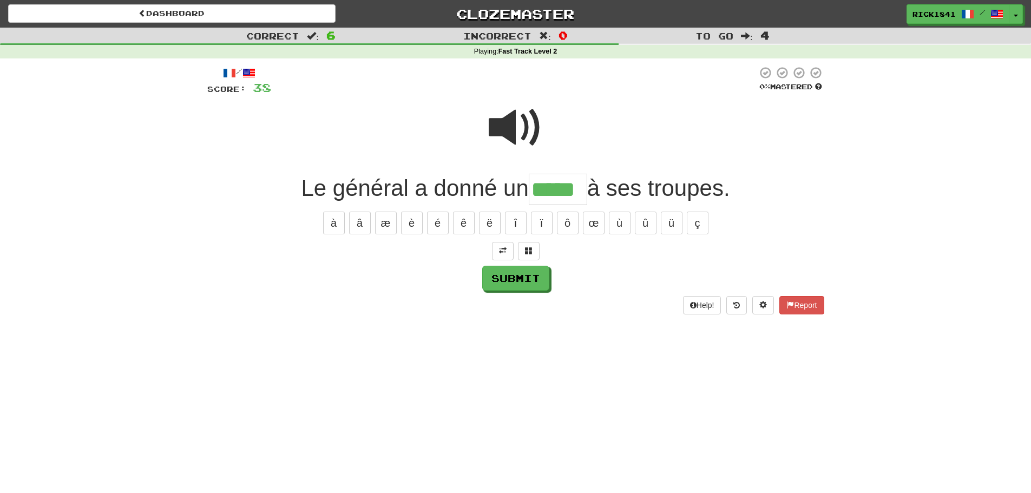
click at [516, 127] on span at bounding box center [516, 128] width 54 height 54
click at [526, 274] on button "Submit" at bounding box center [516, 278] width 67 height 25
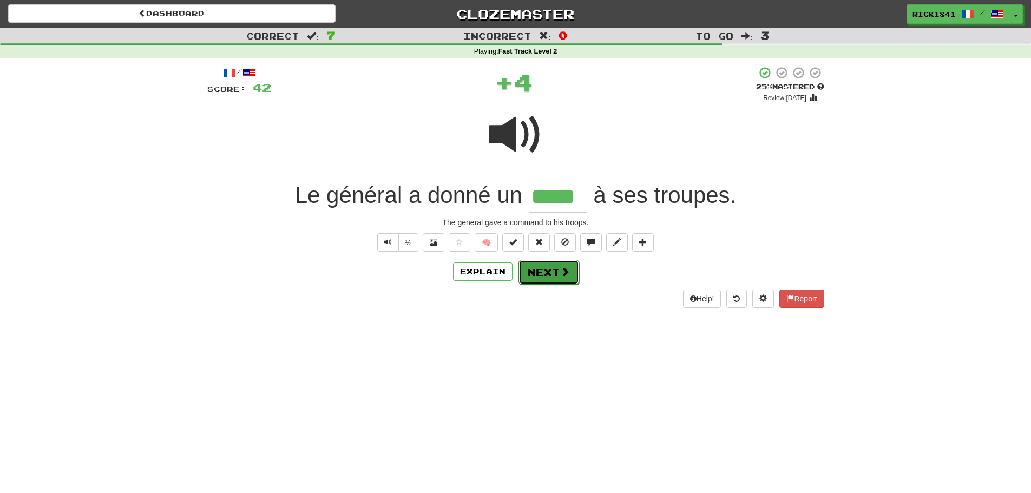
click at [546, 268] on button "Next" at bounding box center [549, 272] width 61 height 25
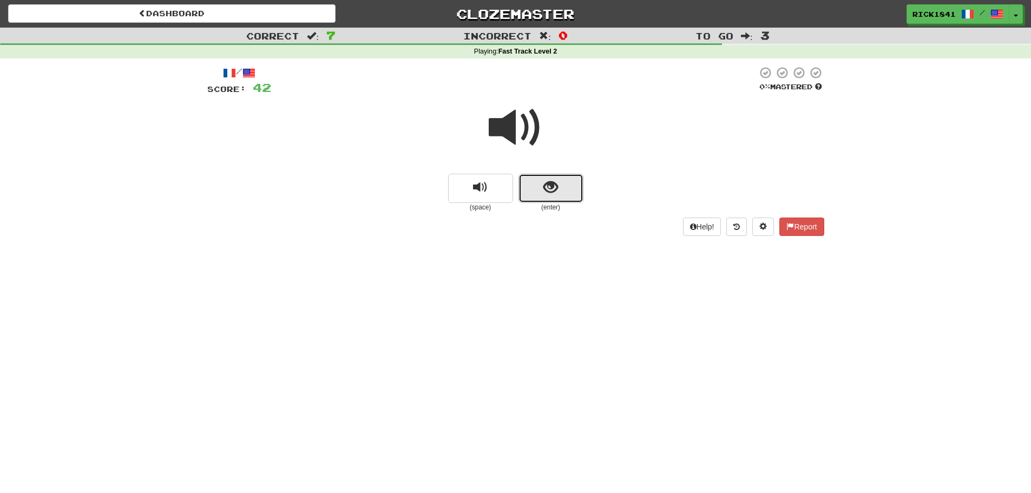
click at [559, 194] on button "show sentence" at bounding box center [551, 188] width 65 height 29
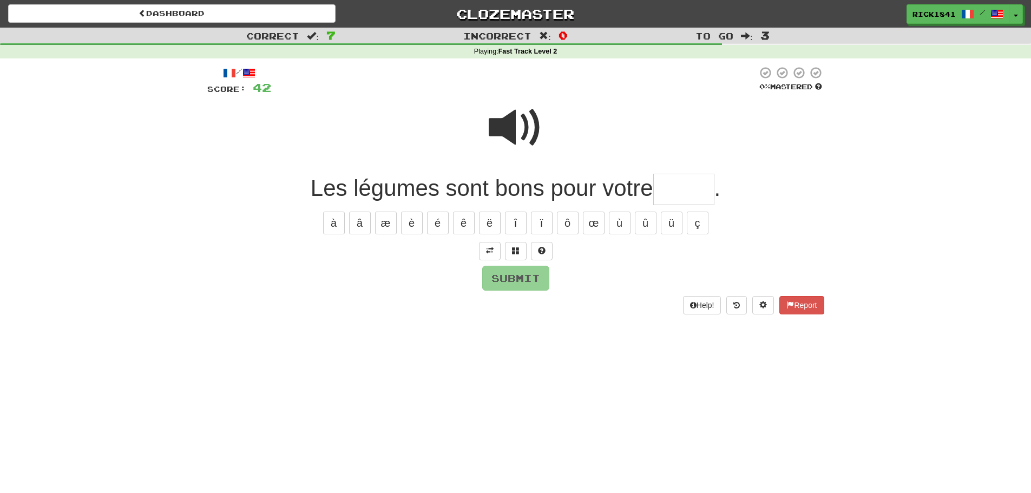
click at [513, 122] on span at bounding box center [516, 128] width 54 height 54
click at [685, 191] on input "text" at bounding box center [683, 190] width 61 height 32
click at [442, 222] on button "é" at bounding box center [438, 223] width 22 height 23
type input "*****"
click at [520, 271] on button "Submit" at bounding box center [516, 278] width 67 height 25
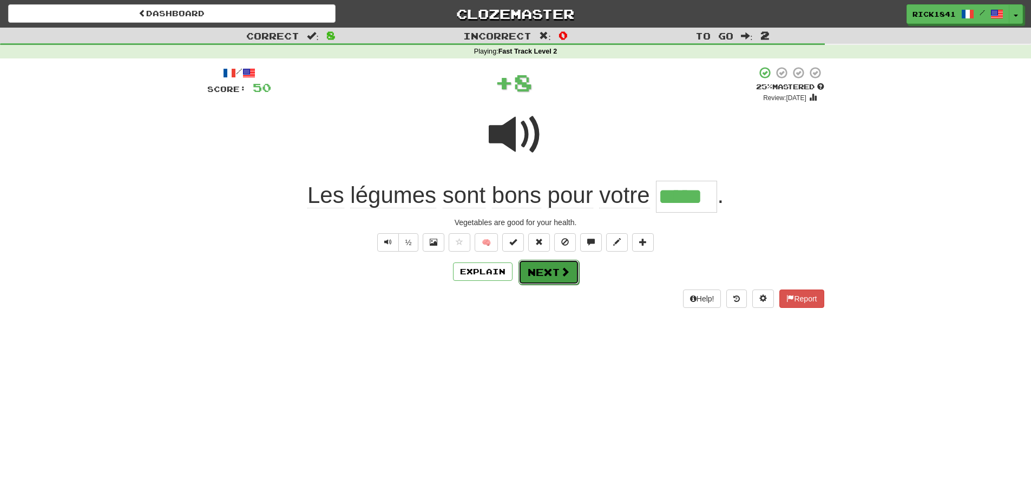
click at [537, 268] on button "Next" at bounding box center [549, 272] width 61 height 25
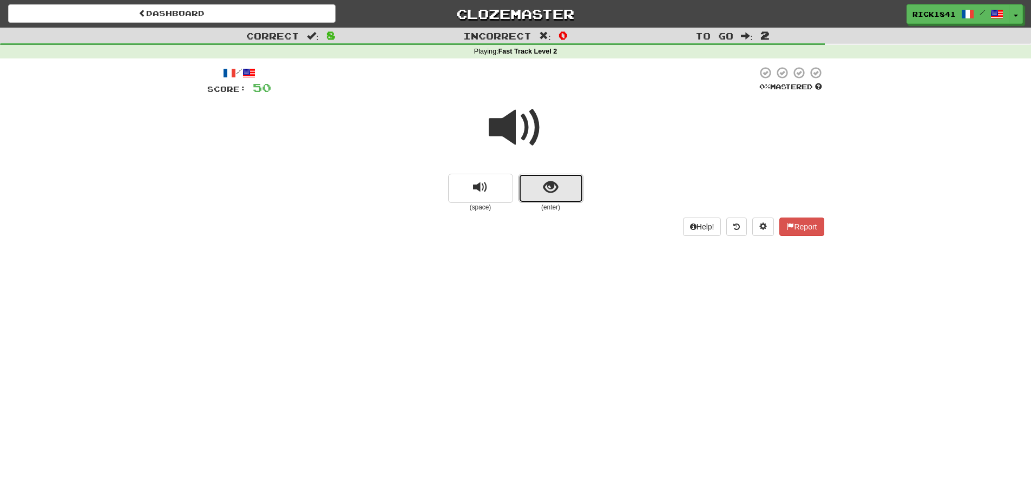
click at [544, 181] on span "show sentence" at bounding box center [550, 187] width 15 height 15
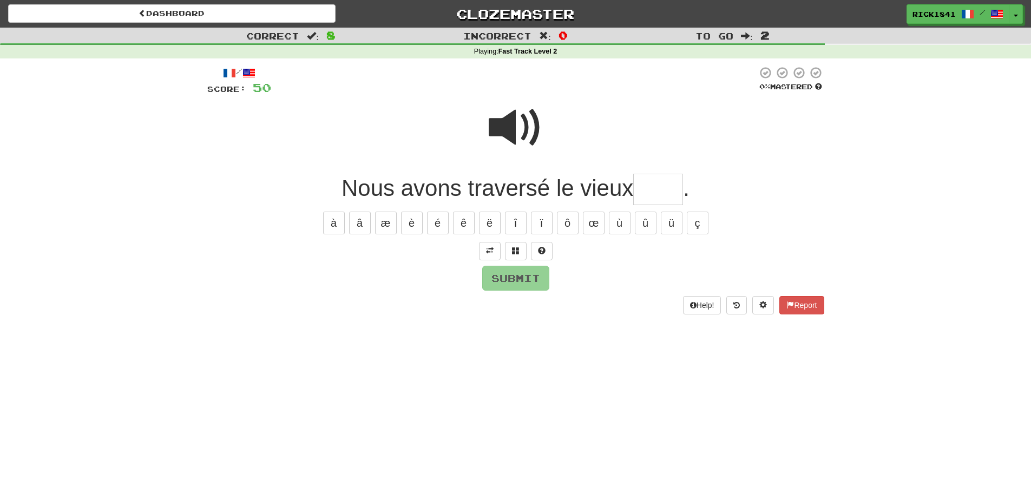
click at [676, 197] on input "text" at bounding box center [658, 190] width 50 height 32
type input "*"
click at [519, 120] on span at bounding box center [516, 128] width 54 height 54
click at [660, 190] on input "text" at bounding box center [658, 190] width 50 height 32
type input "*"
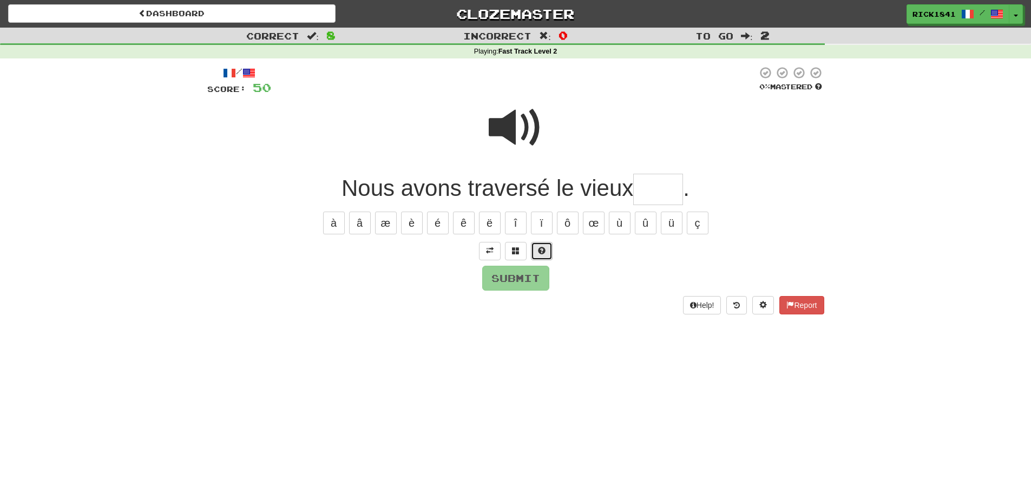
click at [548, 248] on button at bounding box center [542, 251] width 22 height 18
click at [536, 125] on span at bounding box center [516, 128] width 54 height 54
click at [533, 245] on button at bounding box center [529, 251] width 22 height 18
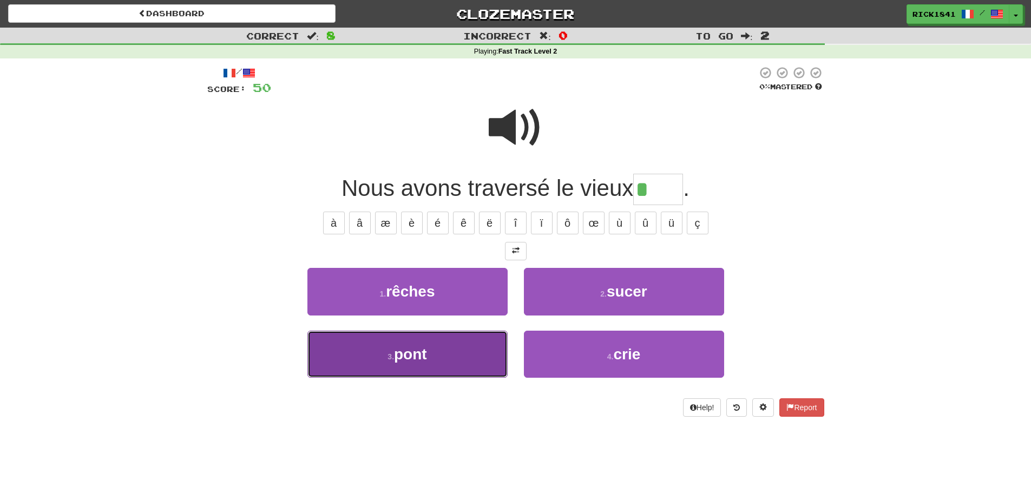
click at [422, 347] on span "pont" at bounding box center [410, 354] width 33 height 17
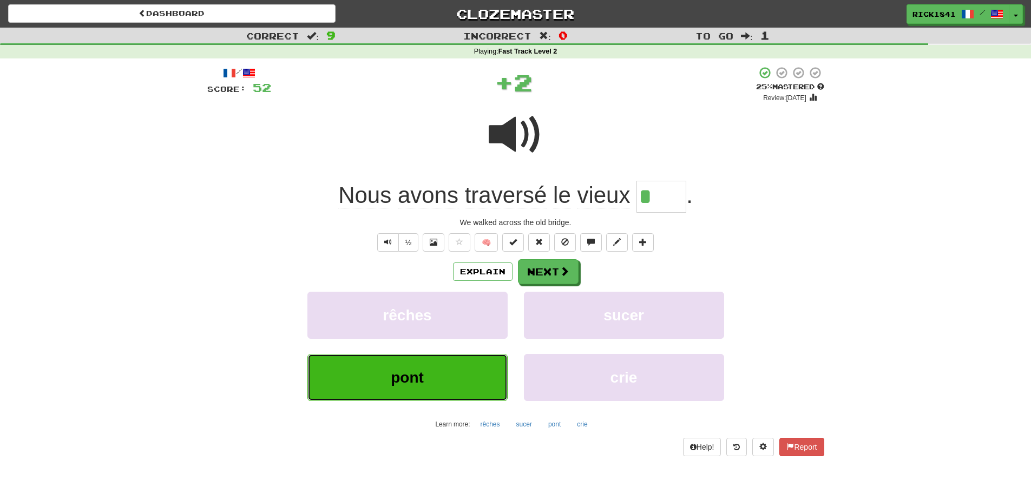
type input "****"
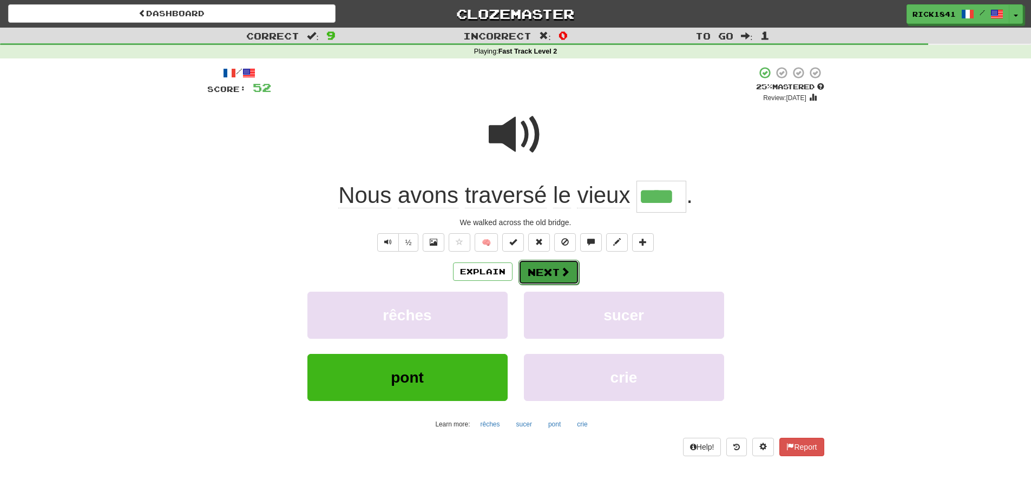
click at [554, 267] on button "Next" at bounding box center [549, 272] width 61 height 25
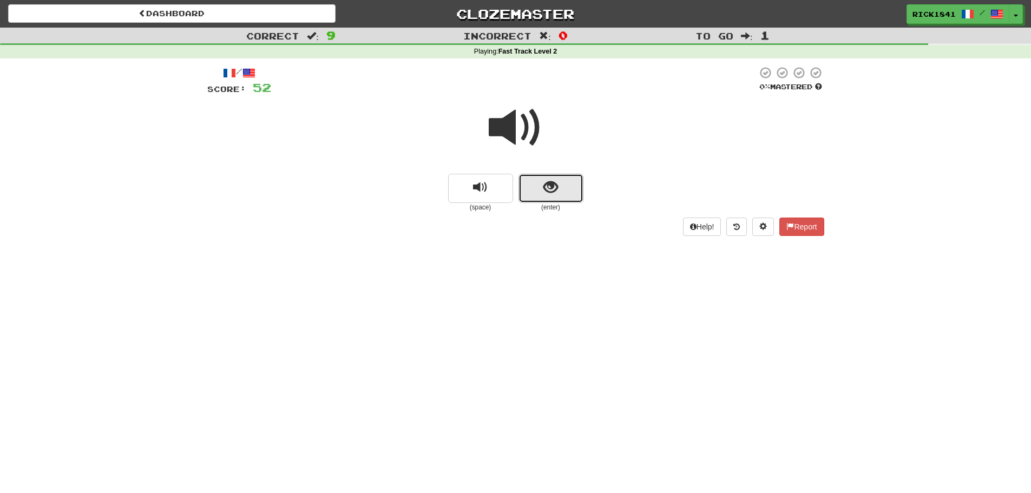
click at [558, 189] on button "show sentence" at bounding box center [551, 188] width 65 height 29
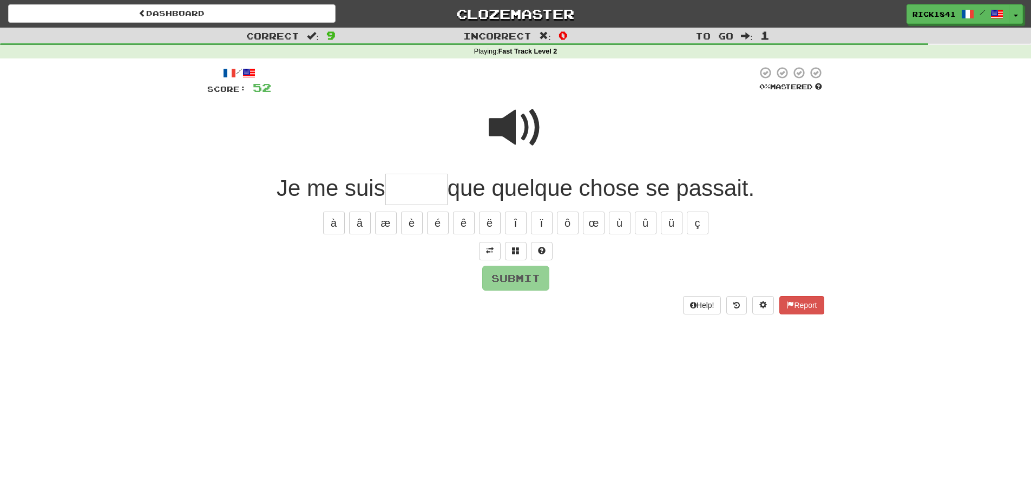
click at [515, 128] on span at bounding box center [516, 128] width 54 height 54
click at [517, 247] on span at bounding box center [516, 251] width 8 height 8
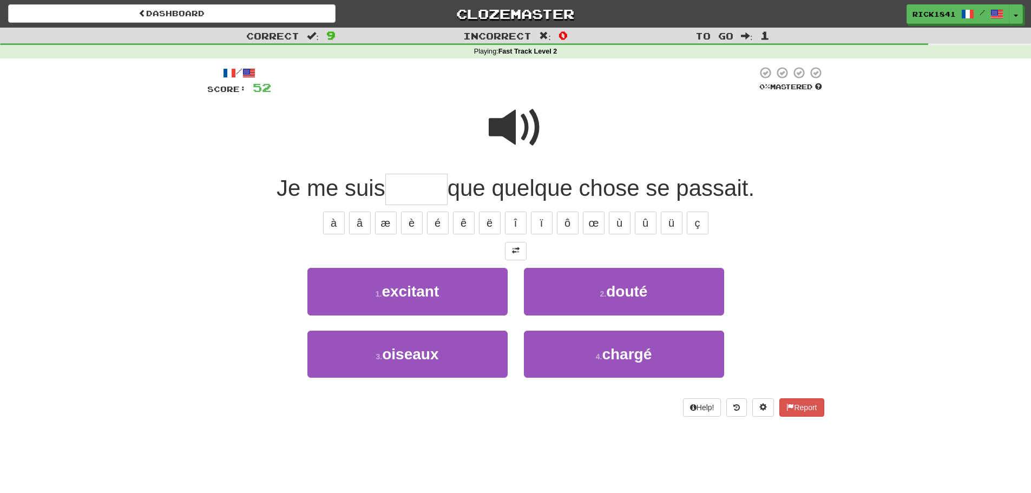
click at [530, 133] on span at bounding box center [516, 128] width 54 height 54
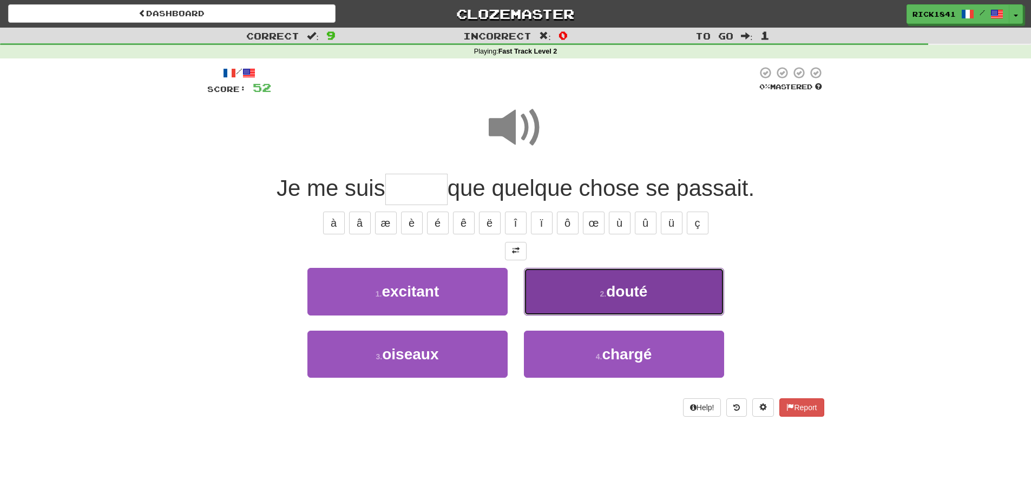
click at [620, 287] on span "douté" at bounding box center [626, 291] width 41 height 17
type input "*****"
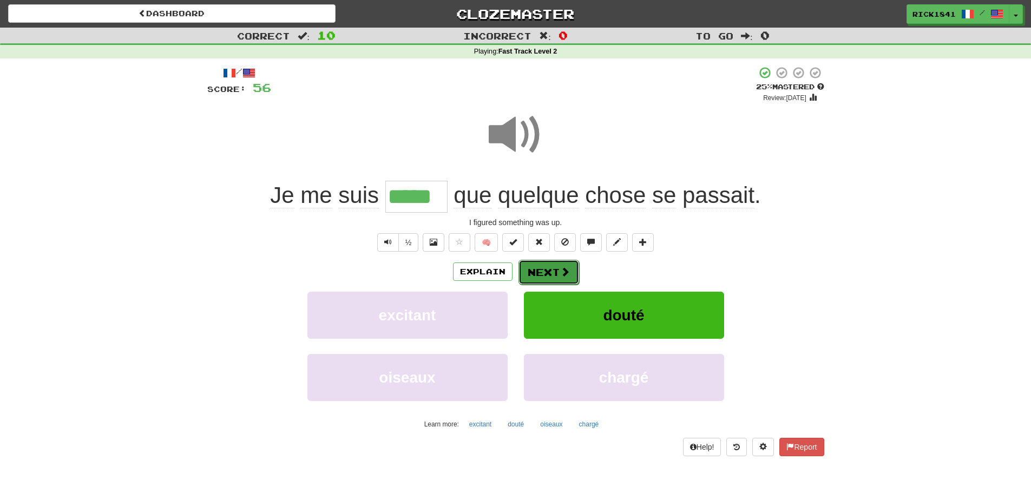
click at [552, 269] on button "Next" at bounding box center [549, 272] width 61 height 25
